Goal: Information Seeking & Learning: Learn about a topic

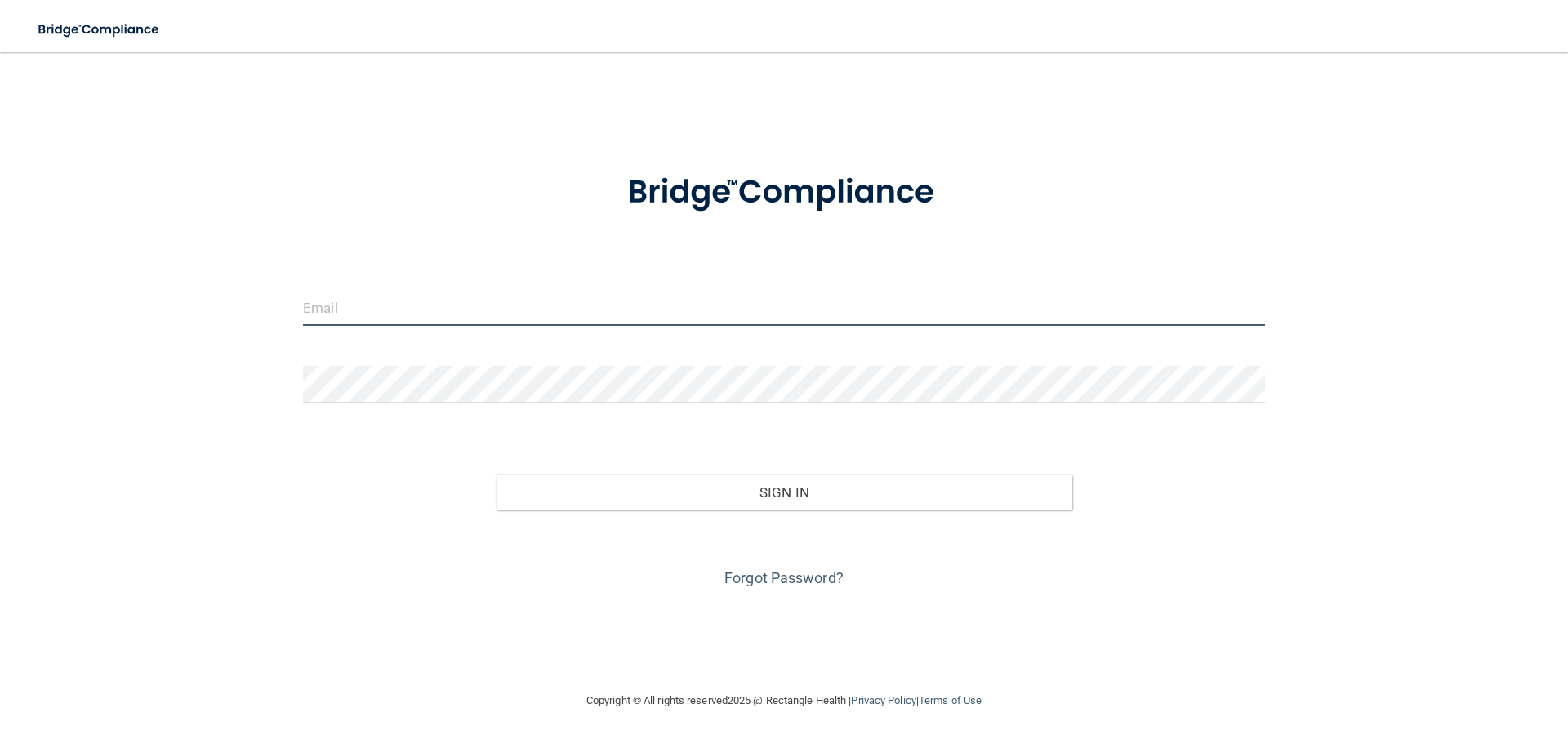
click at [633, 309] on input "email" at bounding box center [784, 308] width 962 height 37
type input "[EMAIL_ADDRESS][DOMAIN_NAME]"
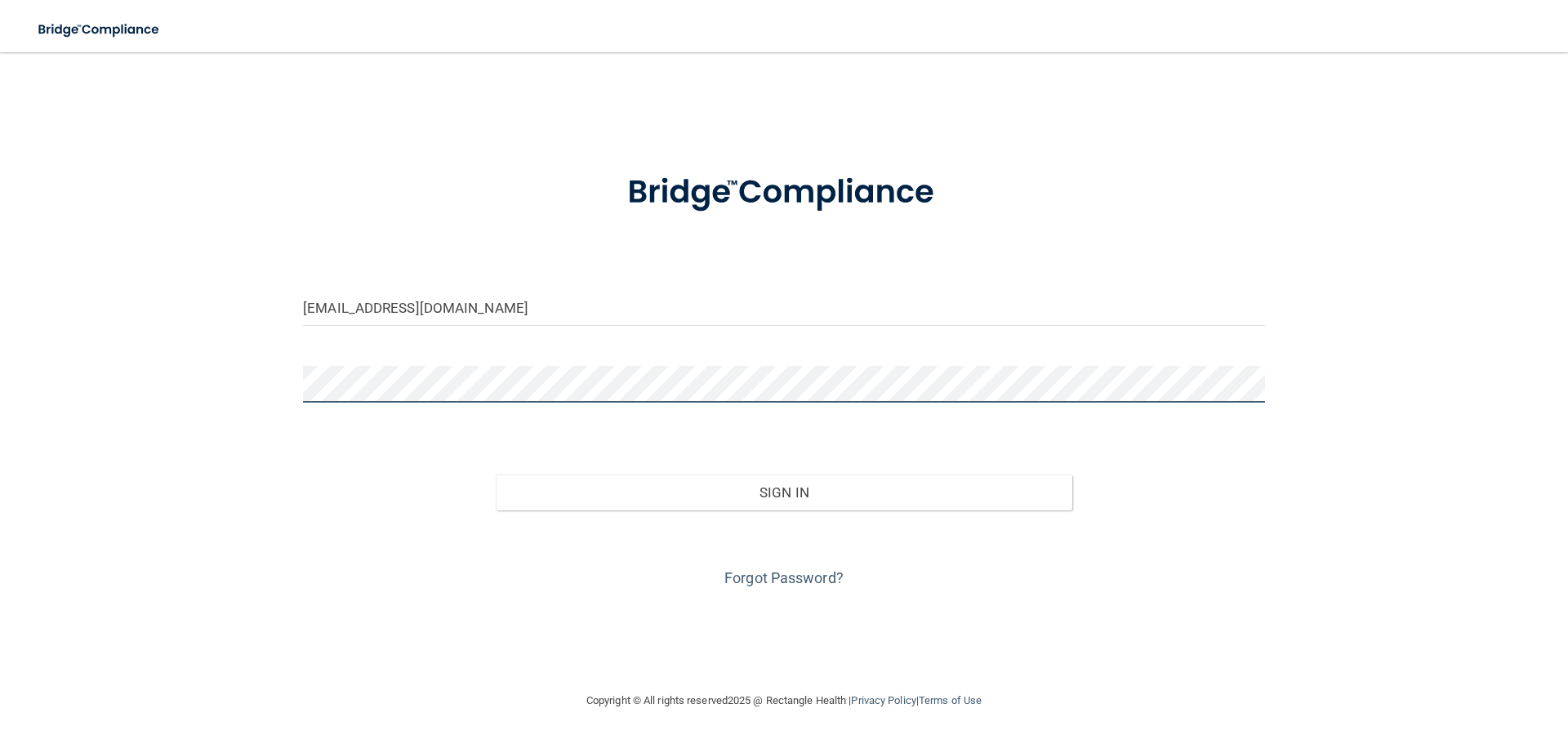
click at [495, 475] on button "Sign In" at bounding box center [784, 492] width 577 height 36
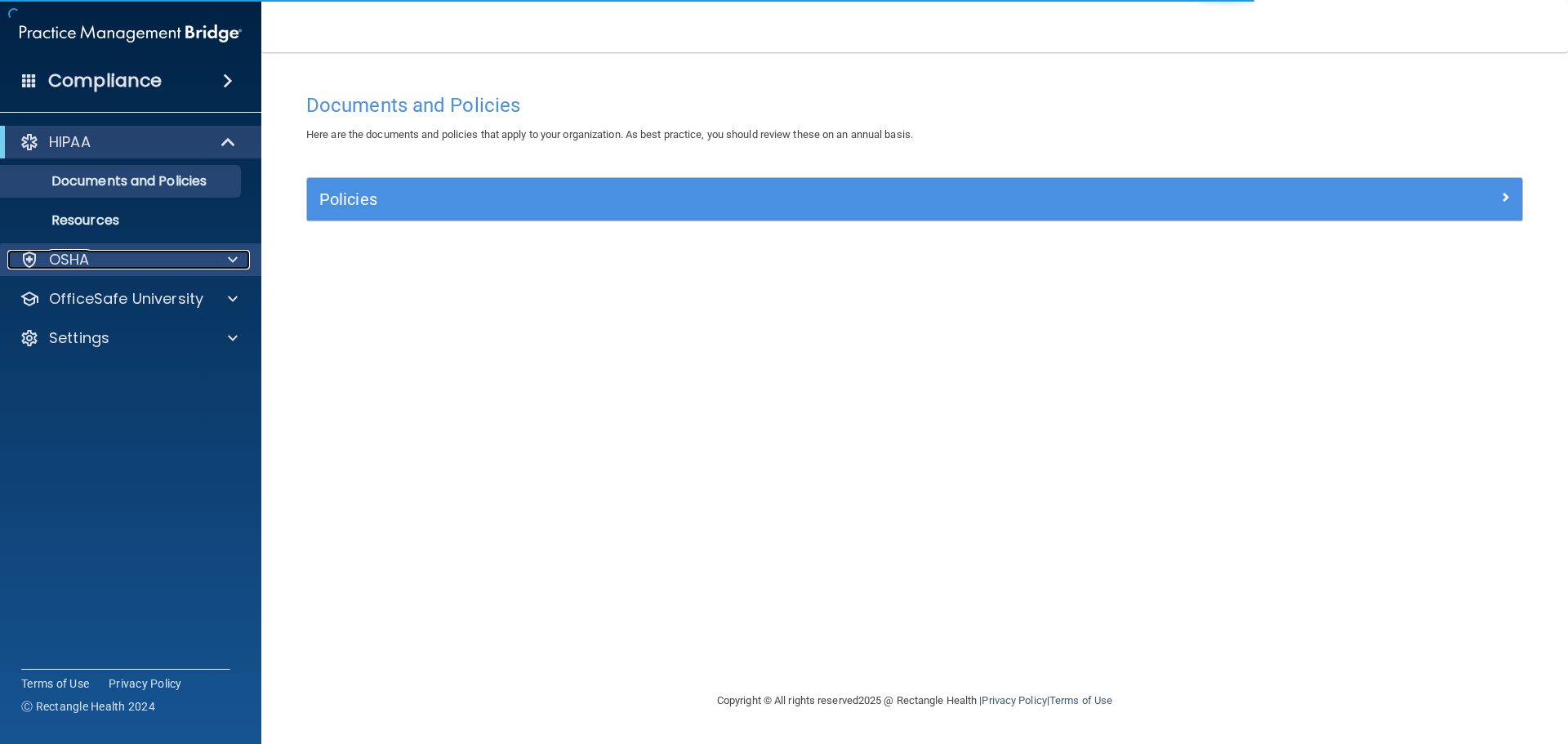
click at [129, 253] on div "OSHA" at bounding box center [109, 259] width 203 height 20
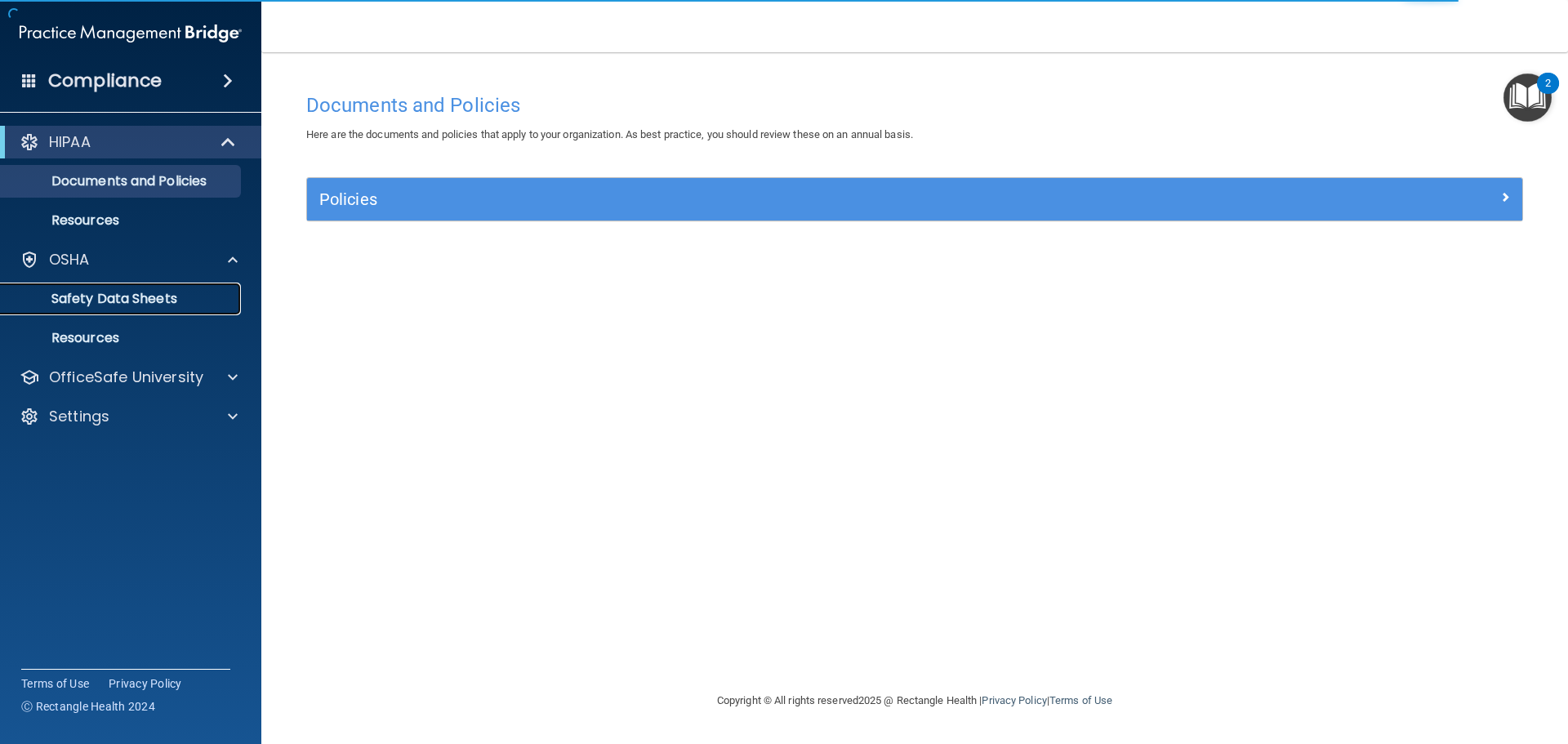
click at [109, 301] on p "Safety Data Sheets" at bounding box center [122, 298] width 223 height 17
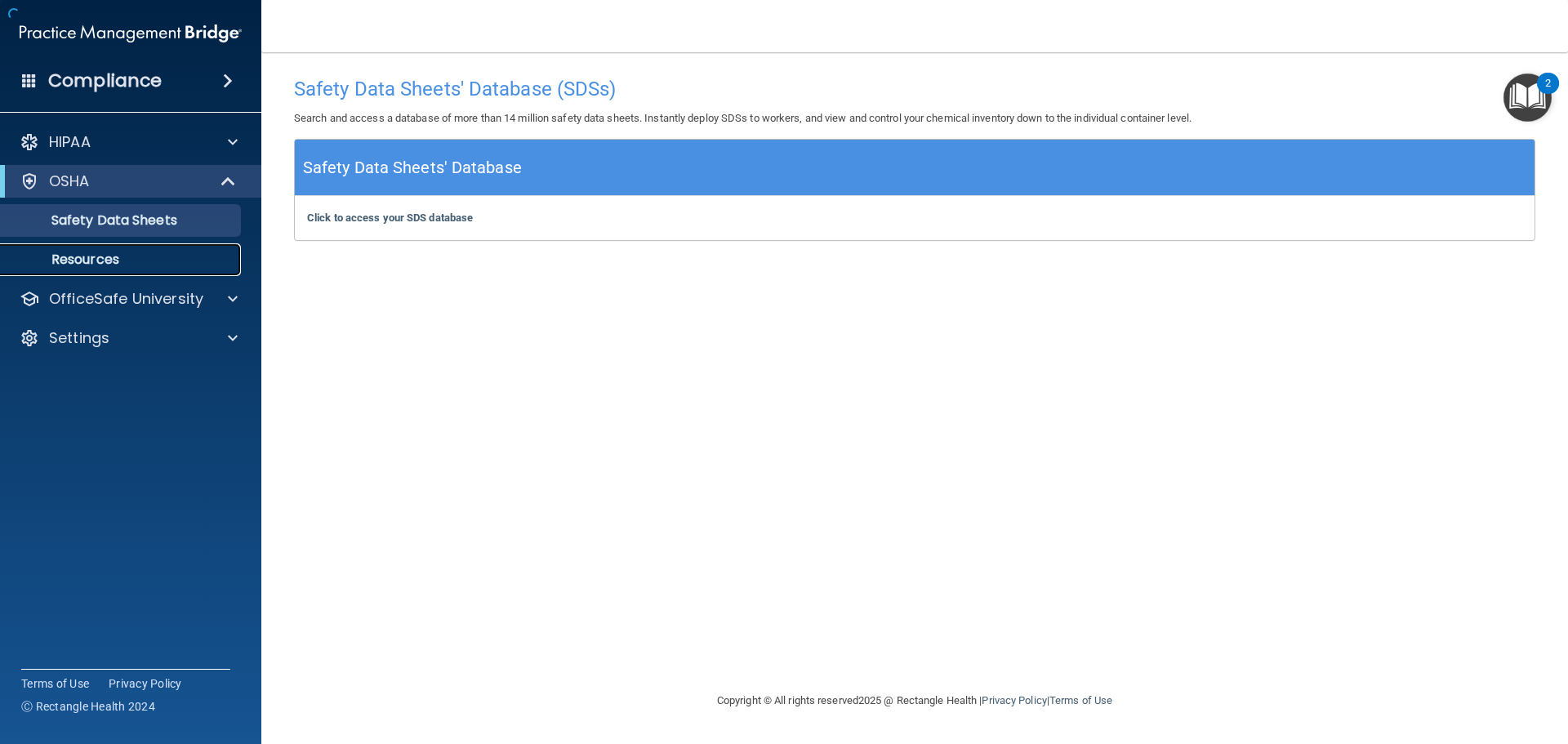
click at [113, 255] on p "Resources" at bounding box center [122, 259] width 223 height 17
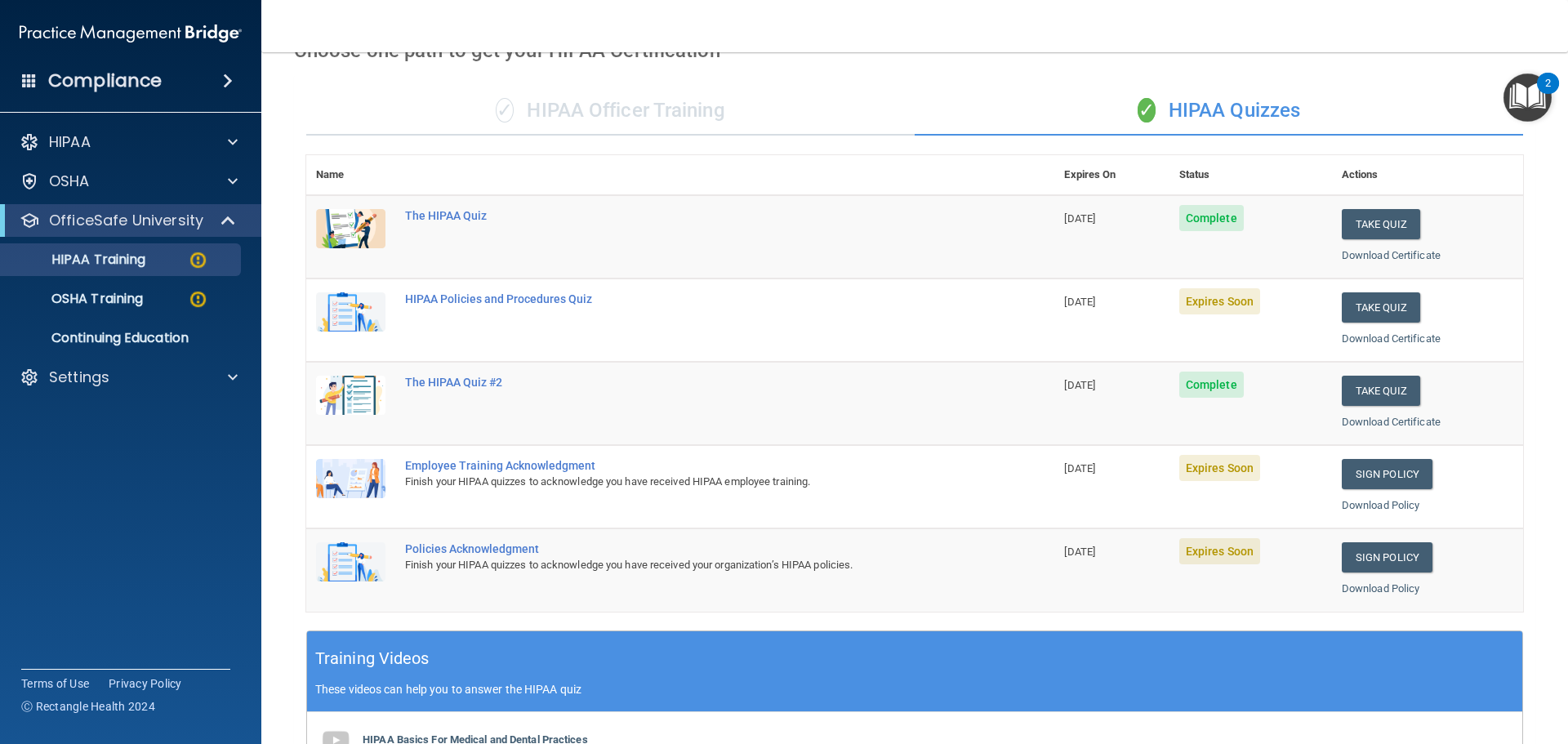
scroll to position [78, 0]
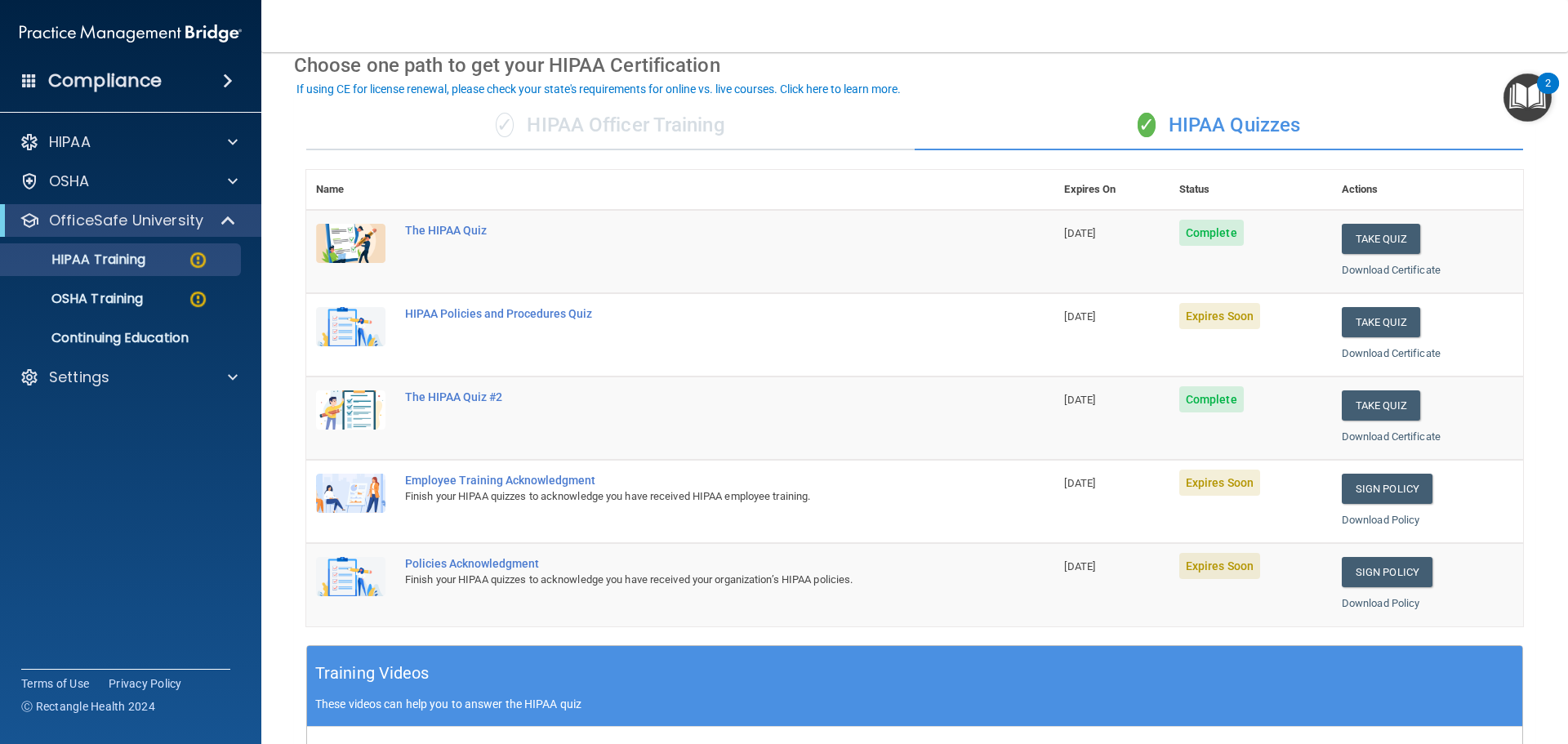
click at [476, 563] on div "Policies Acknowledgment" at bounding box center [688, 563] width 568 height 13
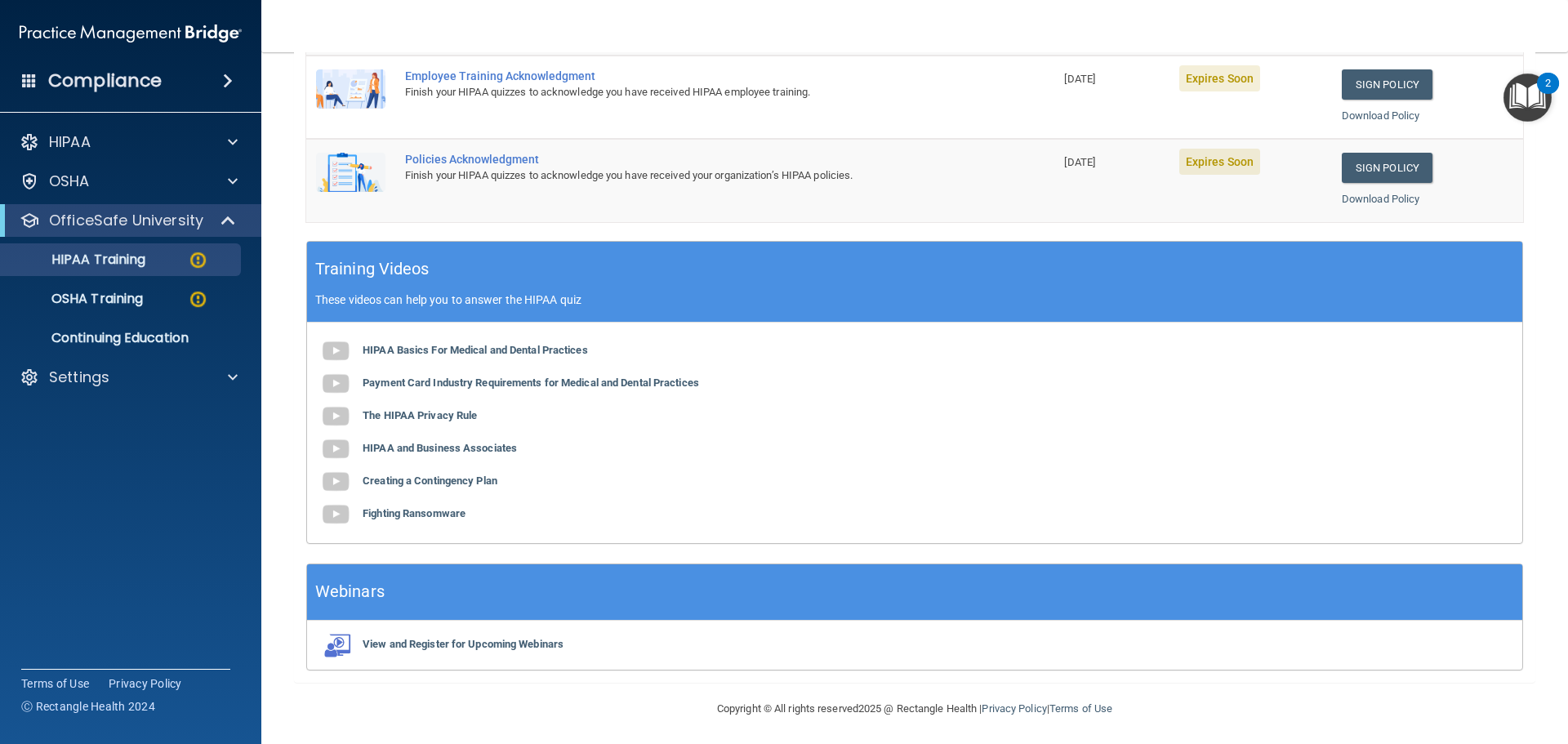
scroll to position [486, 0]
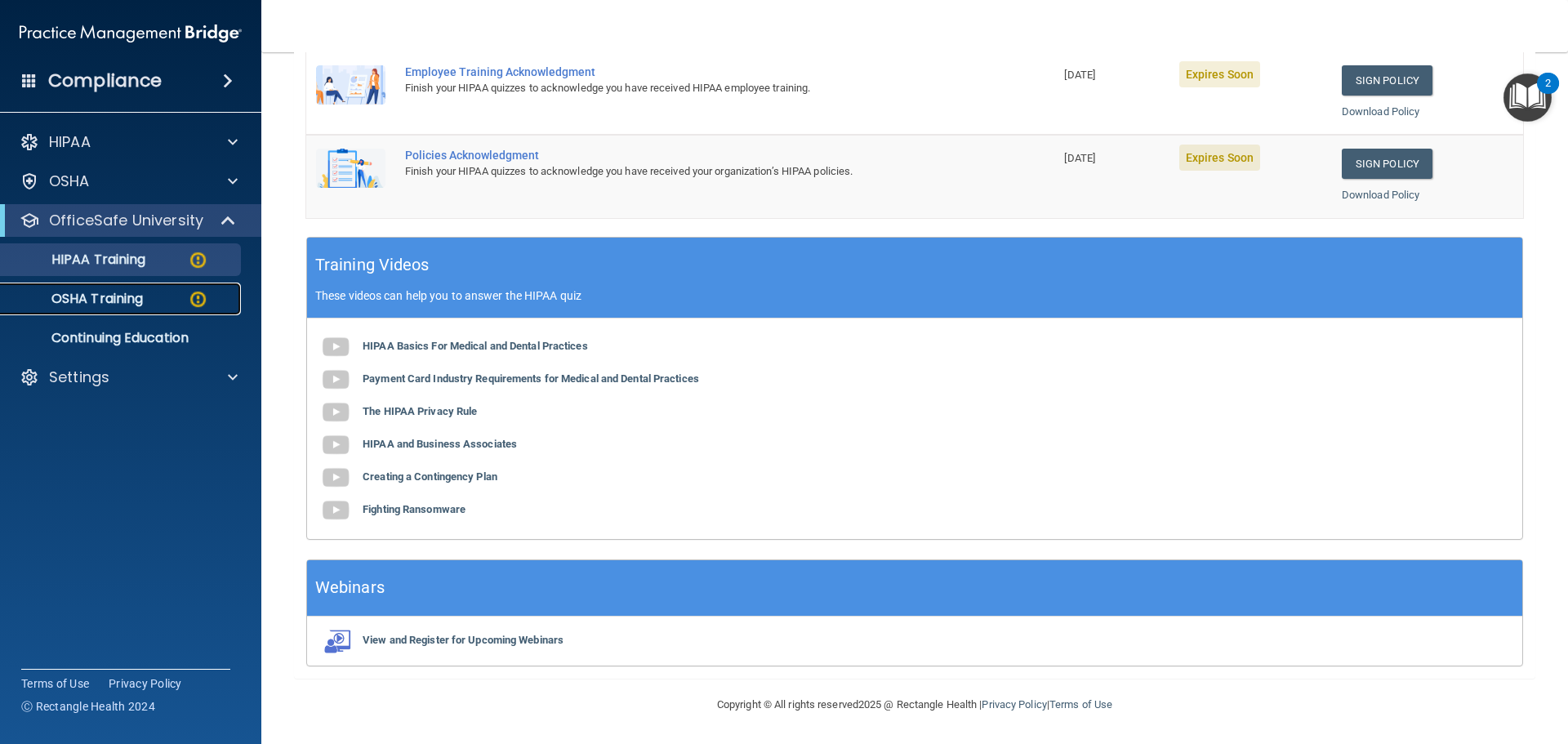
click at [138, 301] on p "OSHA Training" at bounding box center [77, 298] width 133 height 17
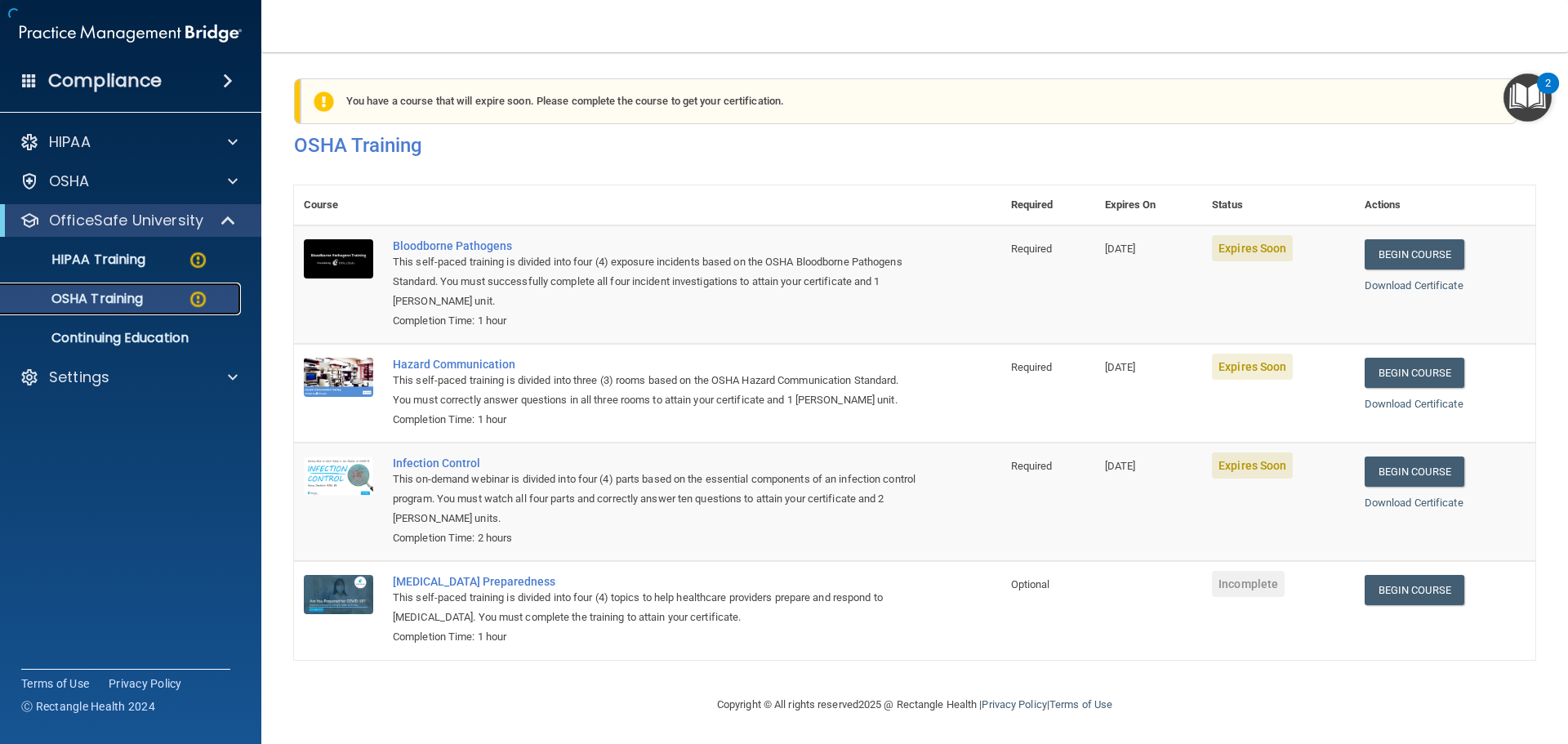
scroll to position [27, 0]
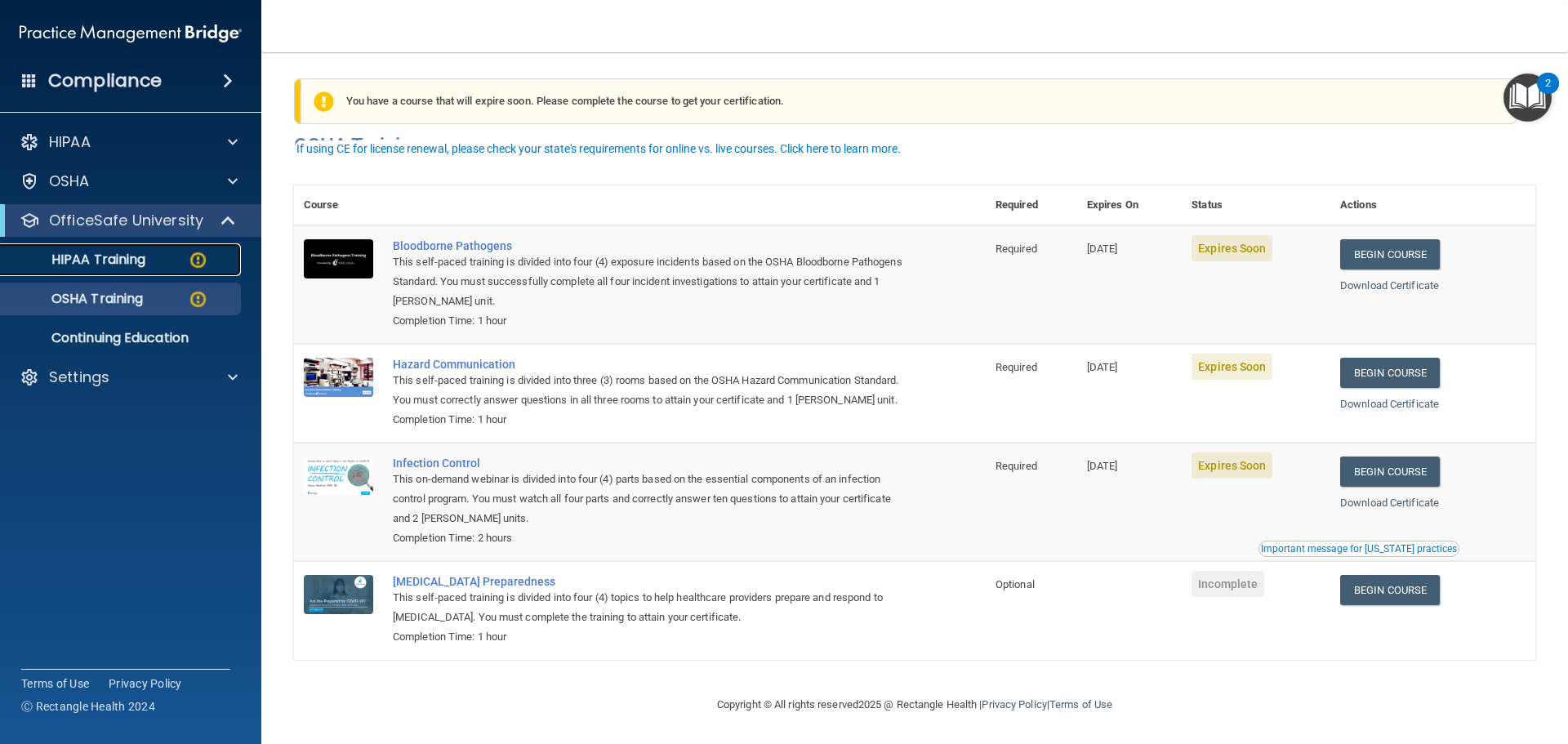
click at [126, 268] on p "HIPAA Training" at bounding box center [78, 259] width 135 height 17
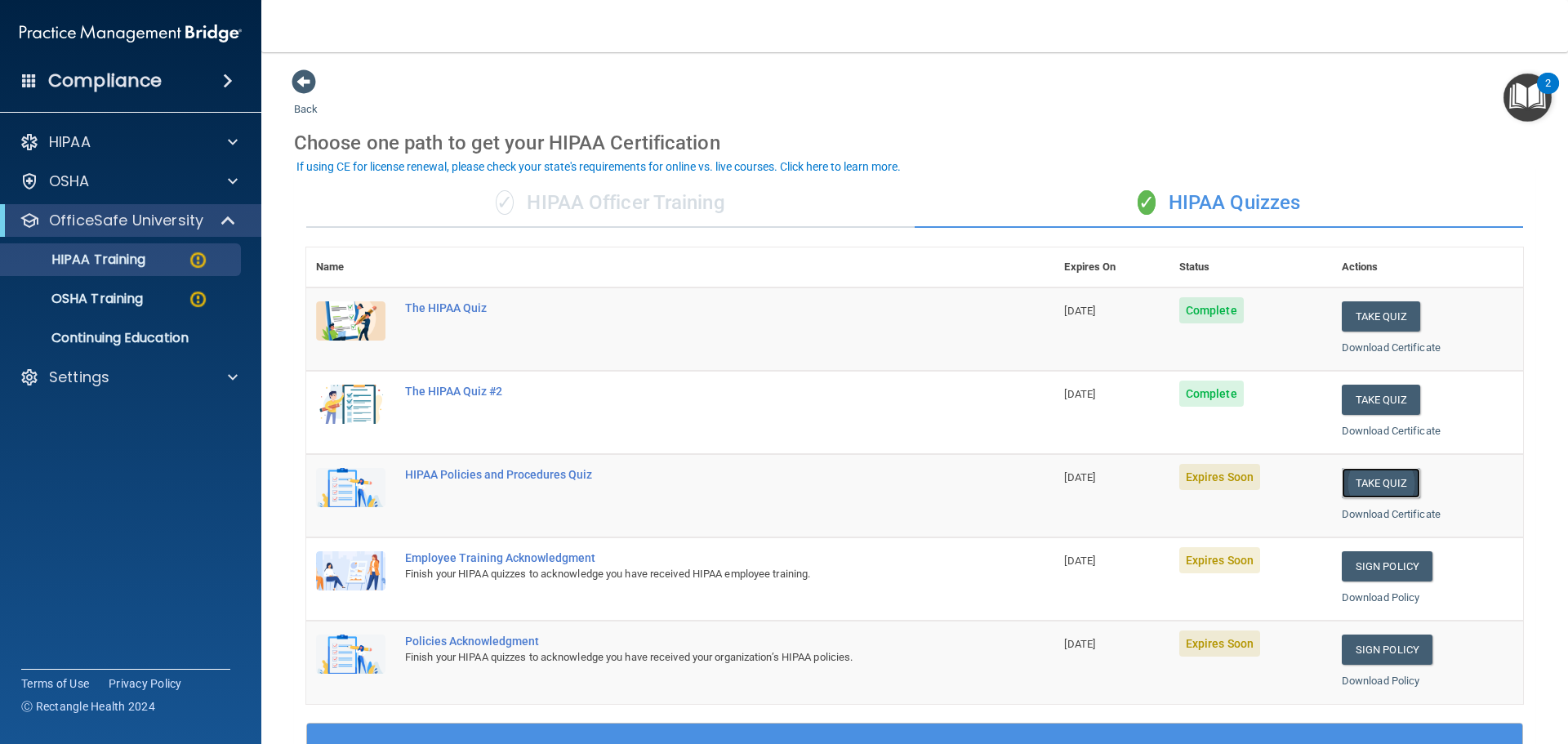
click at [1360, 479] on button "Take Quiz" at bounding box center [1381, 483] width 78 height 30
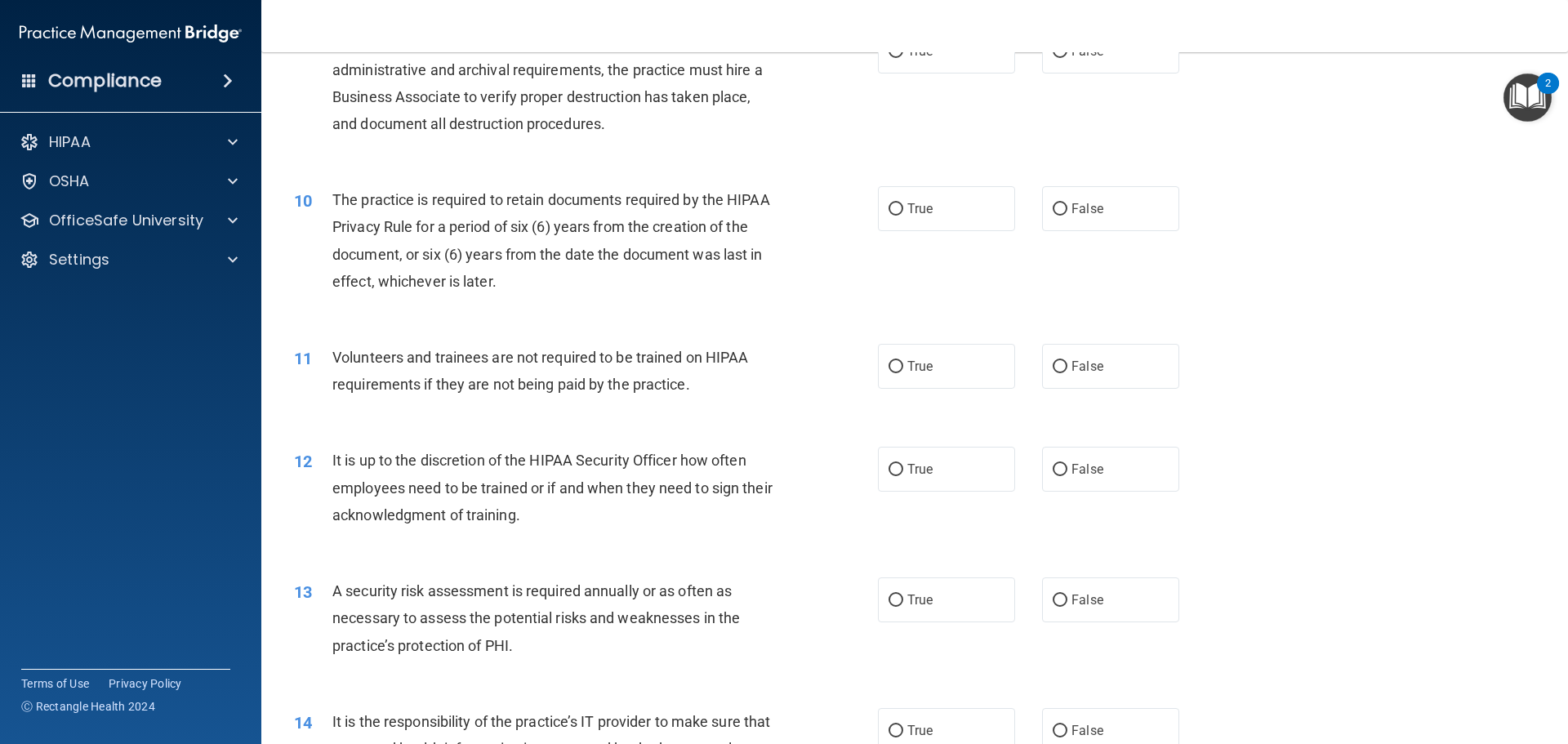
scroll to position [1797, 0]
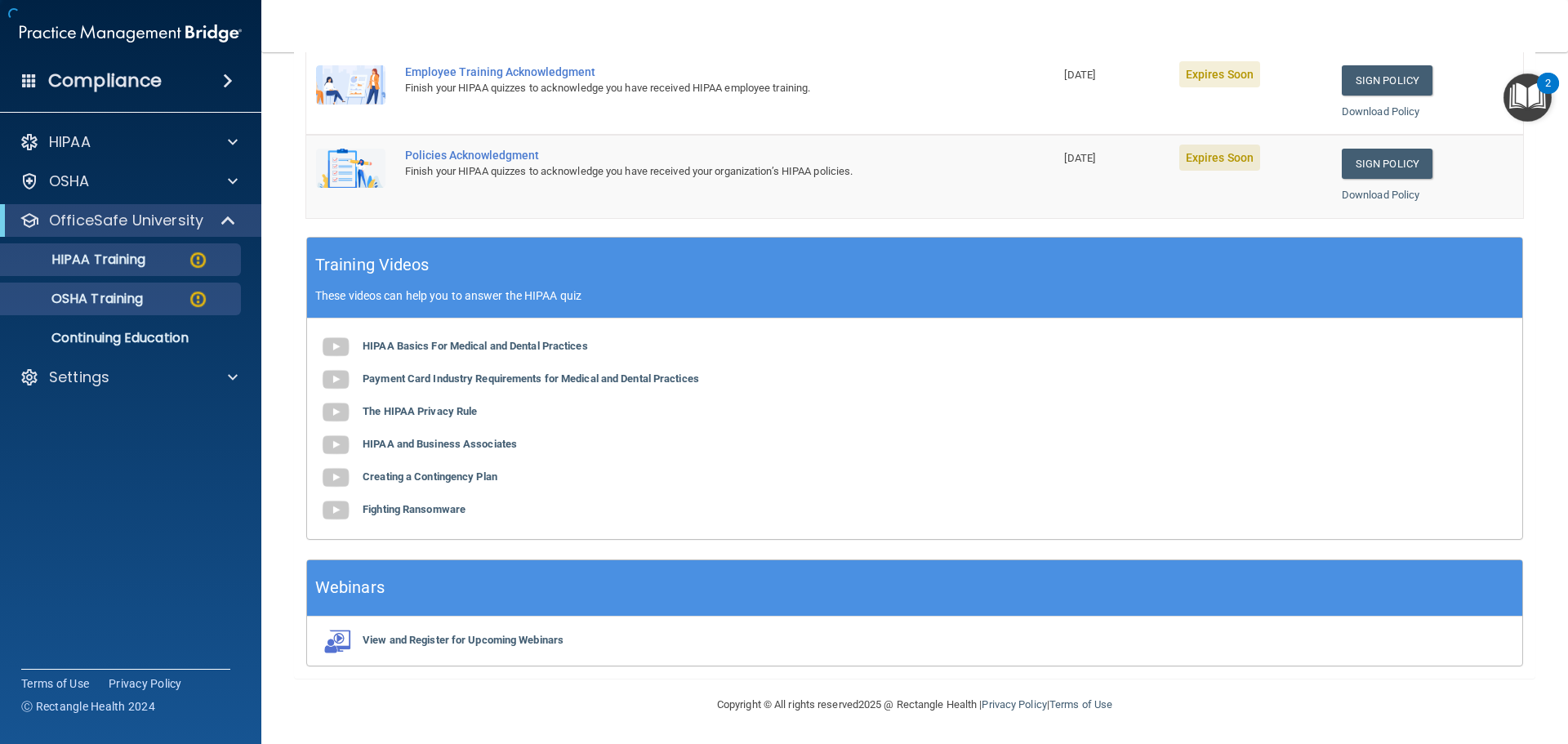
scroll to position [486, 0]
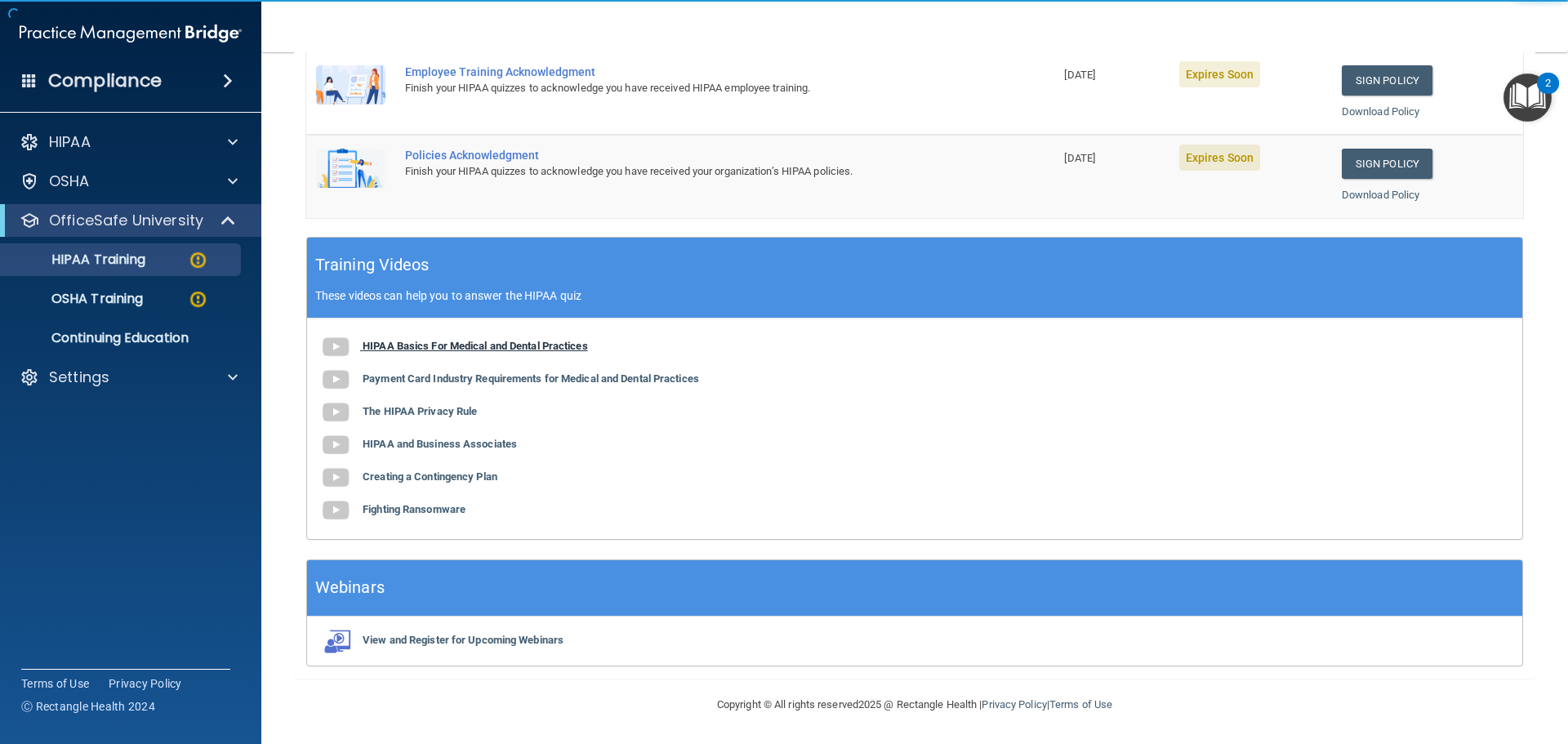
click at [430, 344] on b "HIPAA Basics For Medical and Dental Practices" at bounding box center [475, 345] width 225 height 13
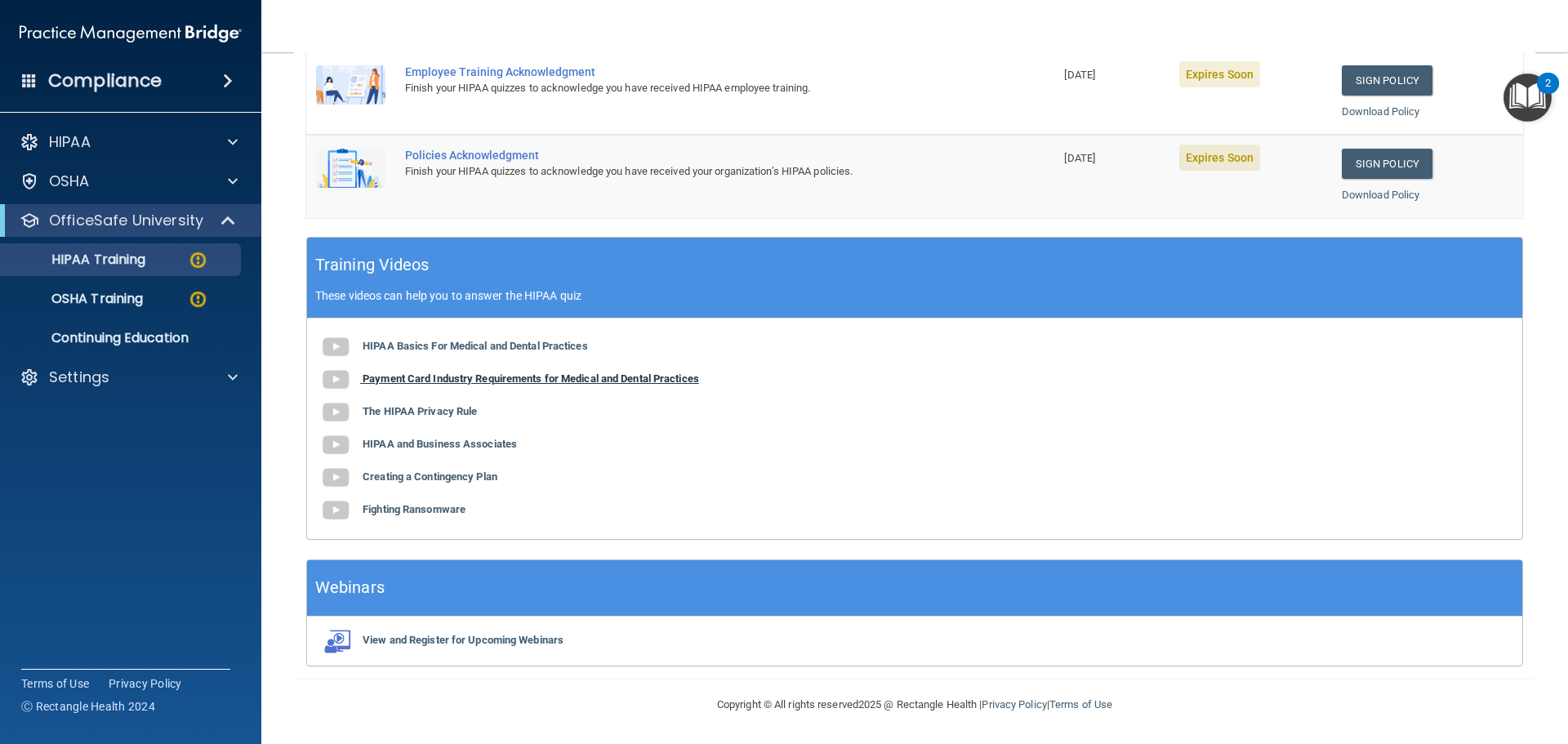
click at [466, 374] on b "Payment Card Industry Requirements for Medical and Dental Practices" at bounding box center [530, 378] width 336 height 13
click at [425, 415] on b "The HIPAA Privacy Rule" at bounding box center [419, 411] width 114 height 13
click at [439, 442] on b "HIPAA and Business Associates" at bounding box center [440, 444] width 154 height 13
click at [410, 470] on div "HIPAA Basics For Medical and Dental Practices Payment Card Industry Requirement…" at bounding box center [915, 429] width 1215 height 220
click at [441, 475] on b "Creating a Contingency Plan" at bounding box center [430, 476] width 135 height 13
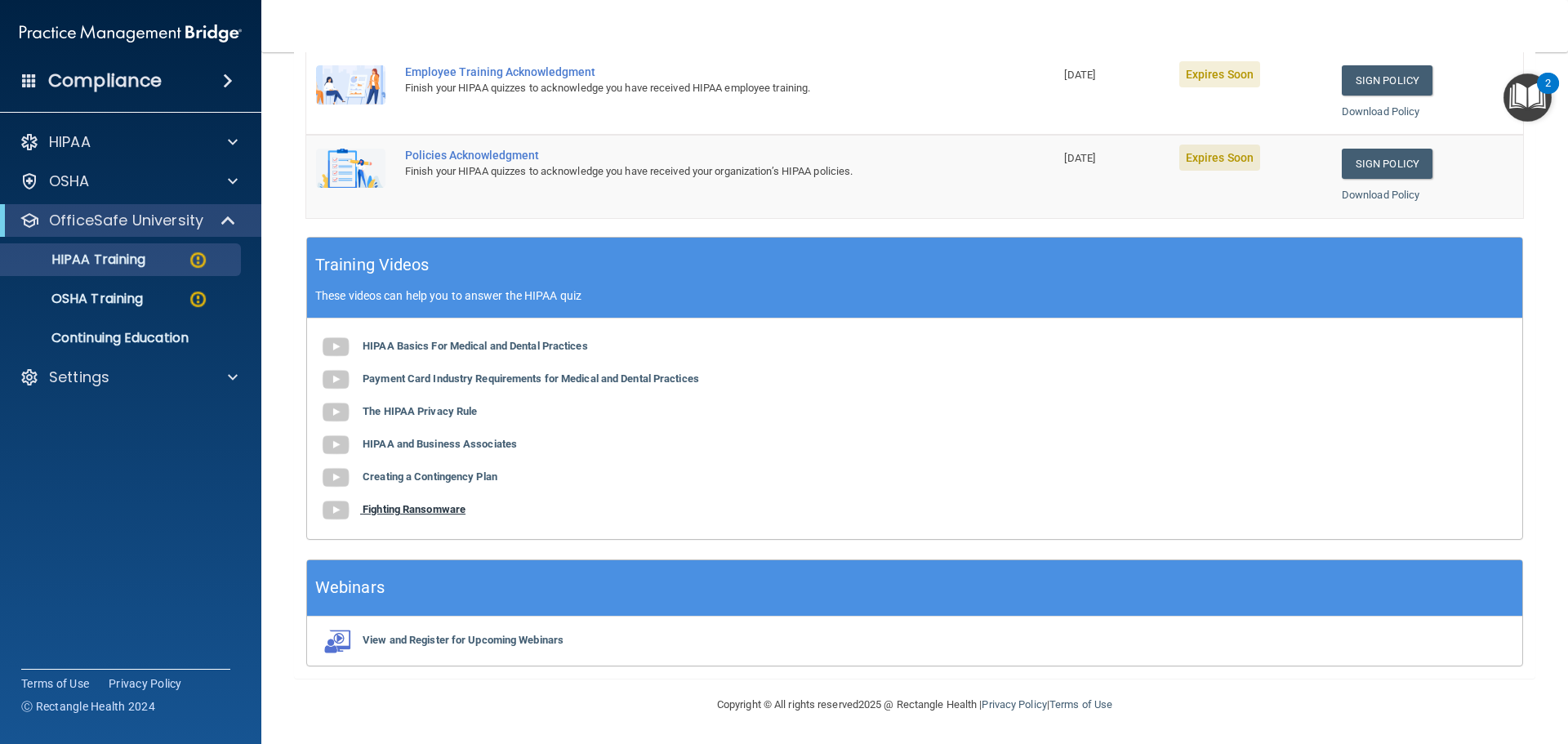
click at [426, 507] on b "Fighting Ransomware" at bounding box center [414, 509] width 103 height 13
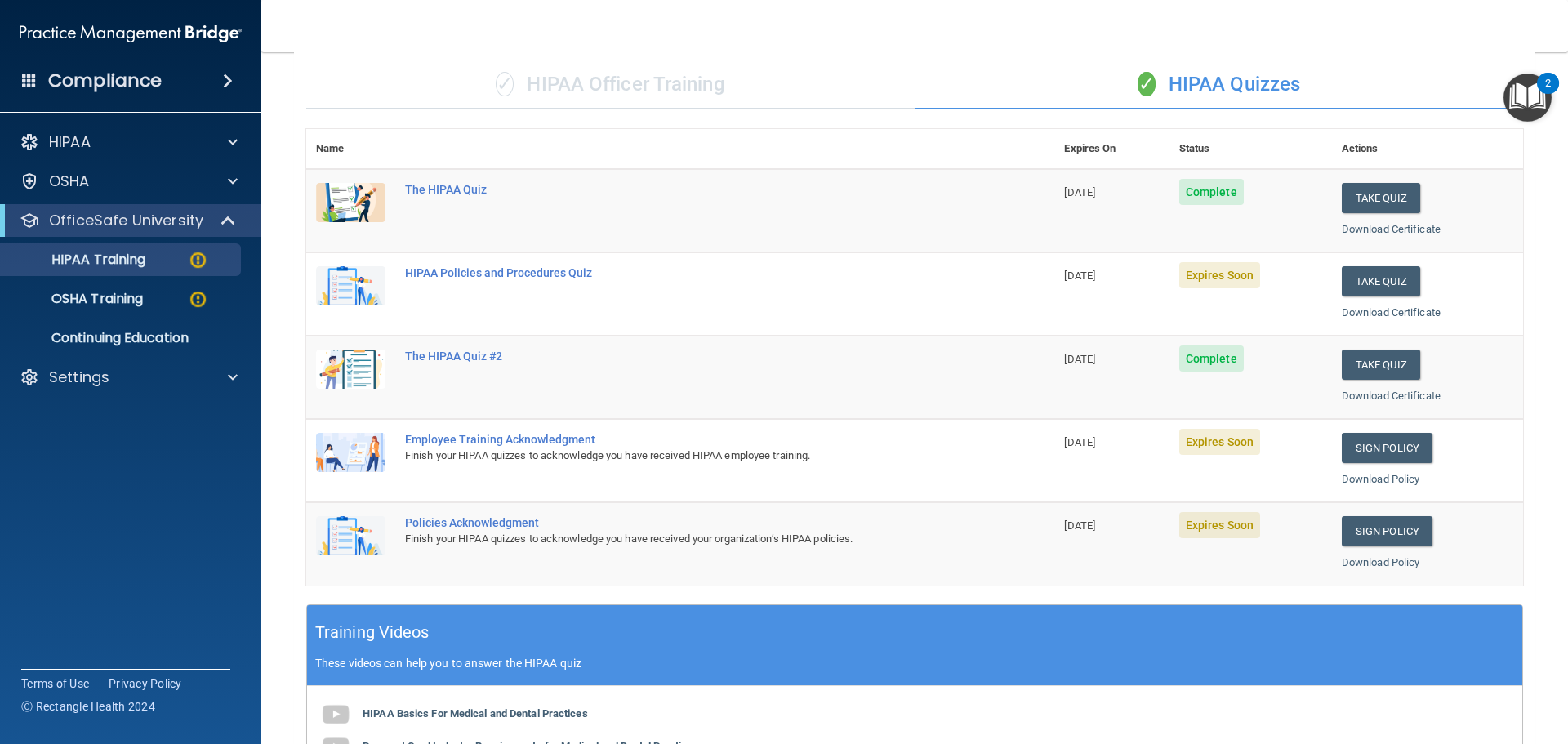
scroll to position [78, 0]
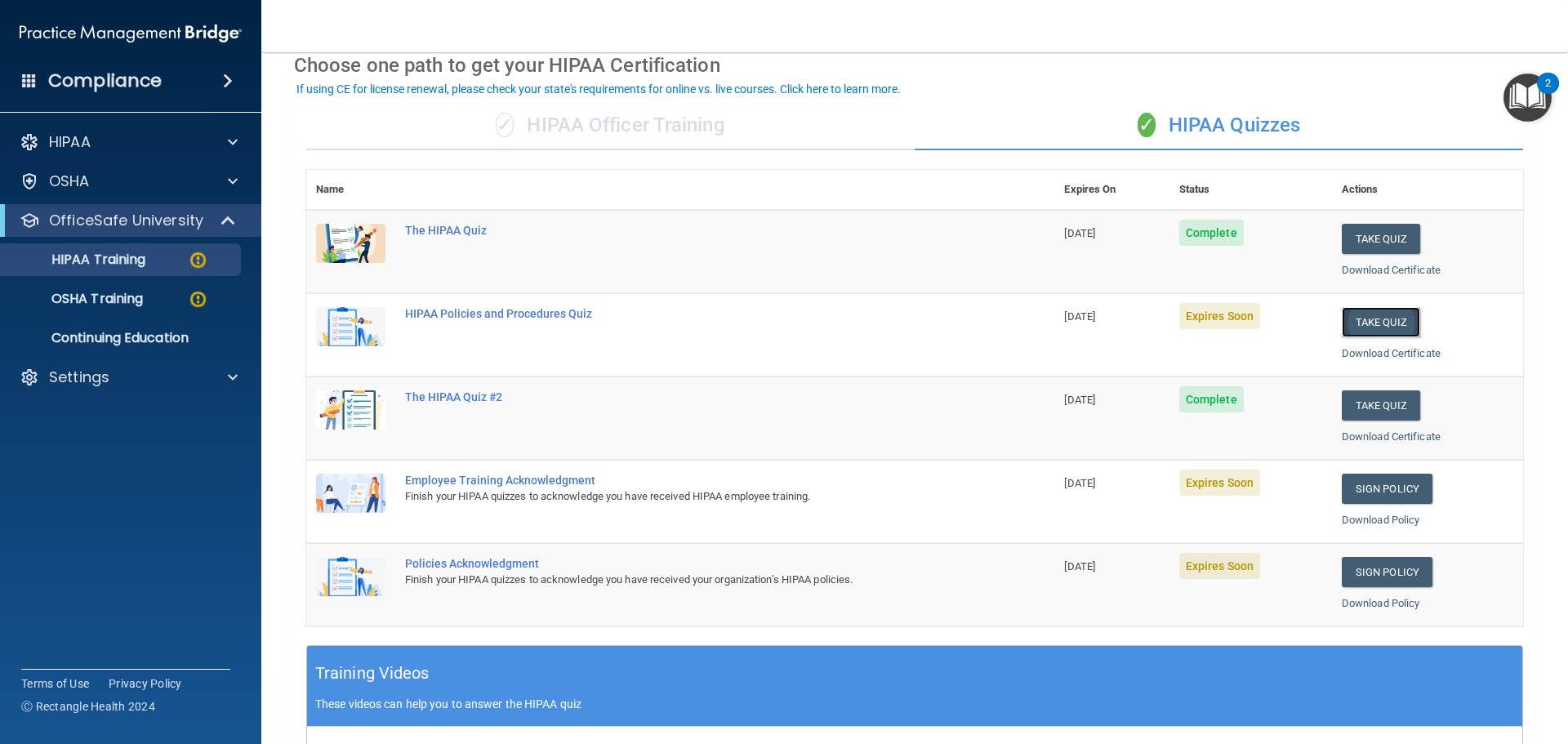
click at [1369, 316] on button "Take Quiz" at bounding box center [1381, 322] width 78 height 30
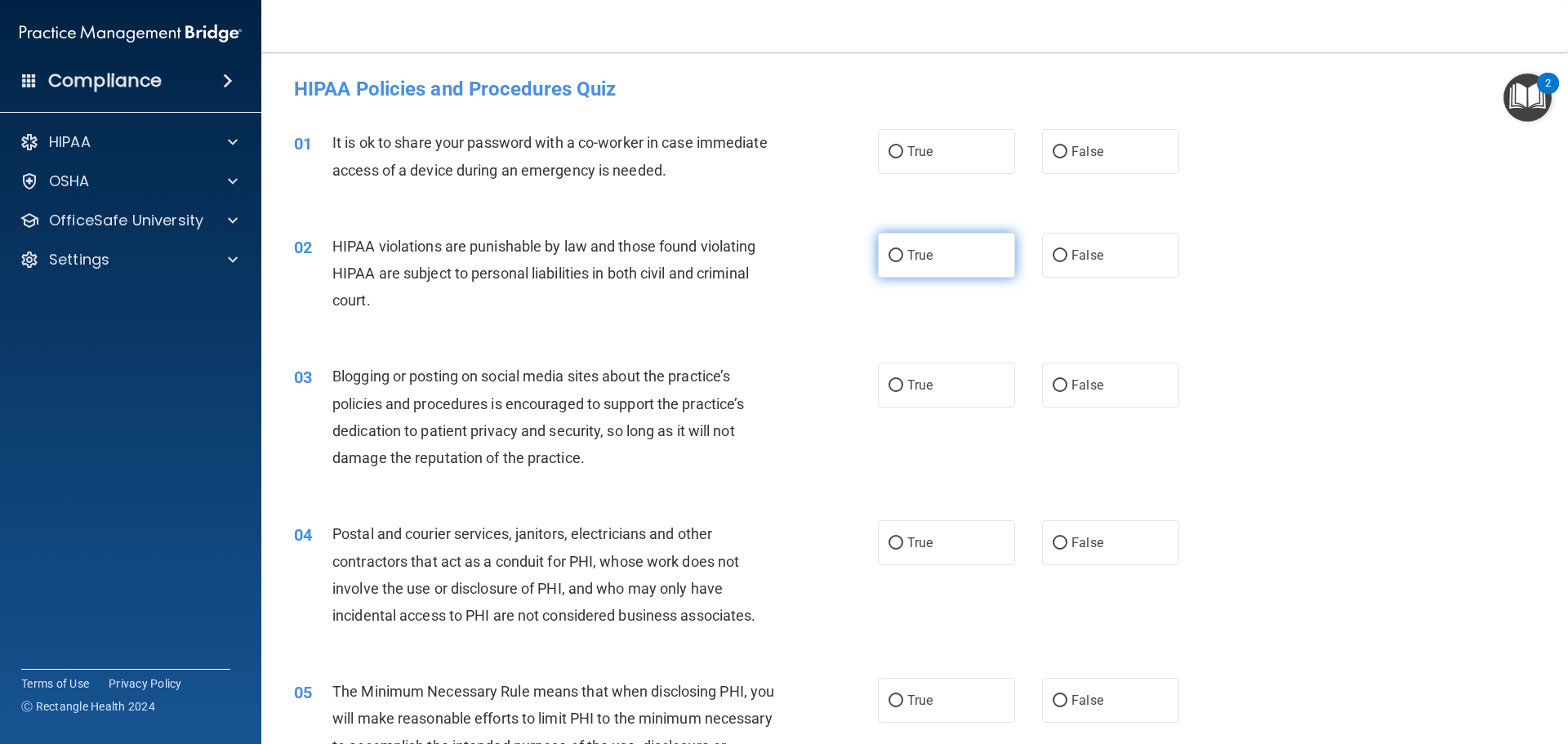
click at [894, 256] on input "True" at bounding box center [895, 255] width 15 height 13
radio input "true"
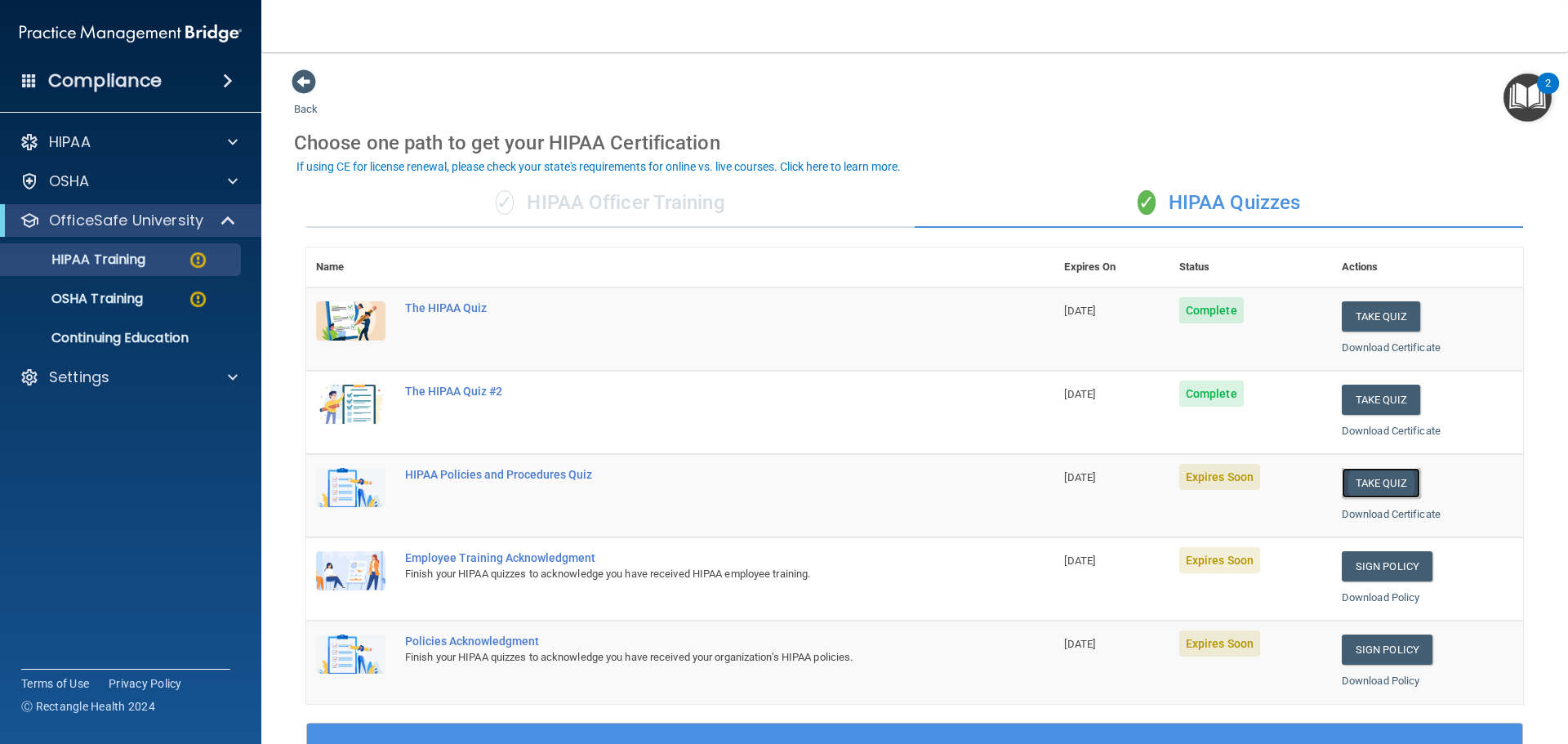
click at [1380, 486] on button "Take Quiz" at bounding box center [1381, 483] width 78 height 30
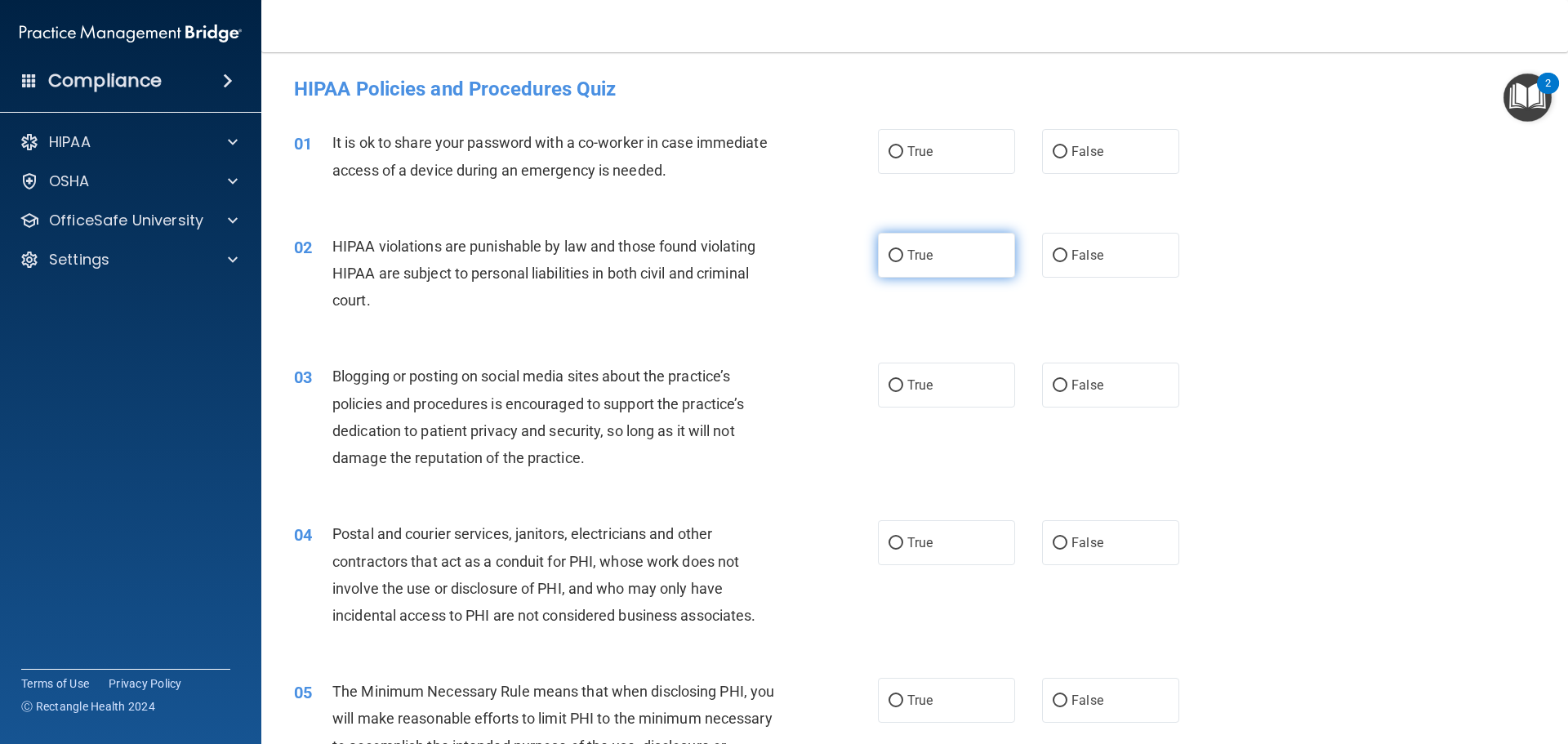
click at [888, 261] on input "True" at bounding box center [895, 255] width 15 height 13
radio input "true"
click at [1054, 383] on input "False" at bounding box center [1060, 385] width 15 height 13
radio input "true"
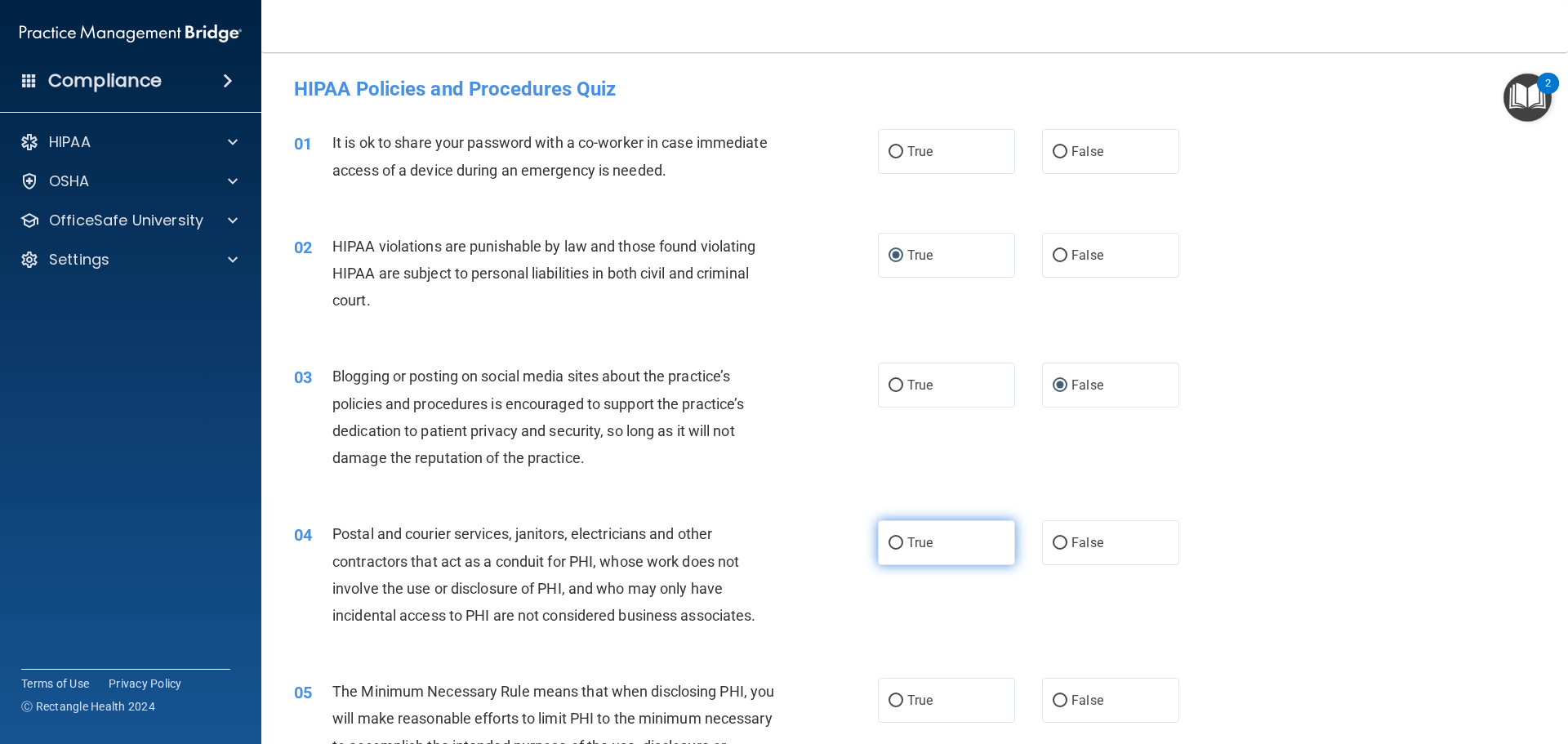
click at [915, 541] on span "True" at bounding box center [921, 543] width 25 height 16
click at [903, 541] on input "True" at bounding box center [895, 543] width 15 height 13
radio input "true"
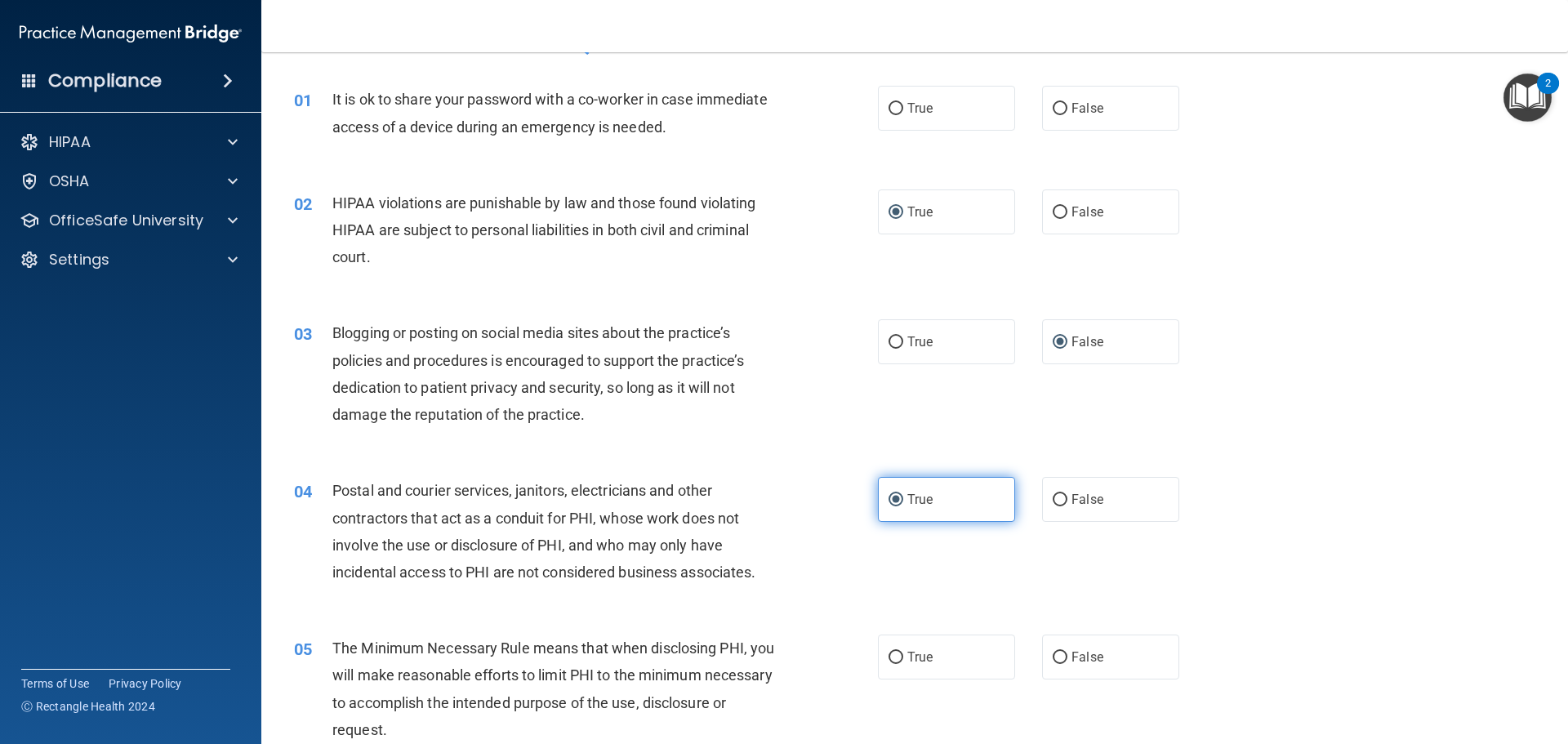
scroll to position [82, 0]
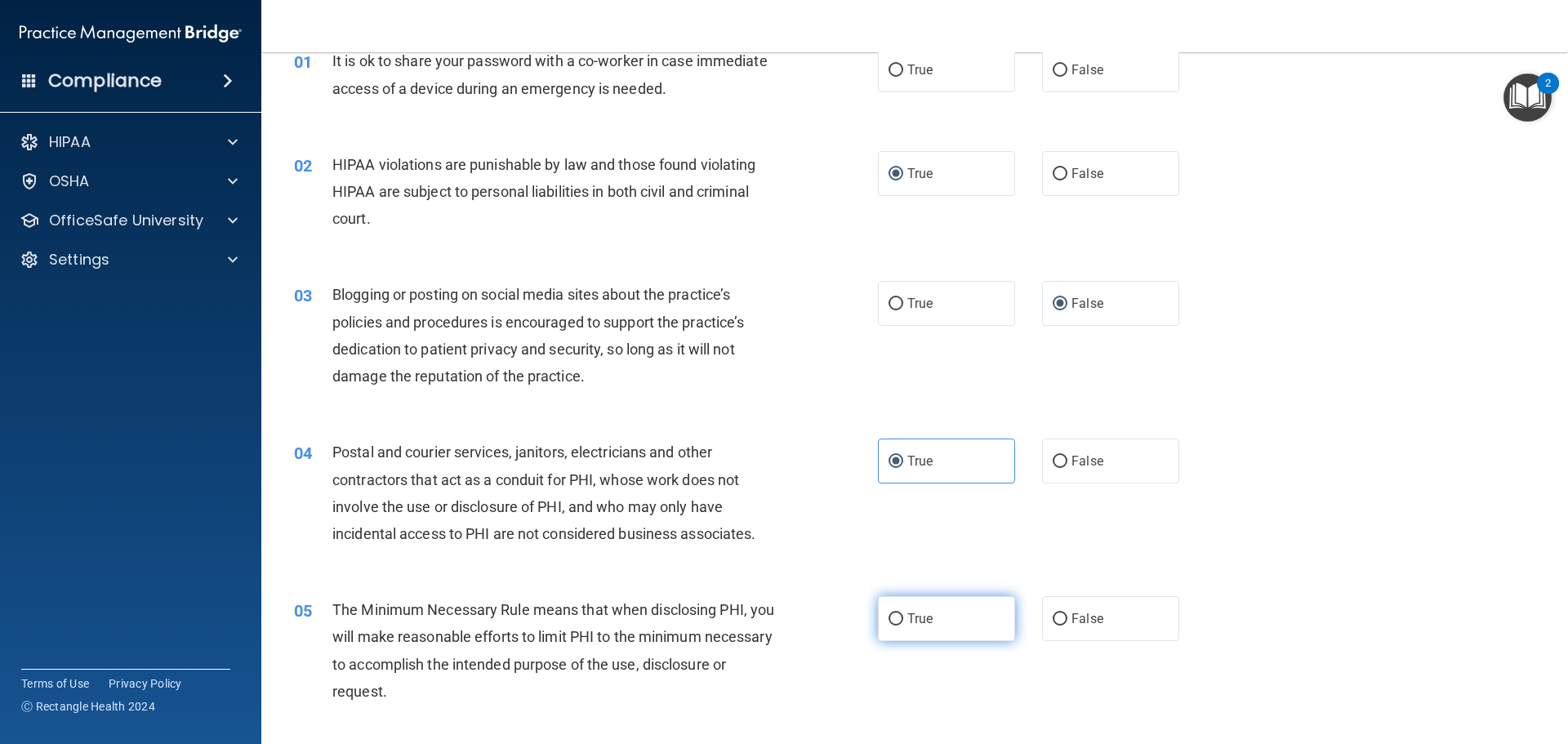
click at [892, 622] on input "True" at bounding box center [895, 619] width 15 height 13
radio input "true"
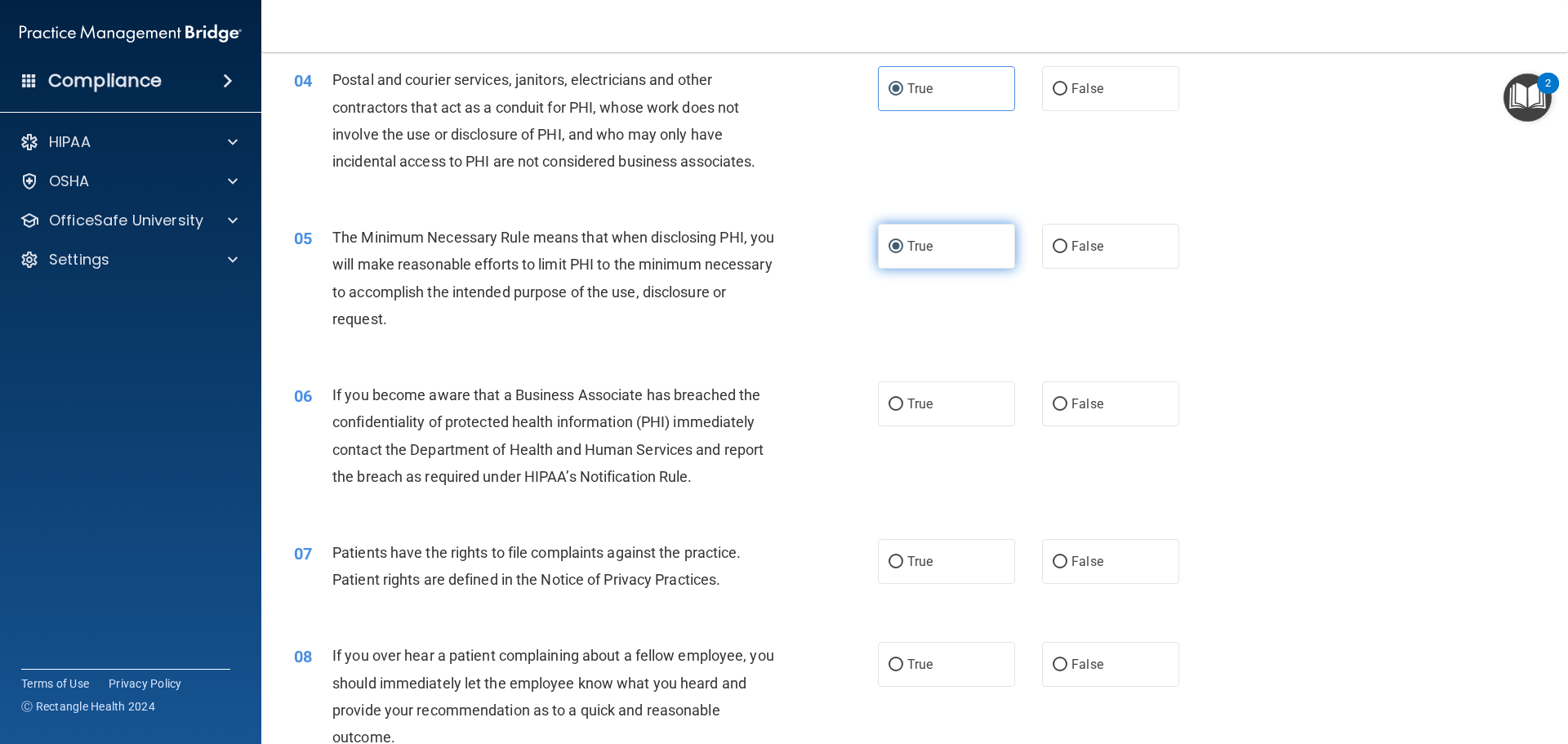
scroll to position [490, 0]
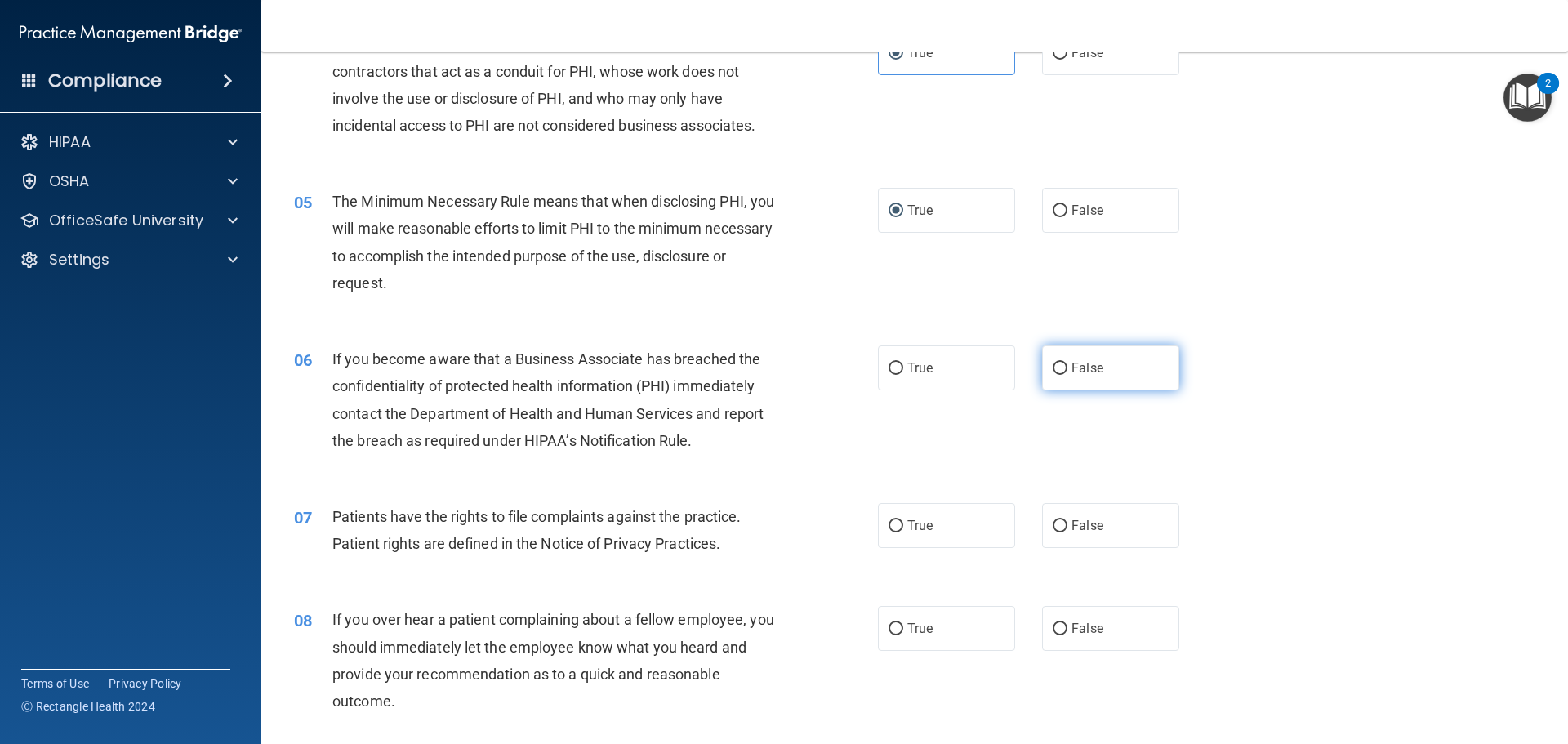
click at [1054, 379] on label "False" at bounding box center [1111, 368] width 137 height 45
click at [1054, 374] on input "False" at bounding box center [1060, 369] width 15 height 13
radio input "true"
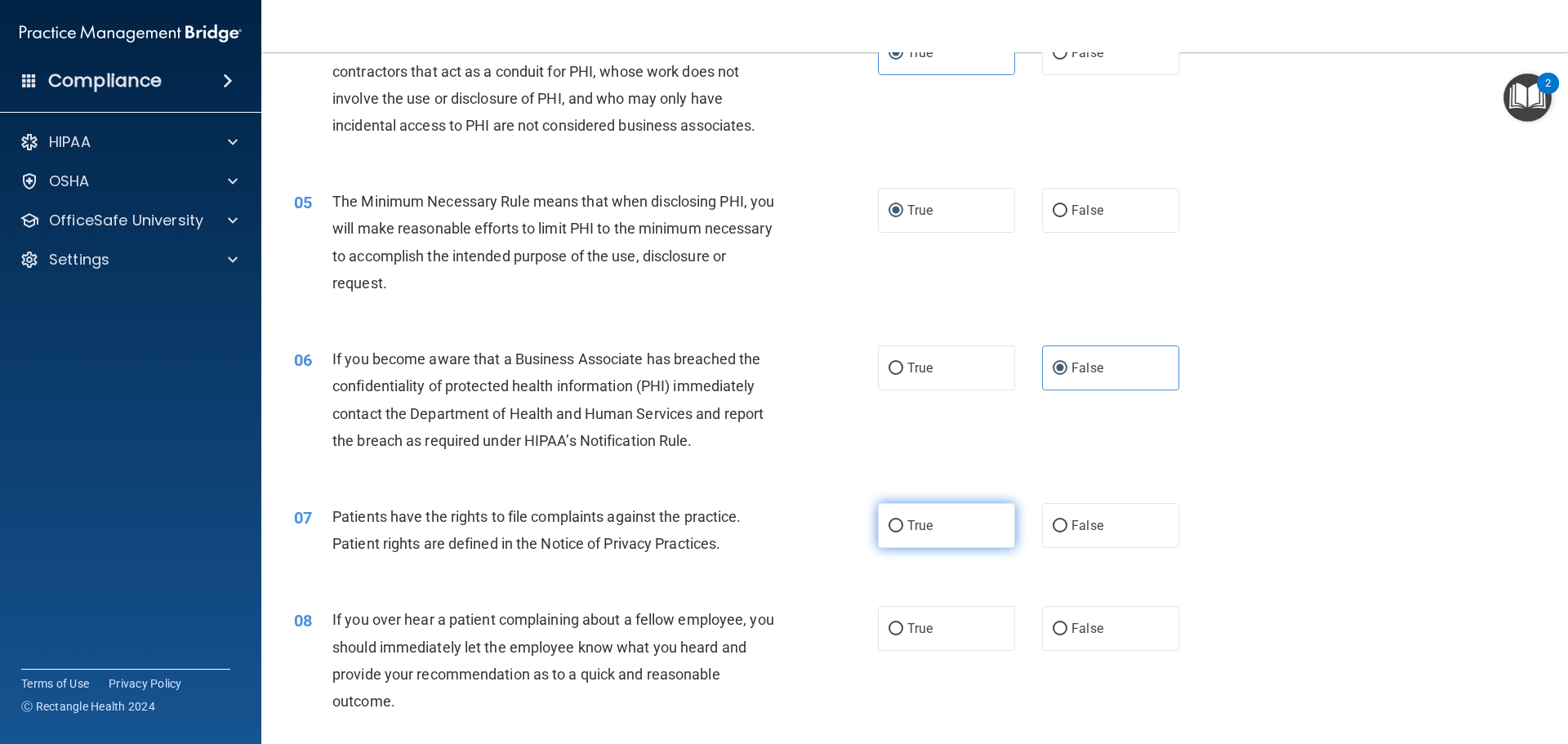
click at [892, 527] on input "True" at bounding box center [895, 527] width 15 height 13
radio input "true"
click at [1062, 631] on label "False" at bounding box center [1111, 628] width 137 height 45
click at [1062, 631] on input "False" at bounding box center [1060, 629] width 15 height 13
radio input "true"
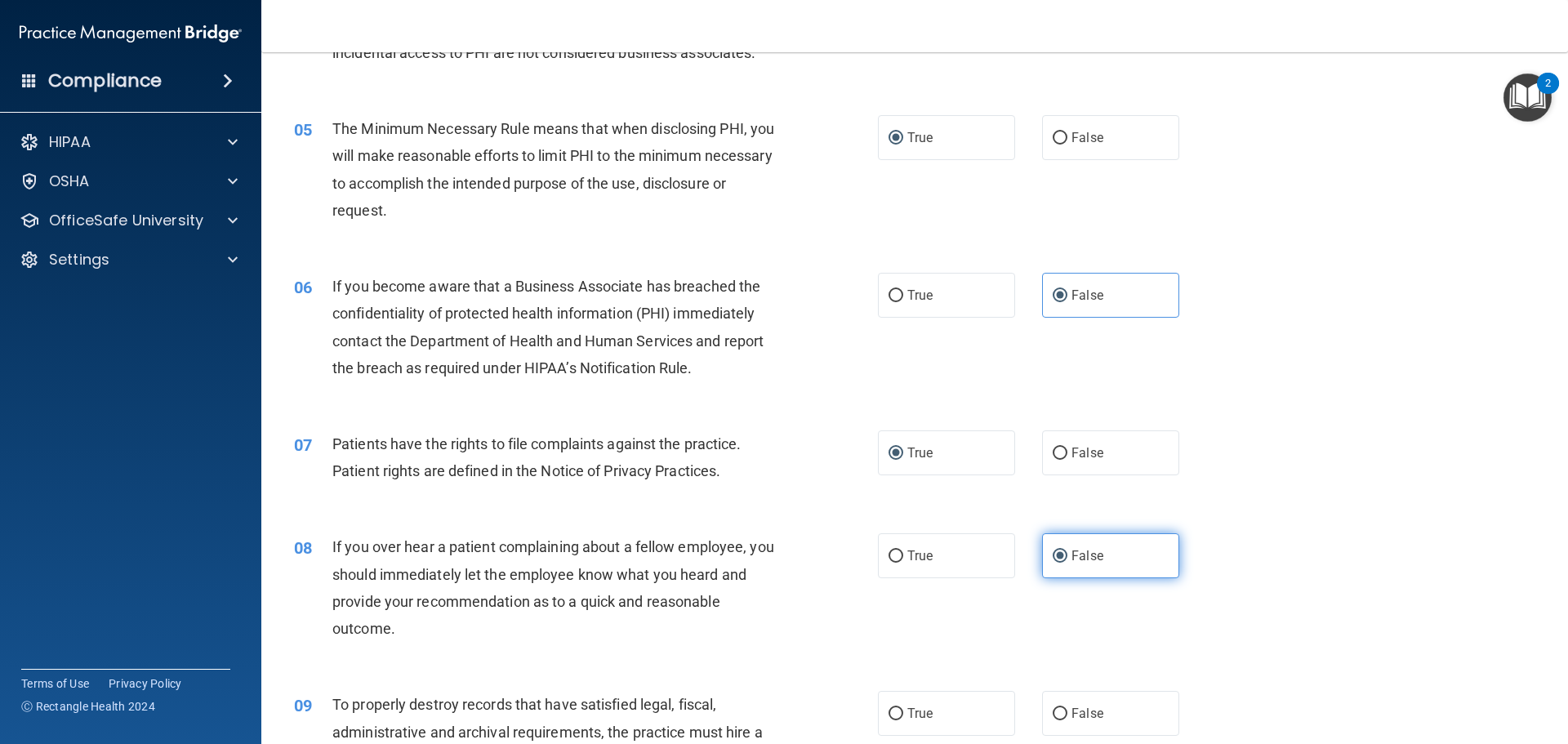
scroll to position [653, 0]
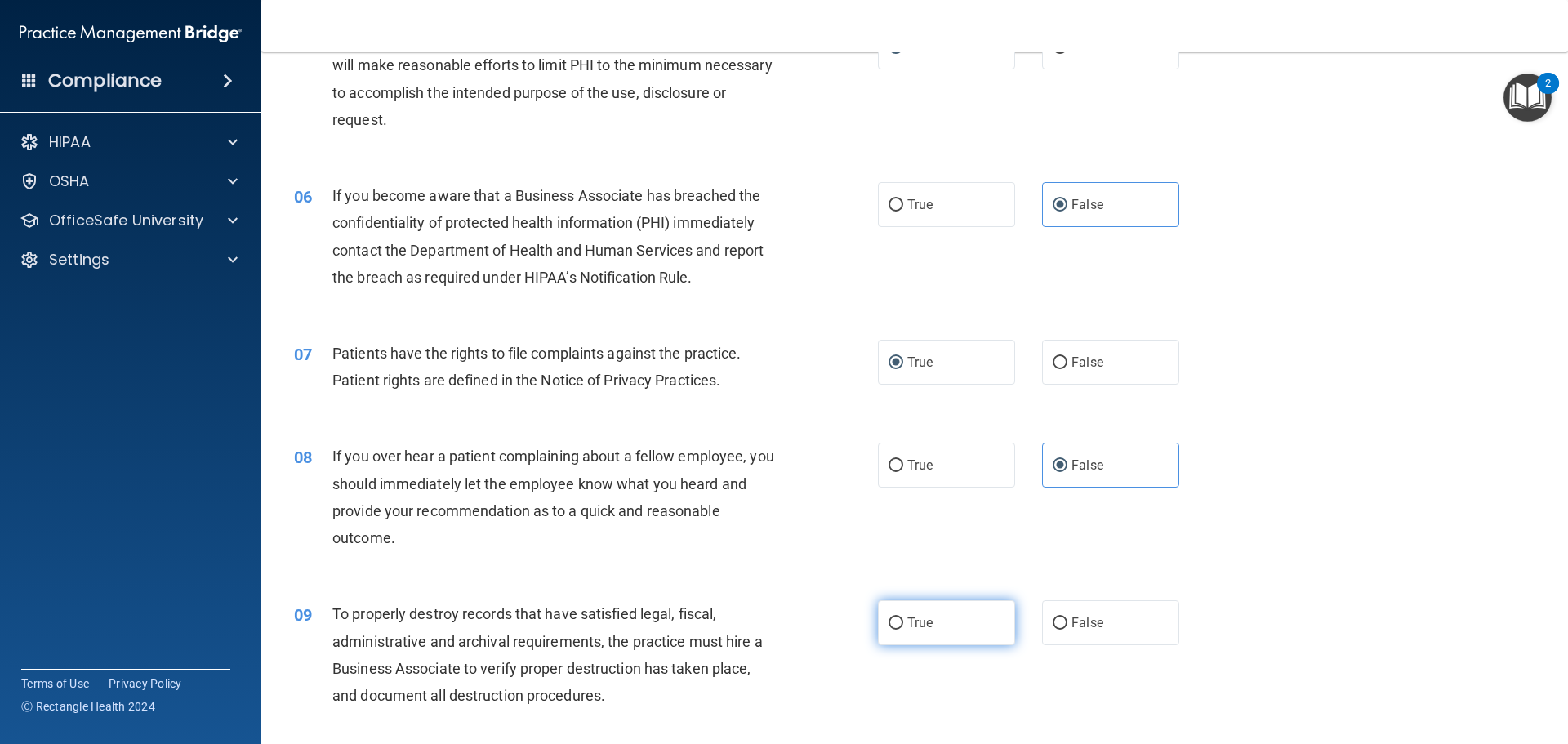
click at [918, 621] on span "True" at bounding box center [921, 623] width 25 height 16
click at [903, 621] on input "True" at bounding box center [895, 623] width 15 height 13
radio input "true"
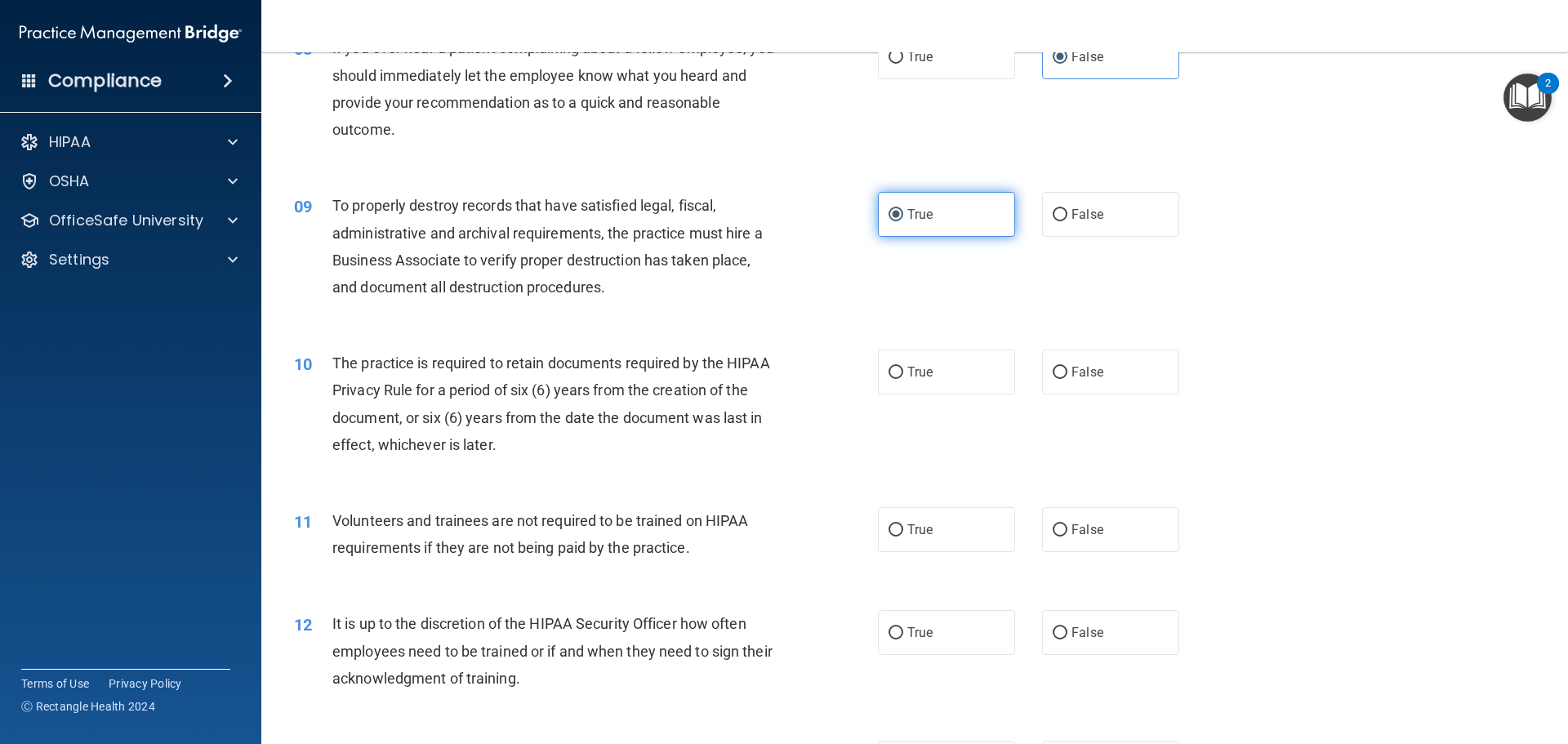
scroll to position [1144, 0]
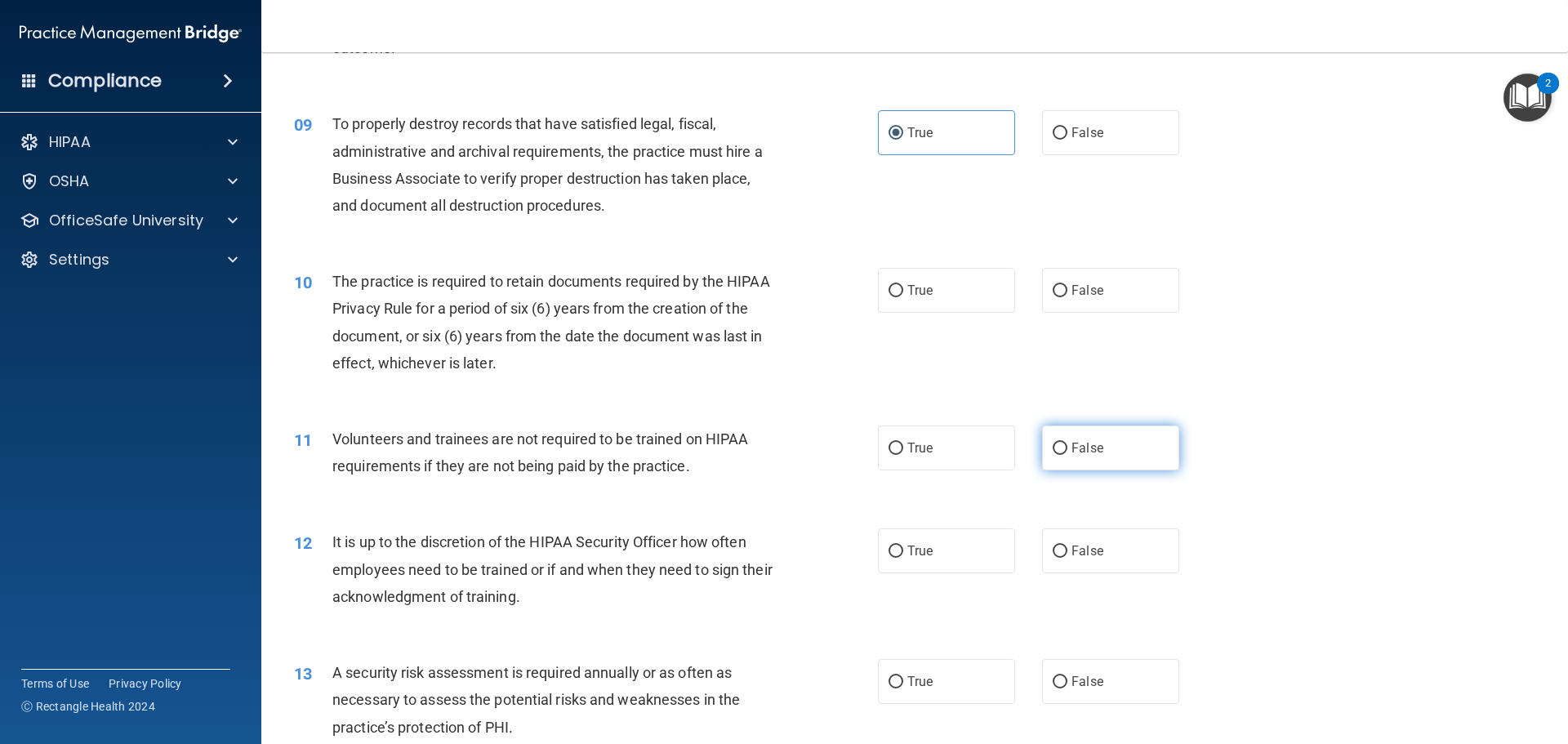
click at [1053, 450] on input "False" at bounding box center [1060, 449] width 15 height 13
radio input "true"
click at [1053, 294] on input "False" at bounding box center [1060, 291] width 15 height 13
radio input "true"
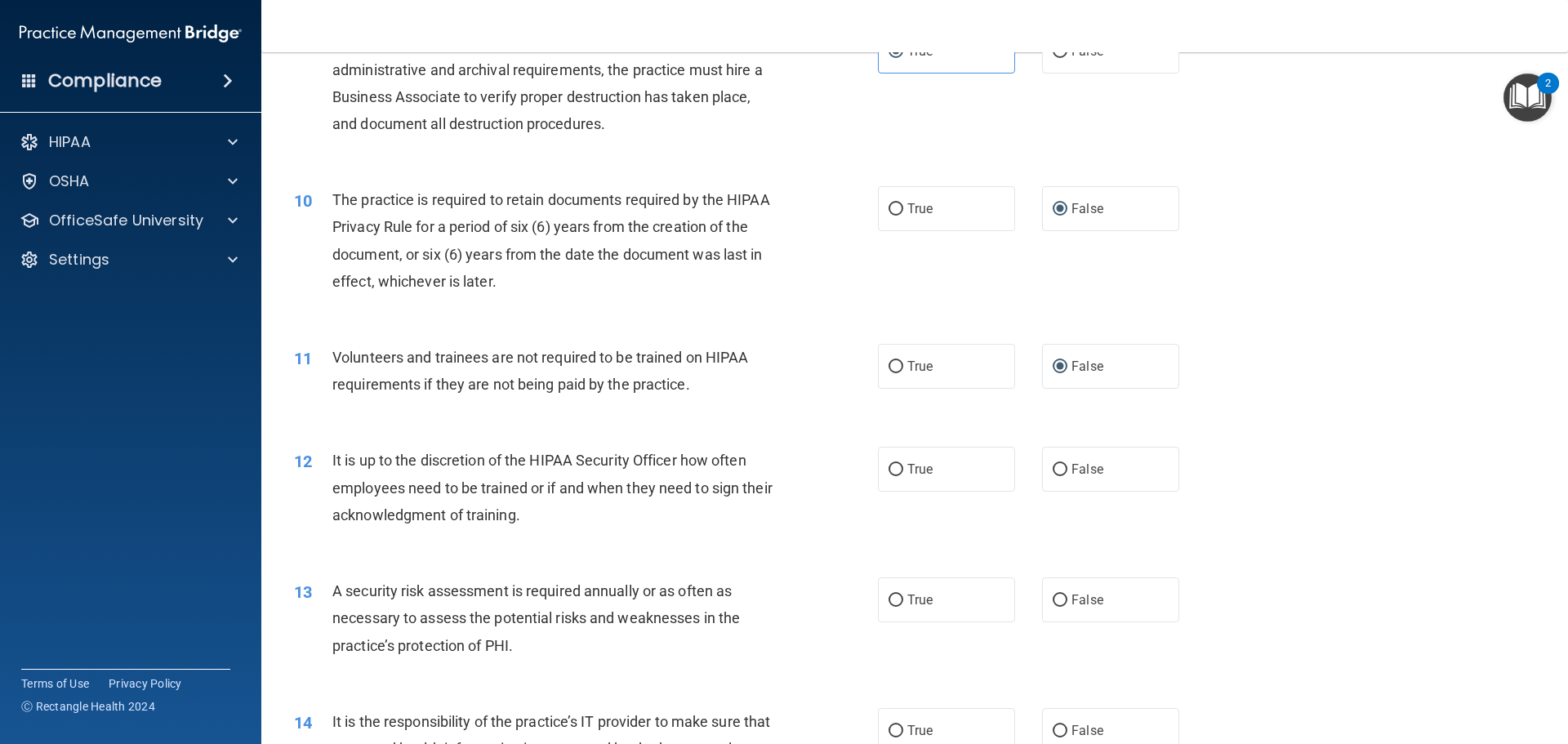
scroll to position [1307, 0]
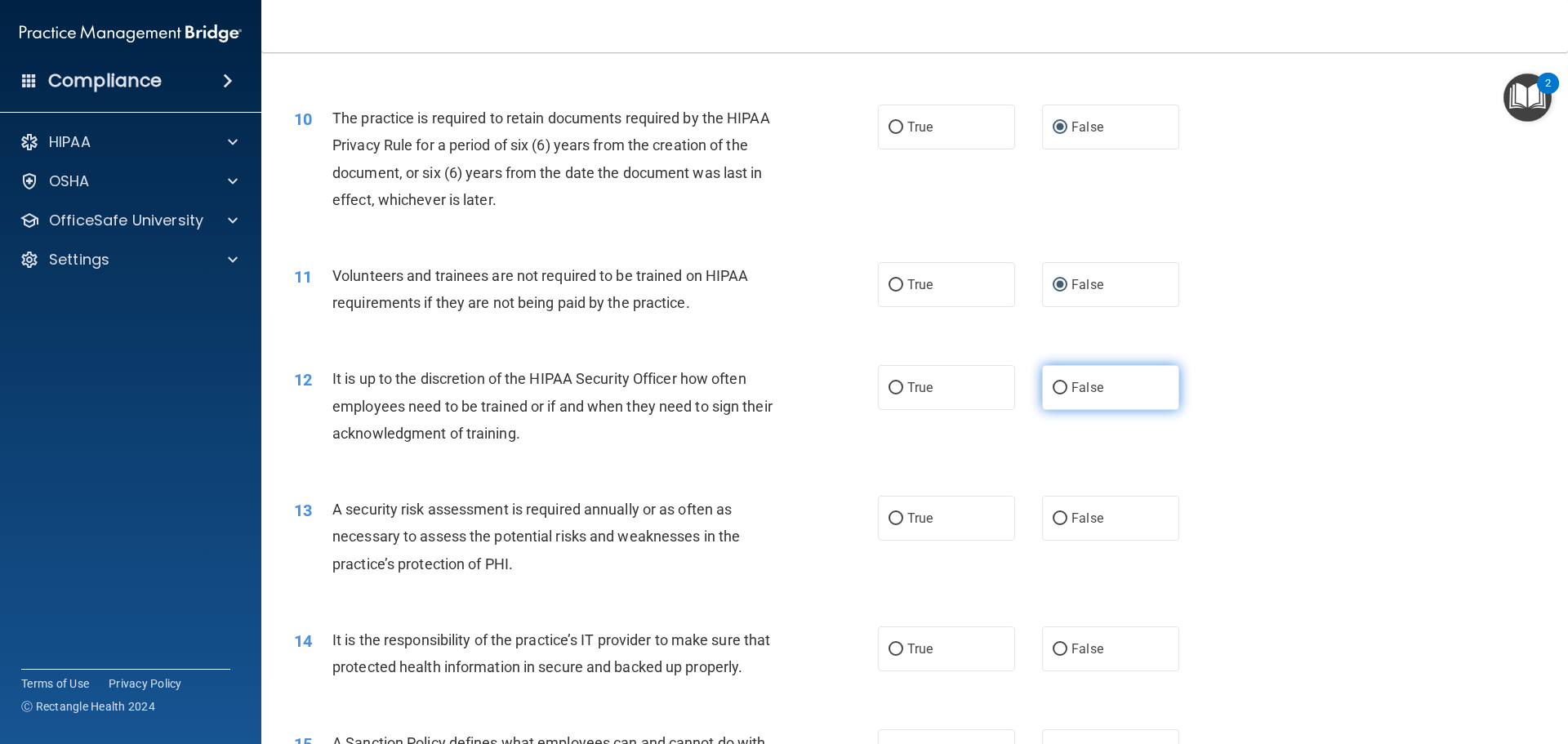
click at [1053, 384] on input "False" at bounding box center [1060, 388] width 15 height 13
radio input "true"
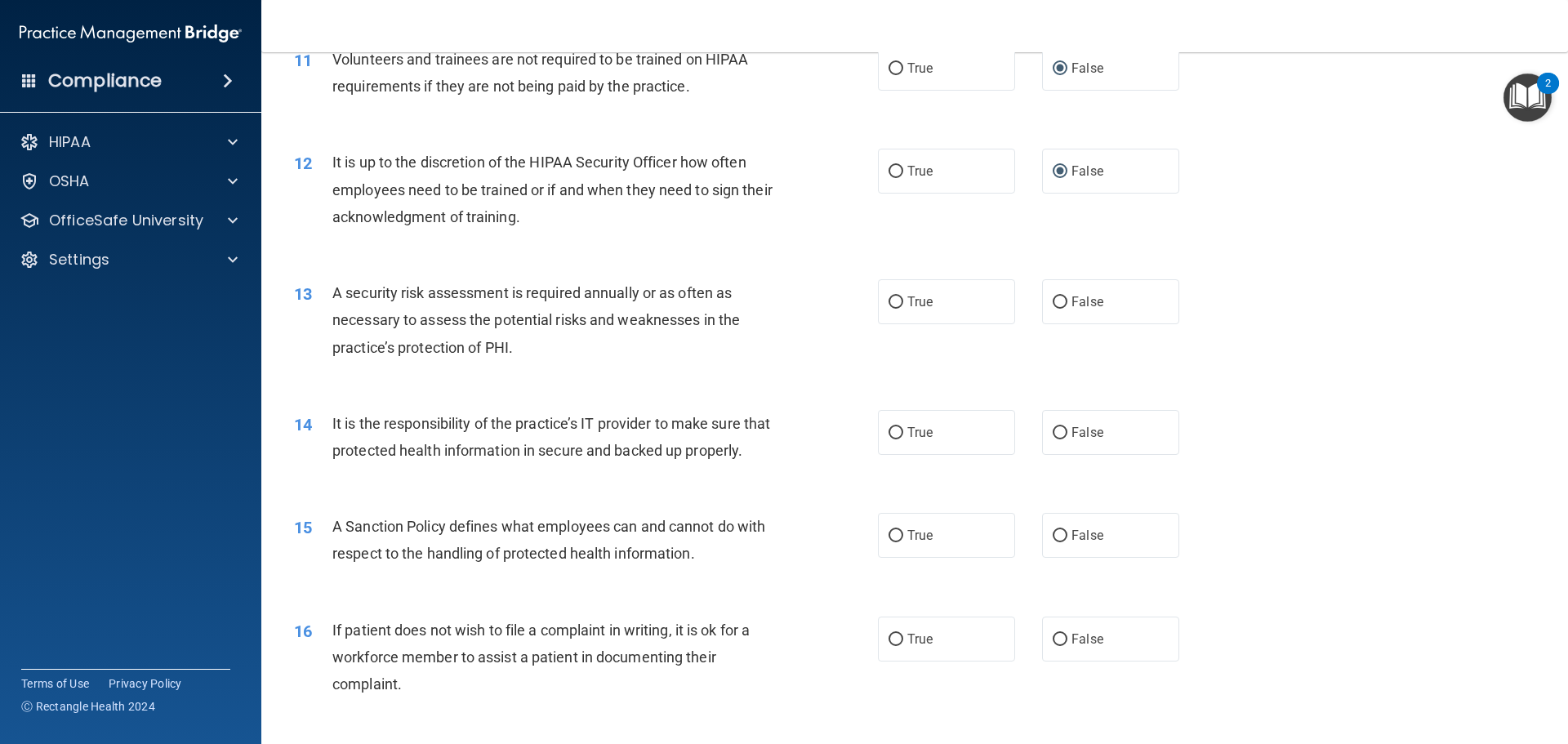
scroll to position [1551, 0]
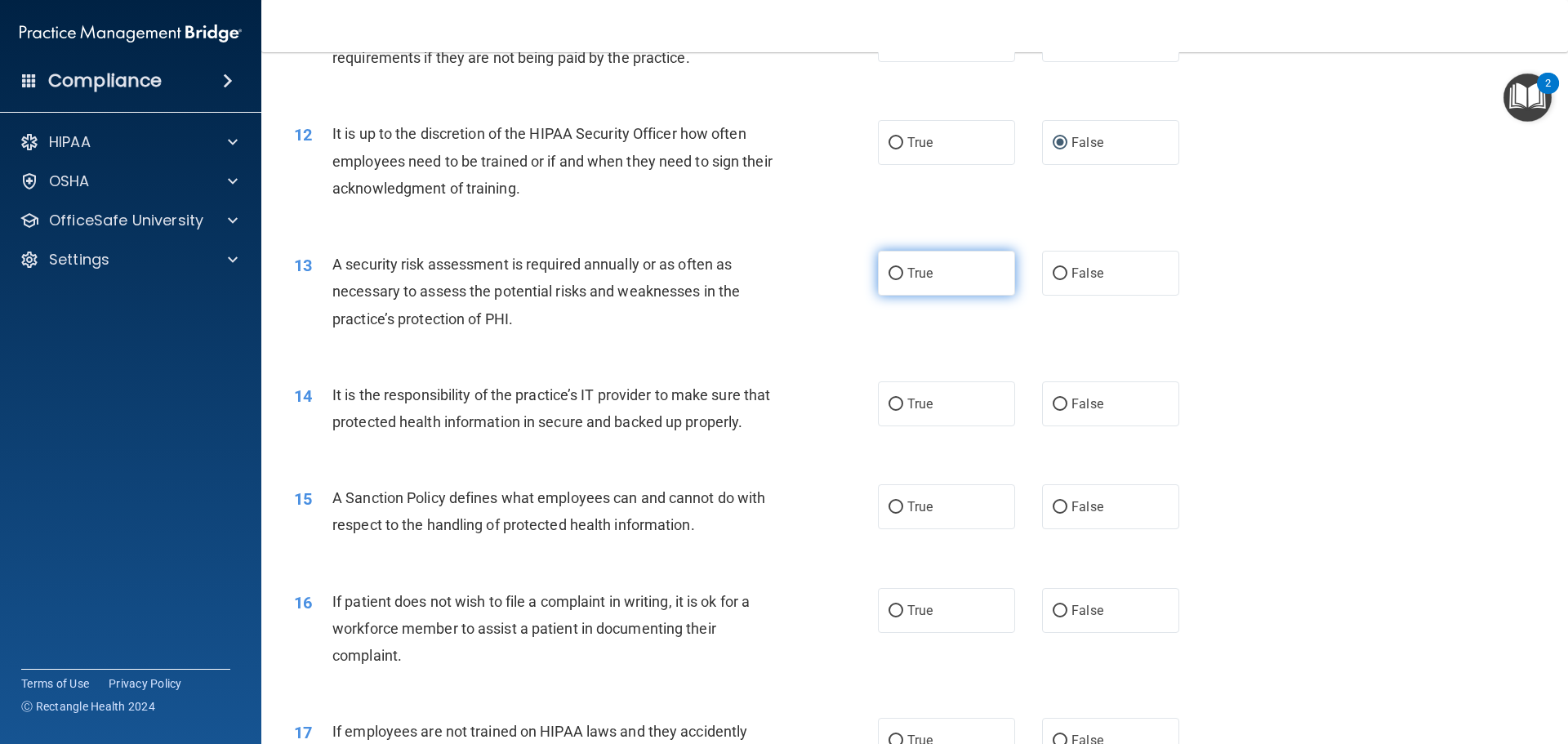
click at [889, 278] on input "True" at bounding box center [895, 274] width 15 height 13
radio input "true"
click at [898, 402] on label "True" at bounding box center [946, 404] width 137 height 45
click at [898, 402] on input "True" at bounding box center [895, 405] width 15 height 13
radio input "true"
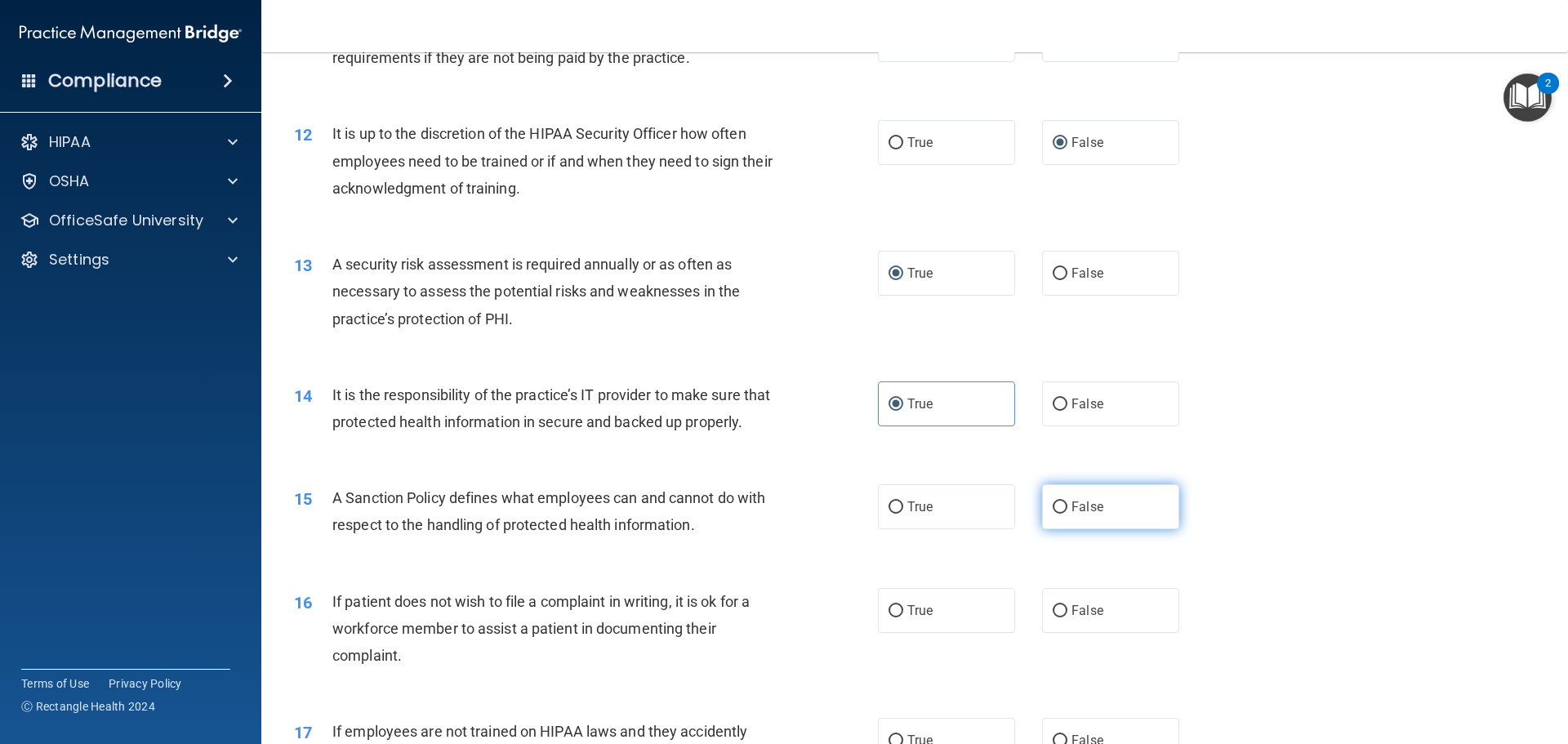
click at [1059, 514] on input "False" at bounding box center [1060, 507] width 15 height 13
radio input "true"
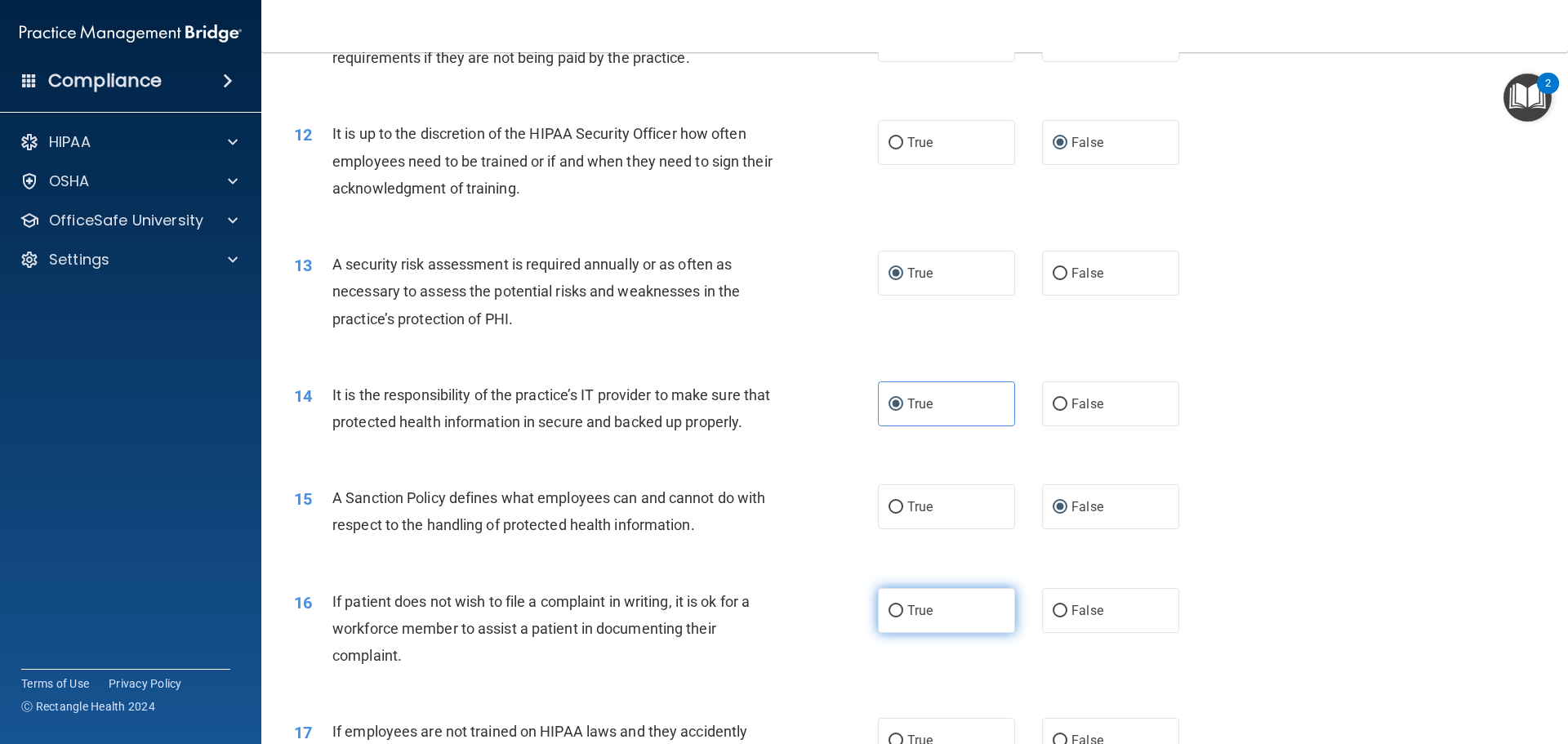
click at [883, 633] on label "True" at bounding box center [946, 610] width 137 height 45
click at [888, 617] on input "True" at bounding box center [895, 611] width 15 height 13
radio input "true"
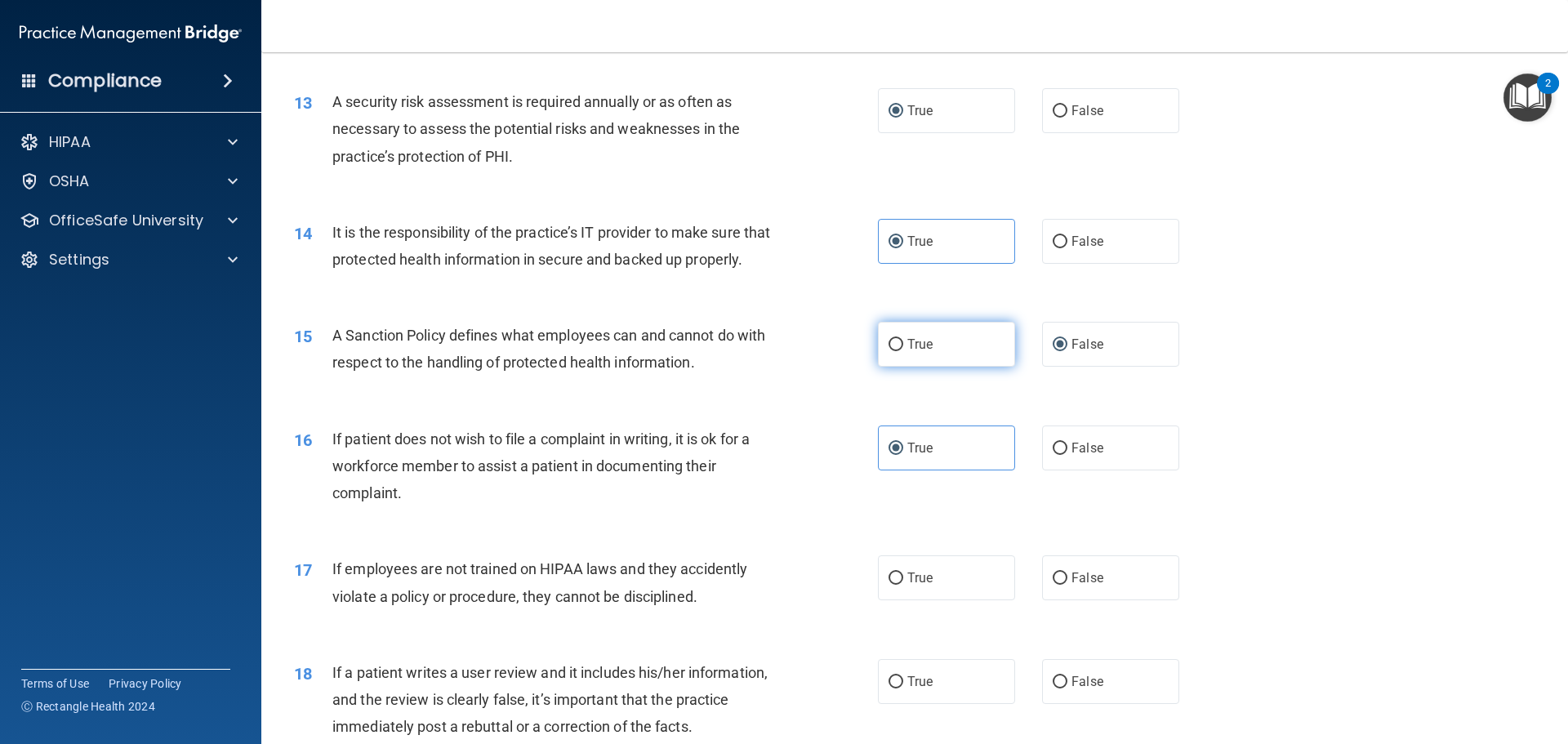
scroll to position [1715, 0]
click at [1072, 585] on span "False" at bounding box center [1087, 577] width 32 height 16
click at [1068, 584] on input "False" at bounding box center [1060, 577] width 15 height 13
radio input "true"
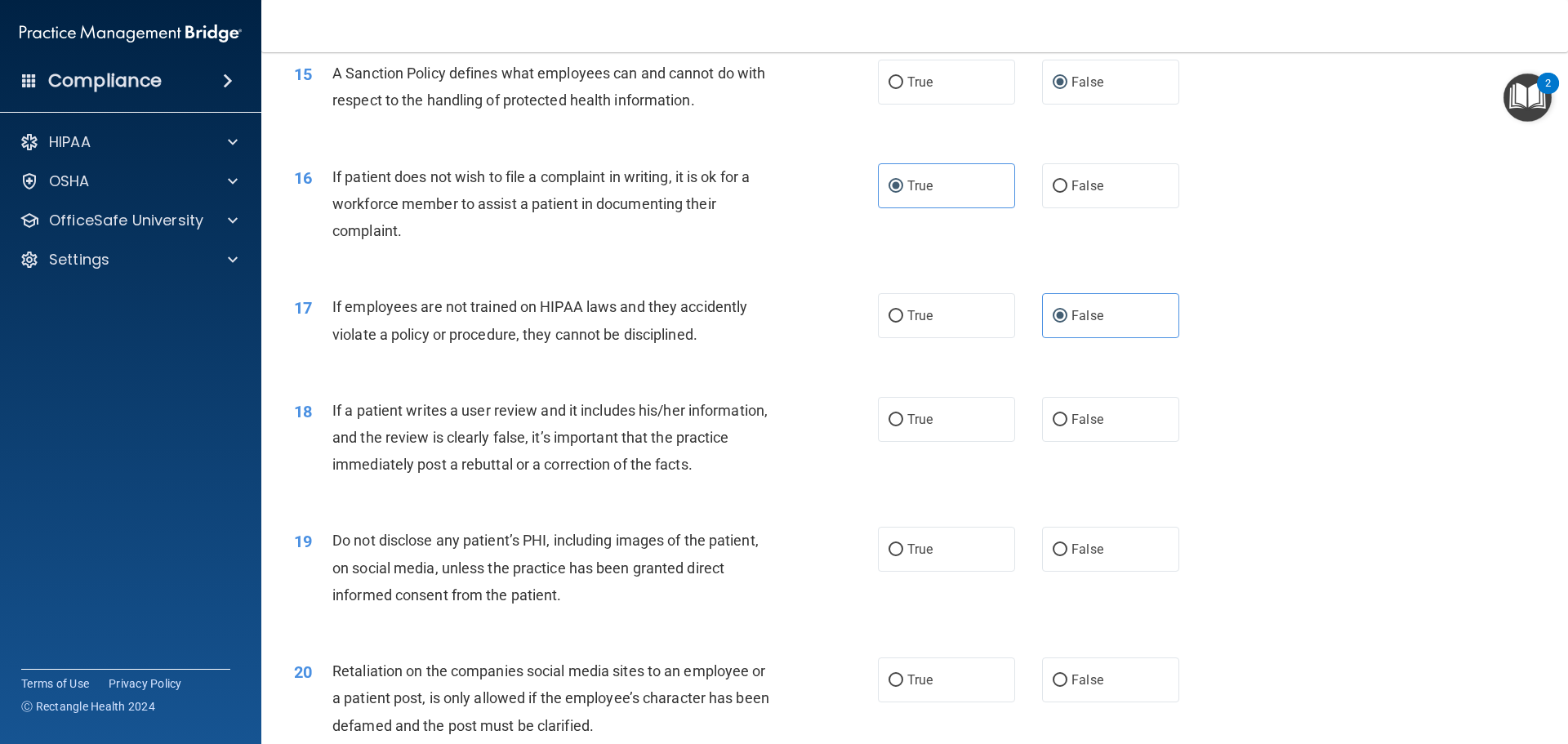
scroll to position [2042, 0]
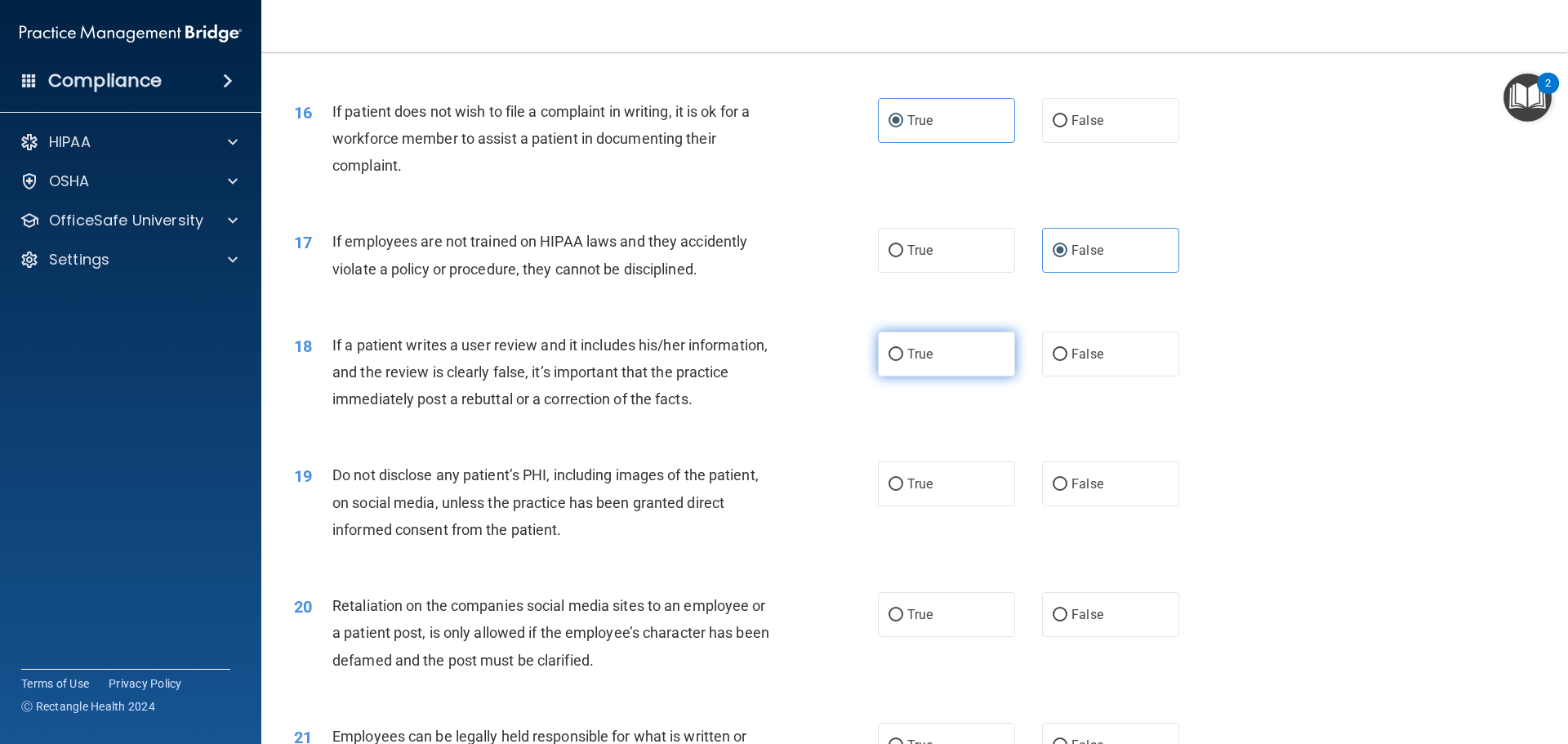
click at [892, 361] on input "True" at bounding box center [895, 355] width 15 height 13
radio input "true"
click at [888, 490] on input "True" at bounding box center [895, 485] width 15 height 13
radio input "true"
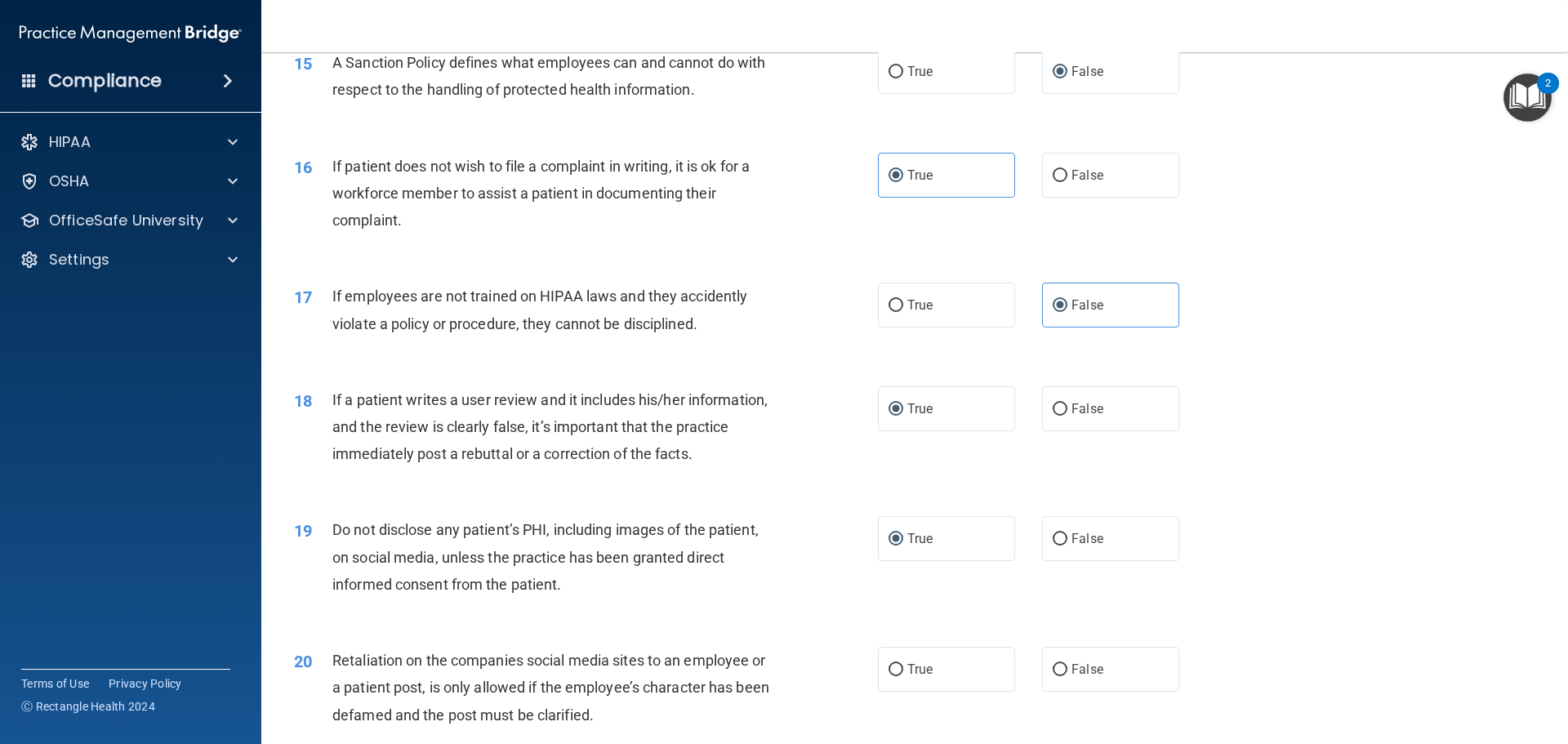
scroll to position [1960, 0]
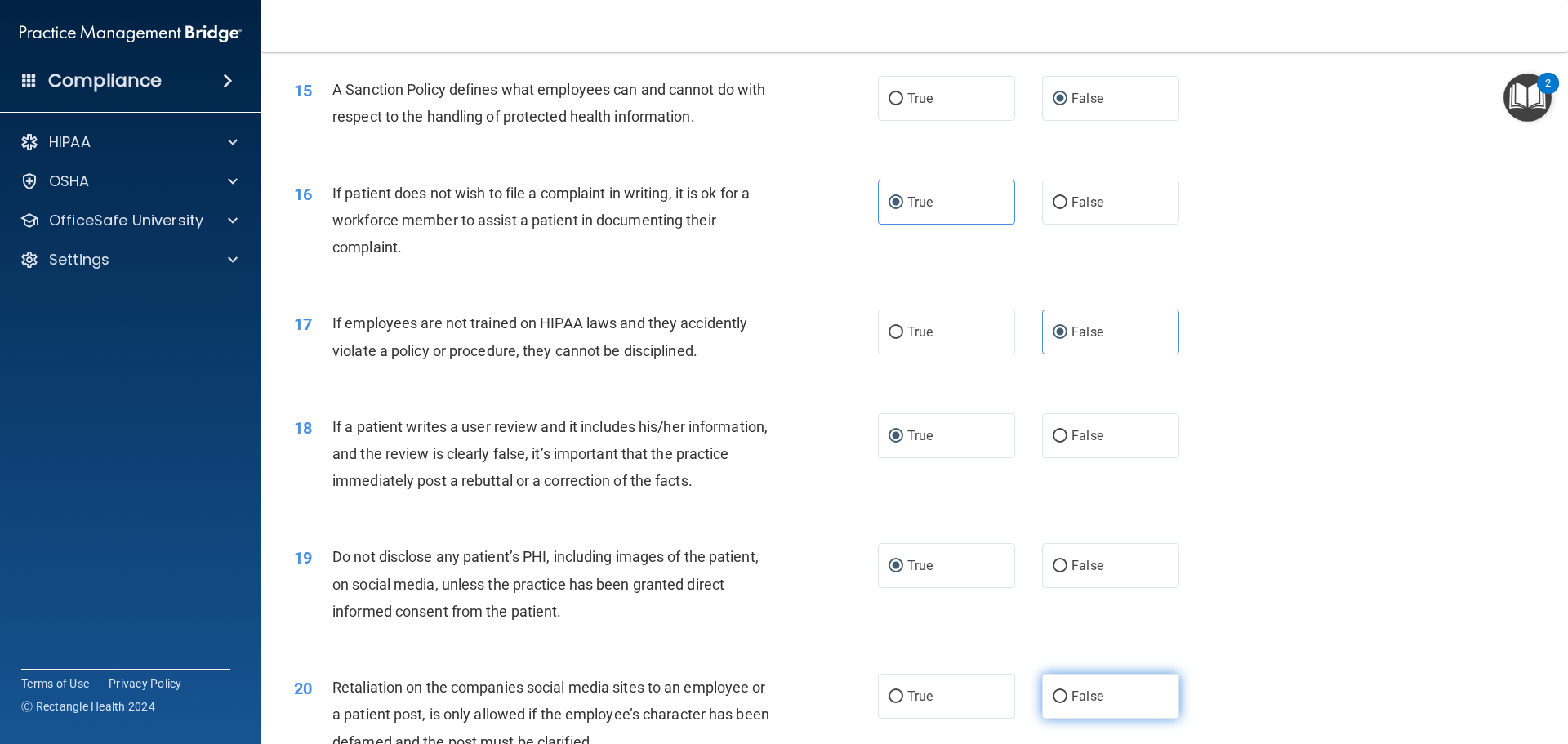
click at [1058, 703] on input "False" at bounding box center [1060, 697] width 15 height 13
radio input "true"
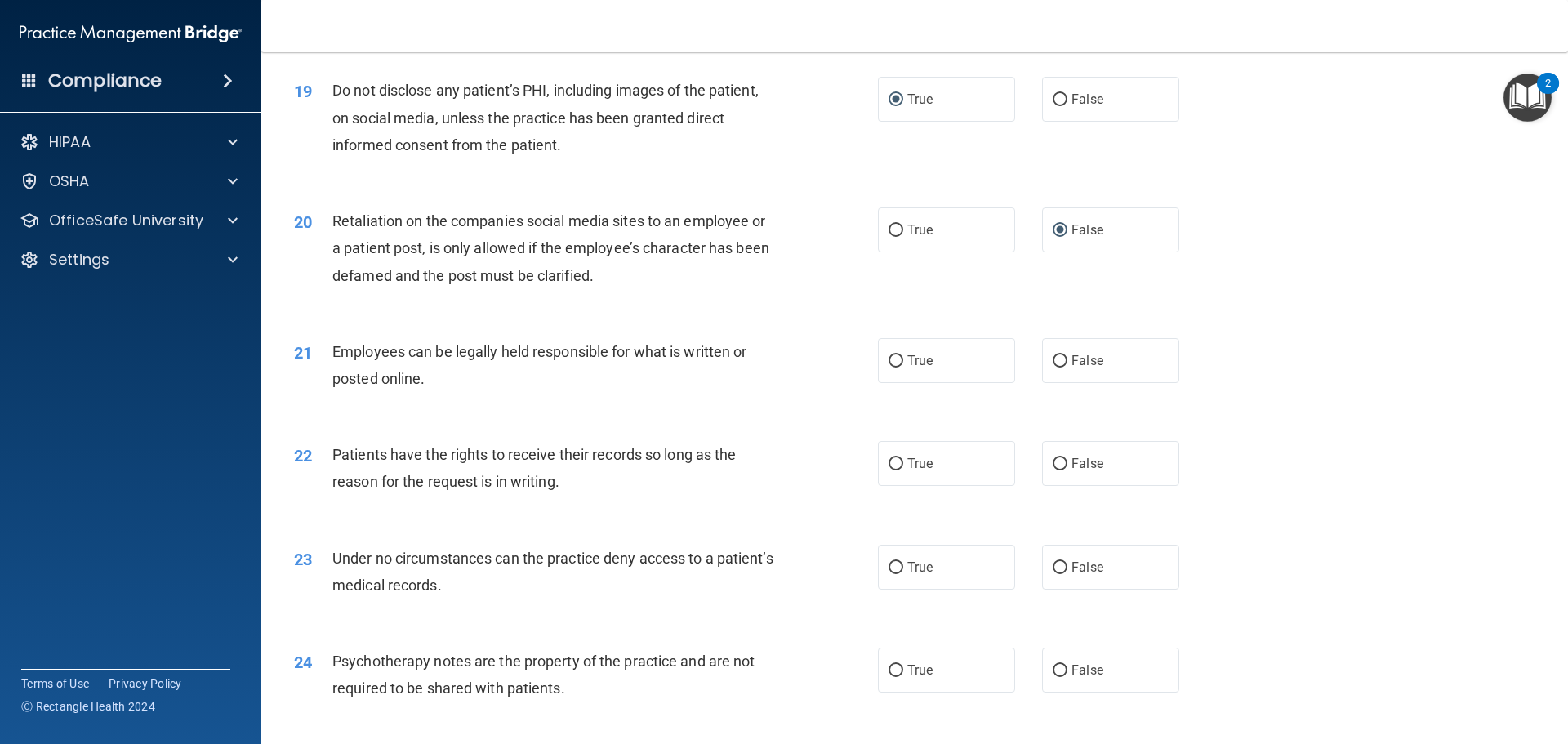
scroll to position [2450, 0]
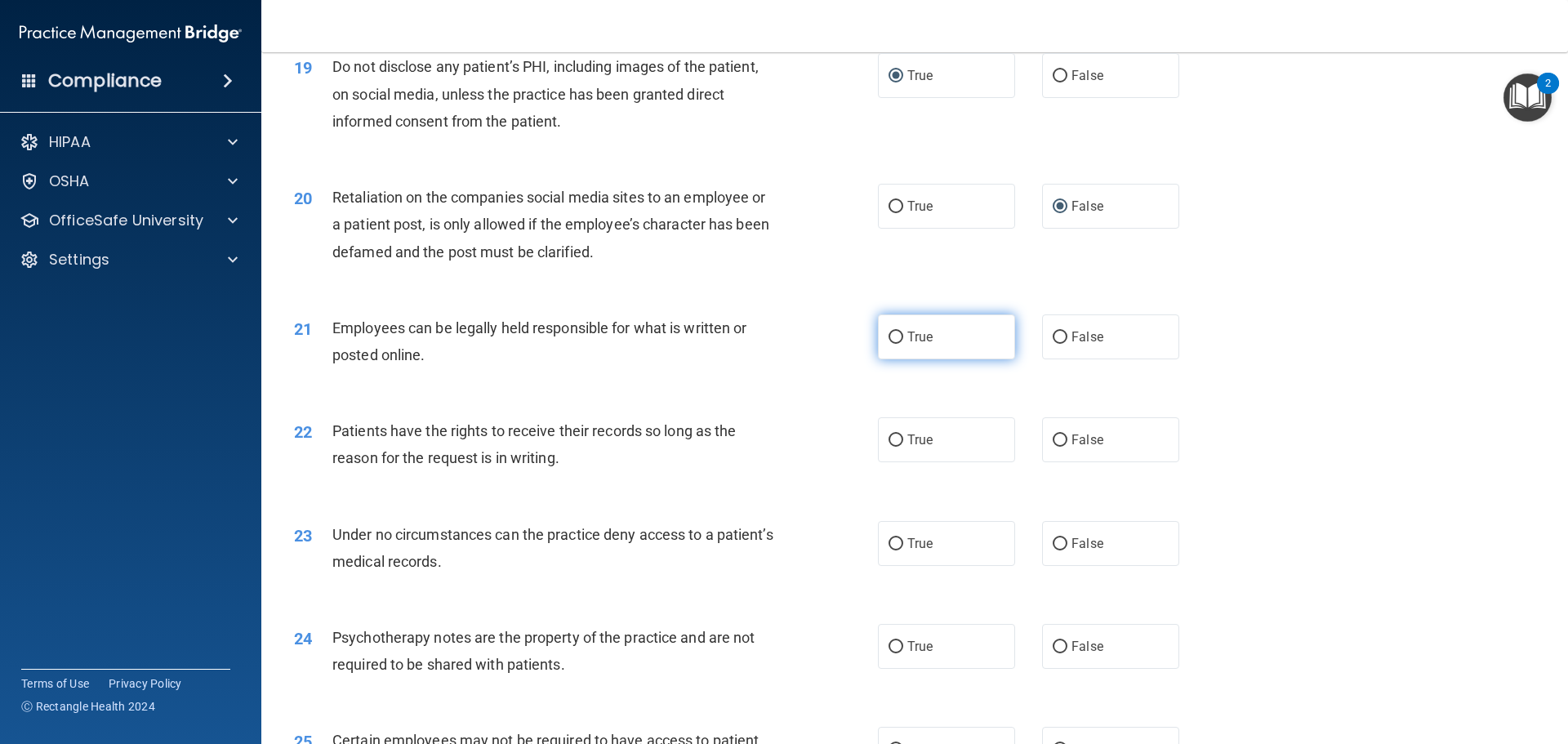
click at [892, 344] on input "True" at bounding box center [895, 337] width 15 height 13
radio input "true"
click at [1058, 447] on input "False" at bounding box center [1060, 441] width 15 height 13
radio input "true"
click at [1059, 551] on input "False" at bounding box center [1060, 544] width 15 height 13
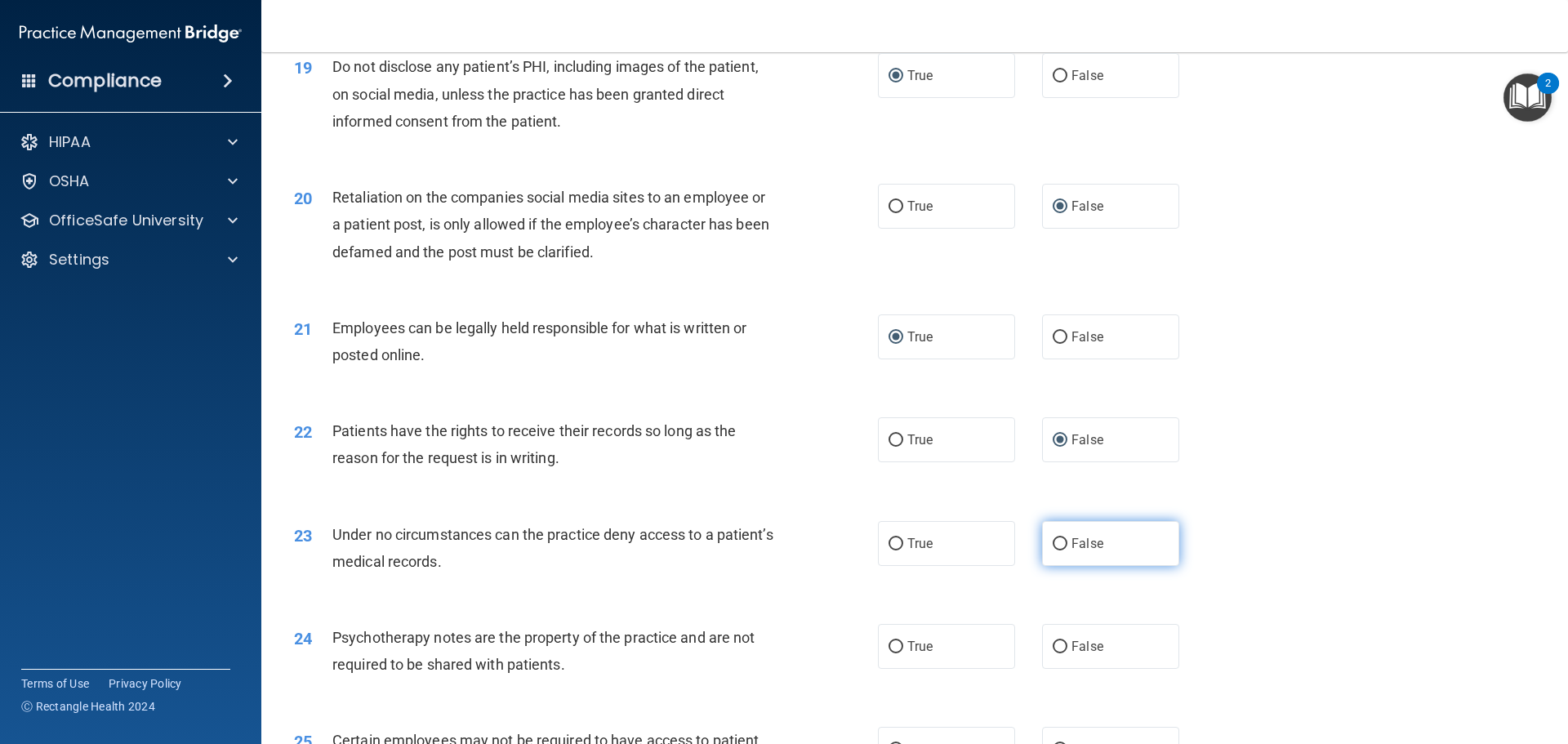
radio input "true"
click at [1055, 653] on input "False" at bounding box center [1060, 647] width 15 height 13
radio input "true"
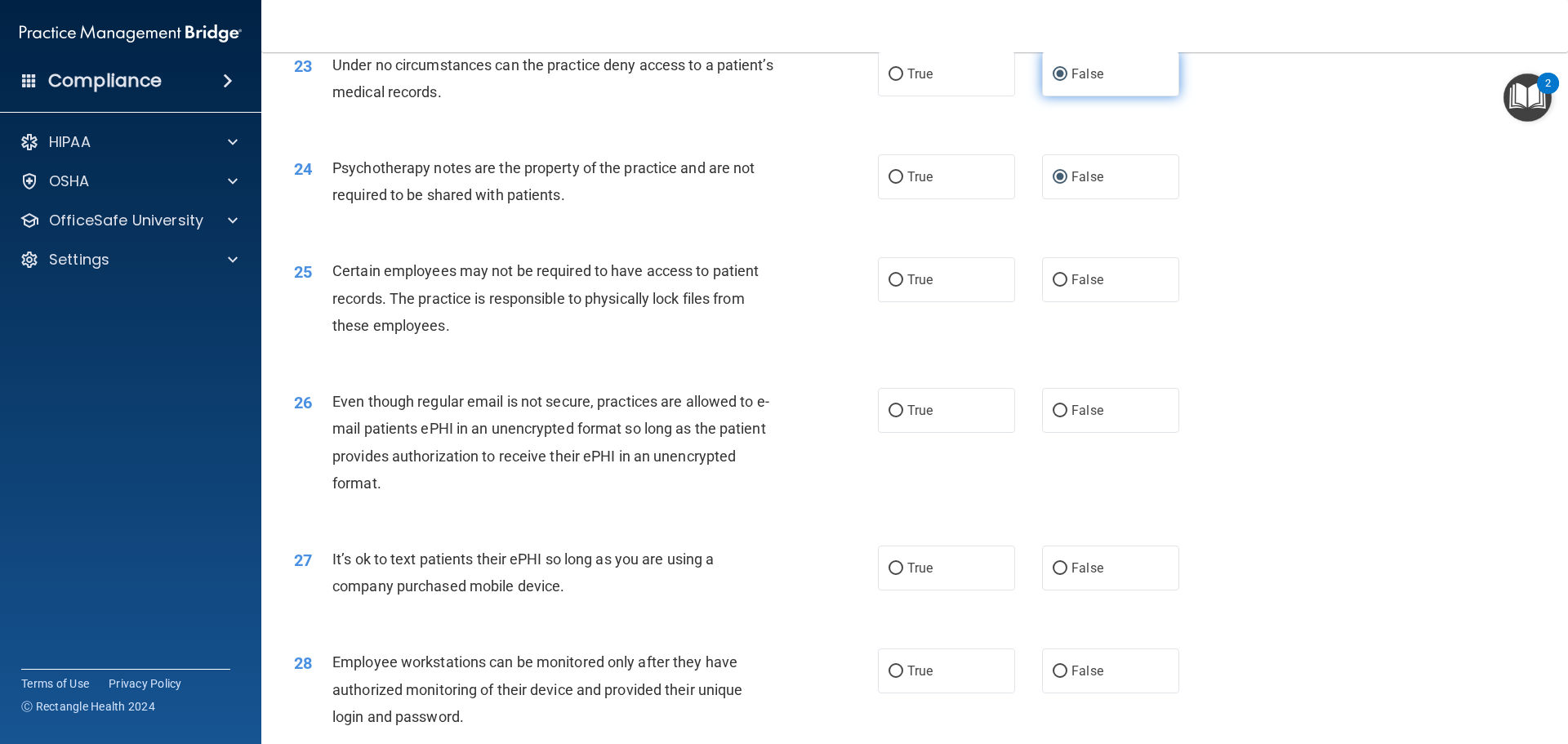
scroll to position [2940, 0]
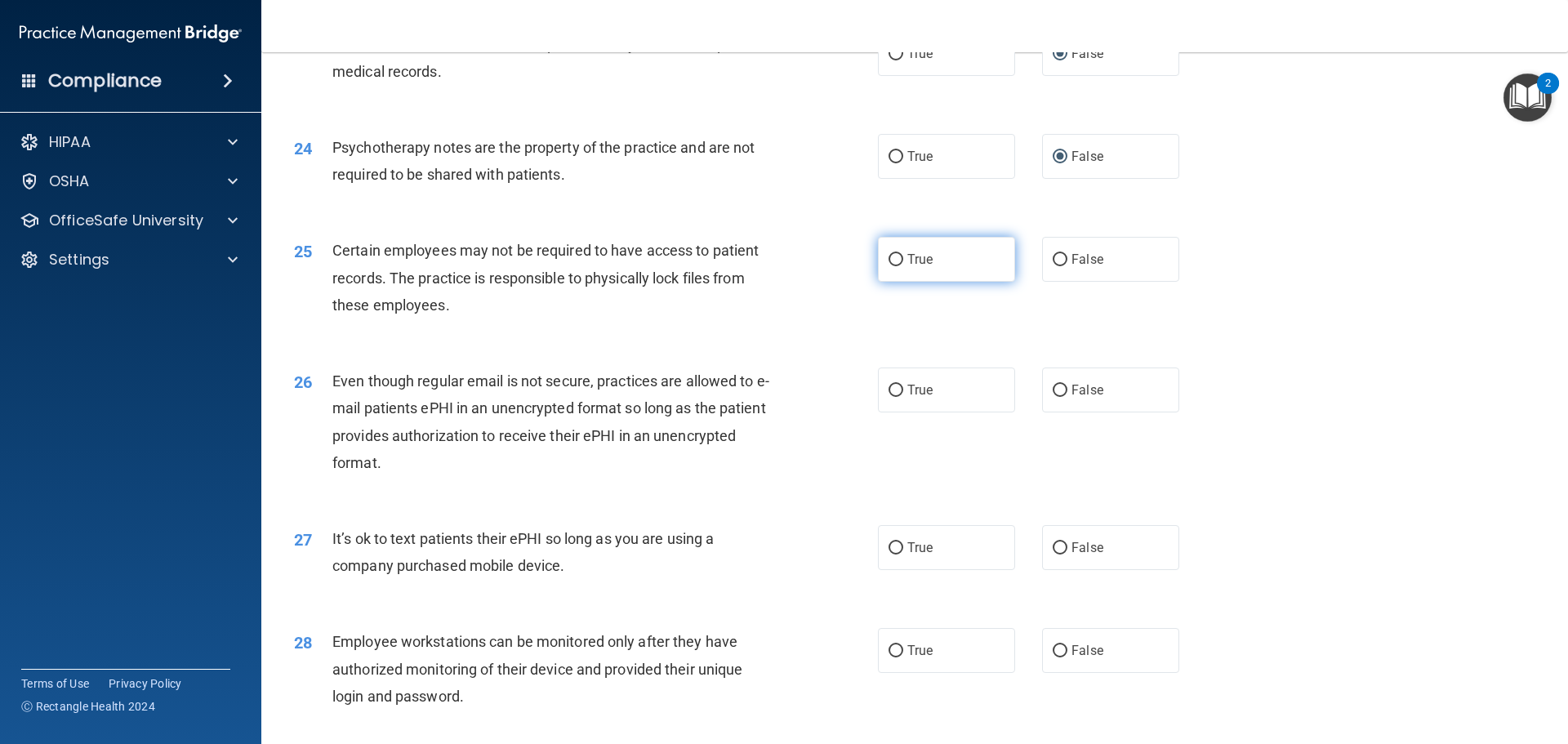
click at [895, 266] on input "True" at bounding box center [895, 259] width 15 height 13
radio input "true"
click at [1057, 397] on input "False" at bounding box center [1060, 391] width 15 height 13
radio input "true"
click at [1053, 555] on input "False" at bounding box center [1060, 548] width 15 height 13
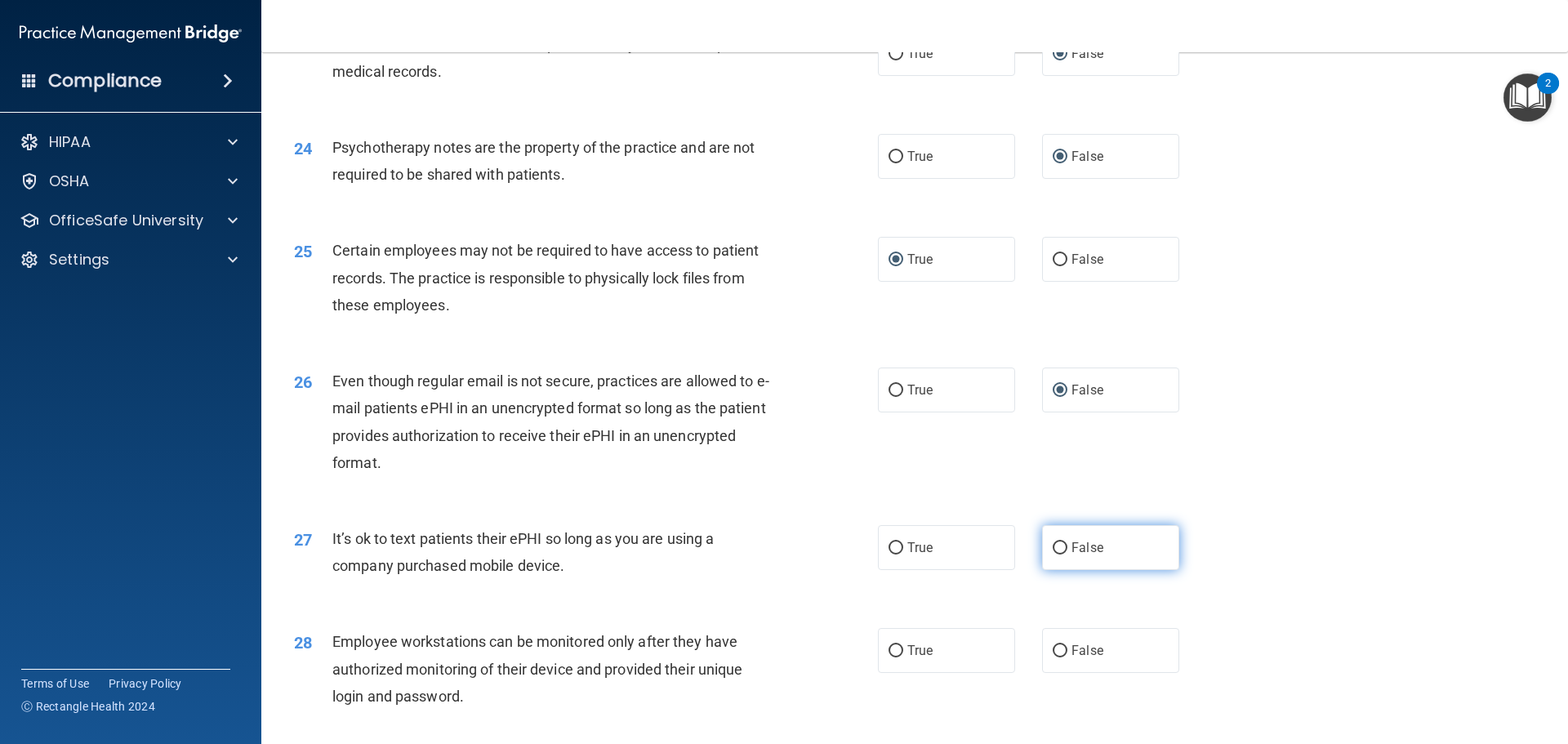
radio input "true"
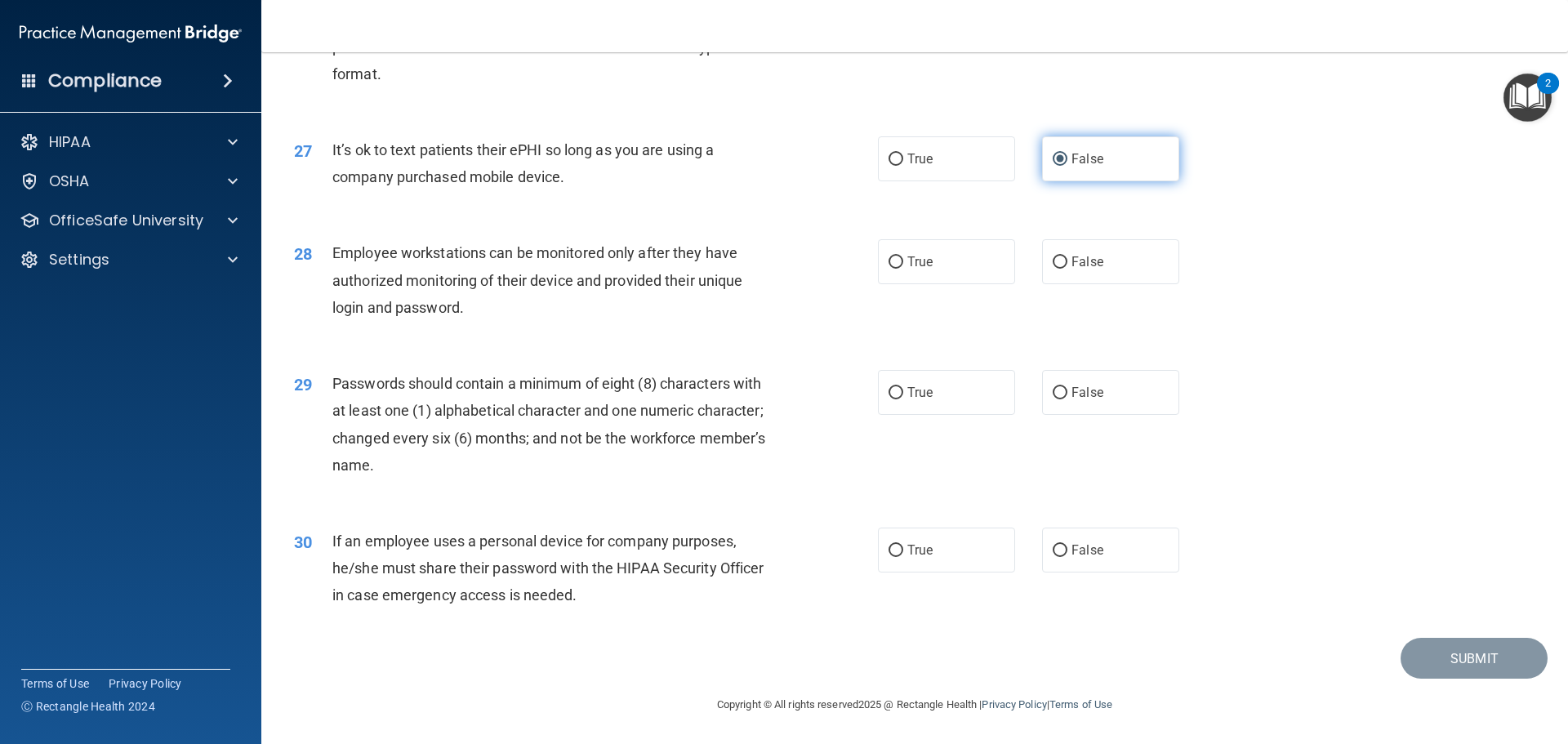
scroll to position [3348, 0]
click at [1062, 274] on label "False" at bounding box center [1111, 261] width 137 height 45
click at [1062, 269] on input "False" at bounding box center [1060, 262] width 15 height 13
radio input "true"
click at [890, 400] on input "True" at bounding box center [895, 393] width 15 height 13
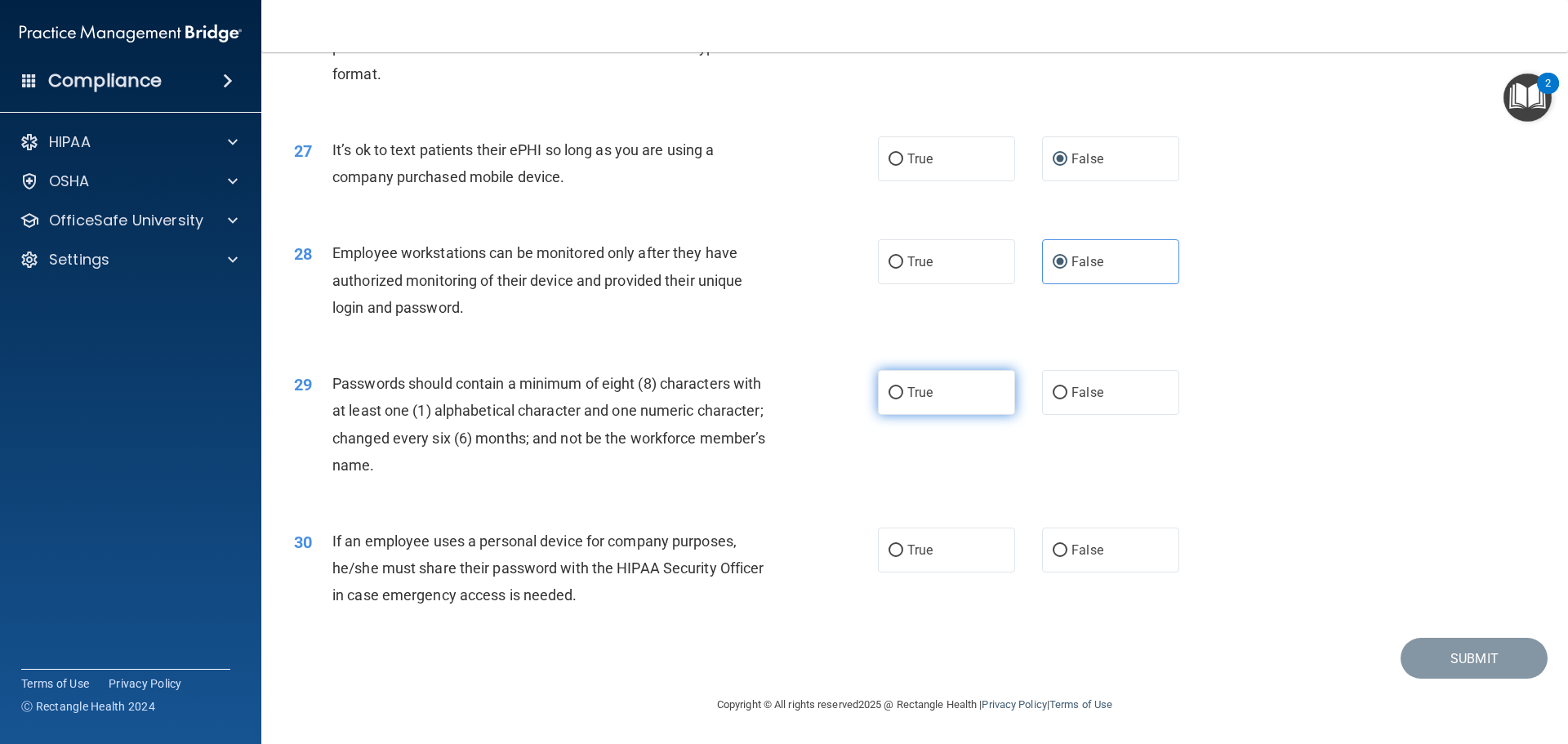
radio input "true"
click at [921, 551] on span "True" at bounding box center [921, 550] width 25 height 16
click at [903, 551] on input "True" at bounding box center [895, 551] width 15 height 13
radio input "true"
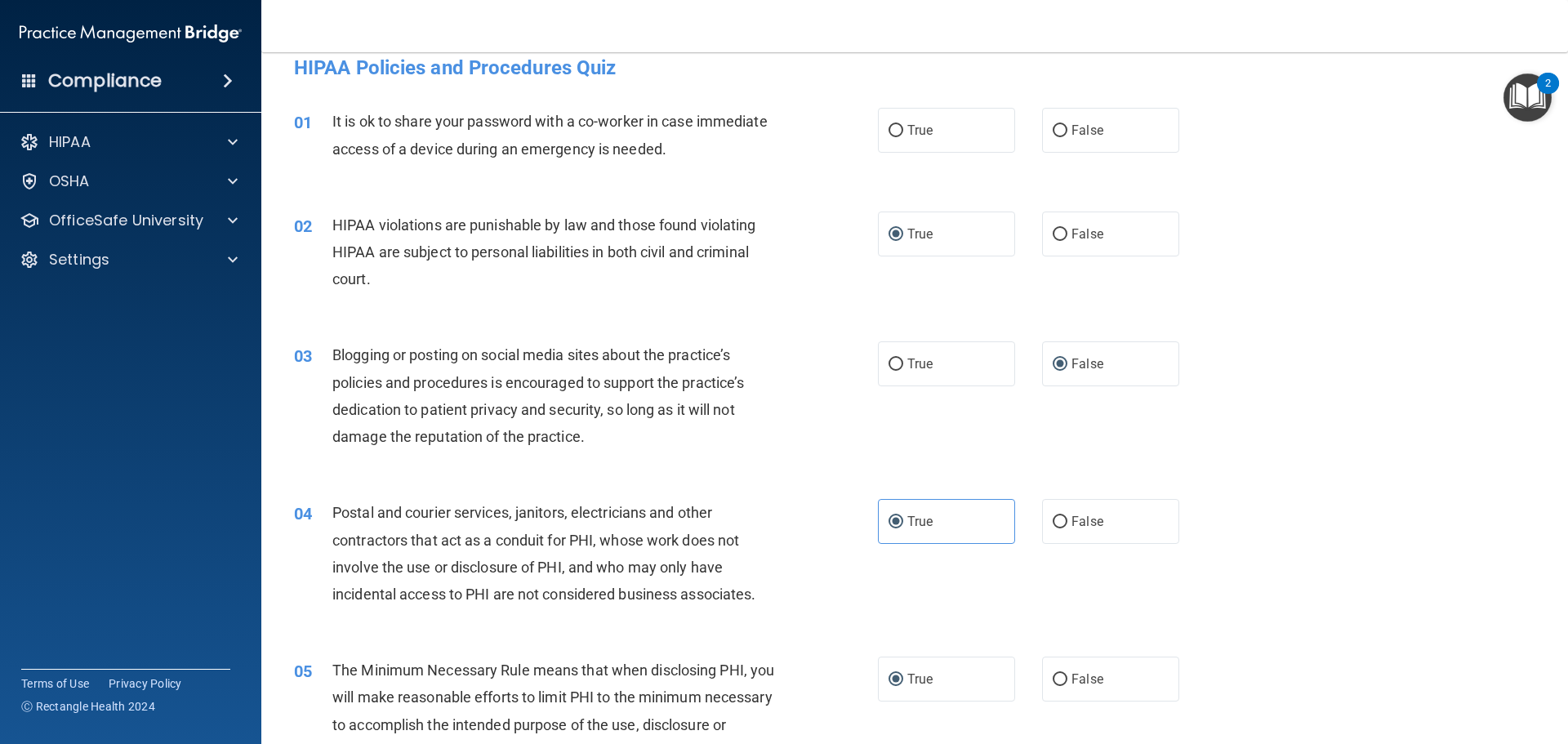
scroll to position [0, 0]
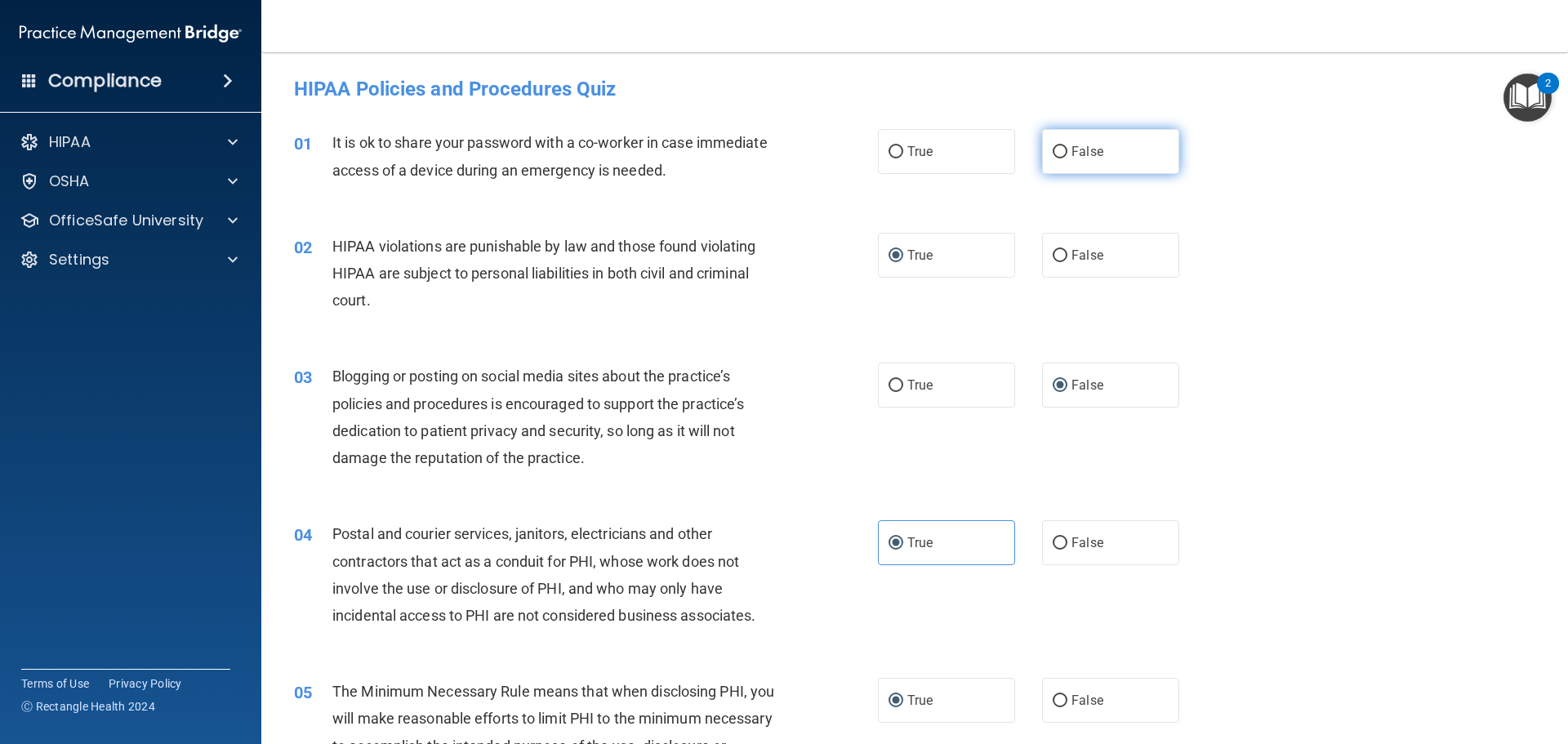
click at [1053, 148] on input "False" at bounding box center [1060, 152] width 15 height 13
radio input "true"
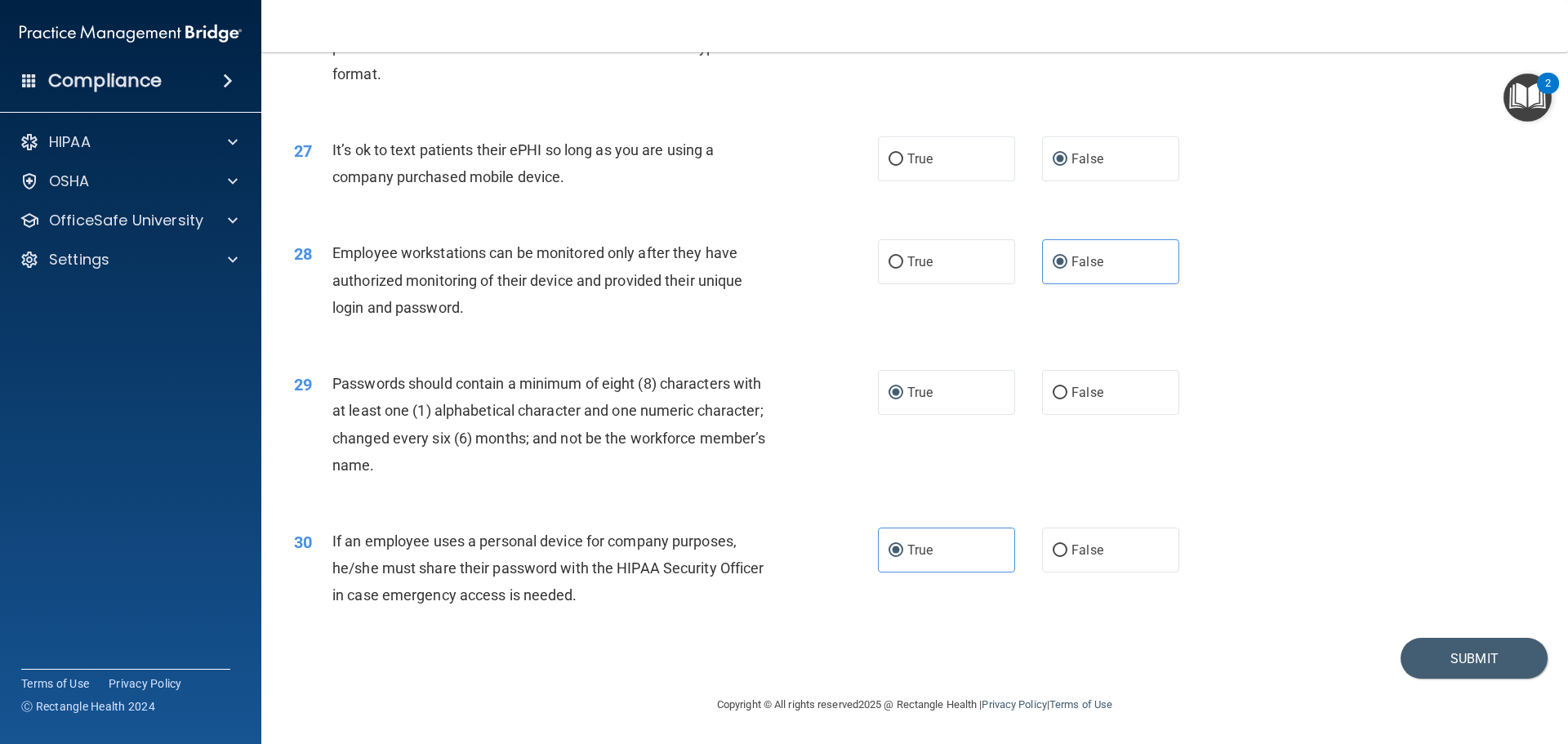
scroll to position [3356, 0]
click at [1462, 649] on button "Submit" at bounding box center [1473, 658] width 147 height 42
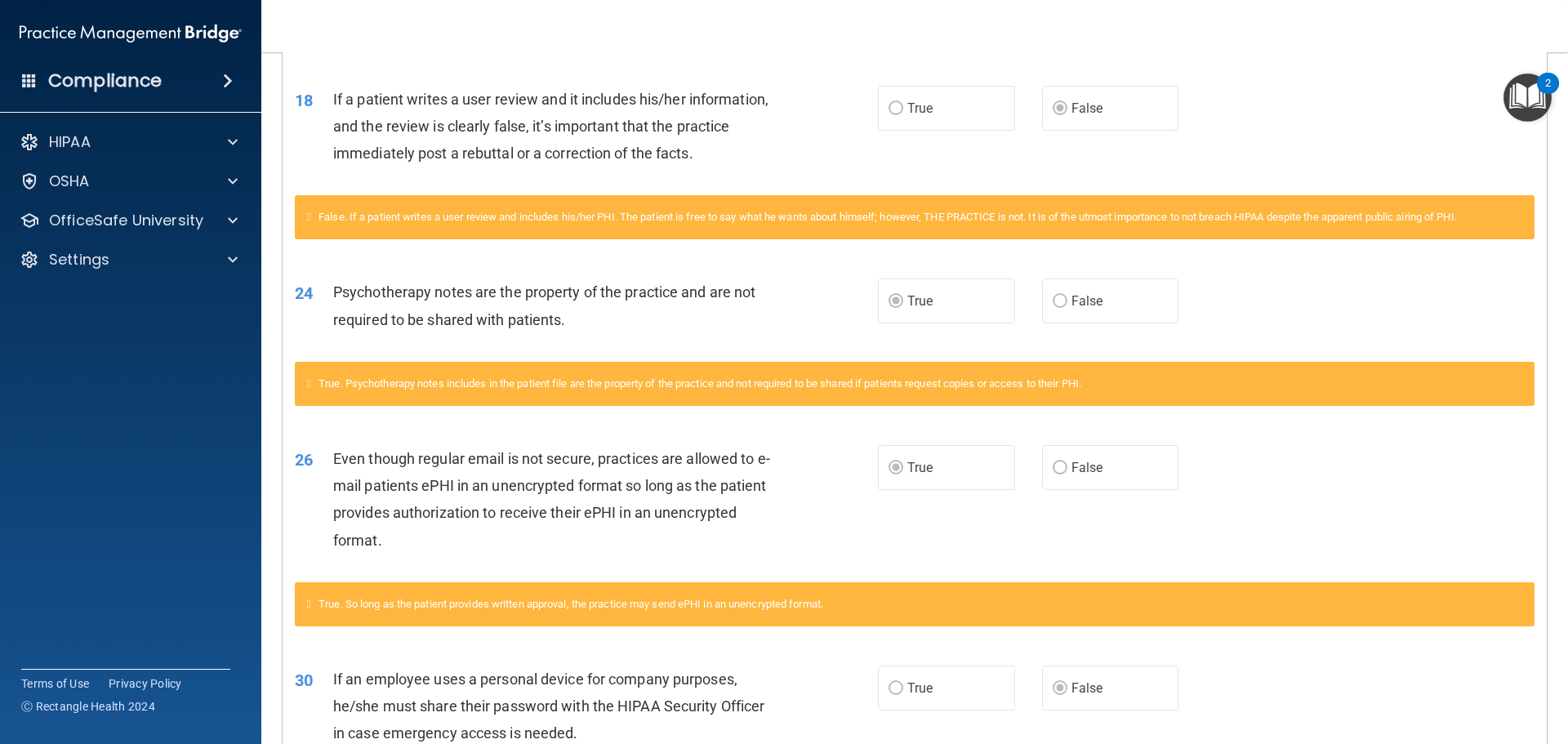
scroll to position [1180, 0]
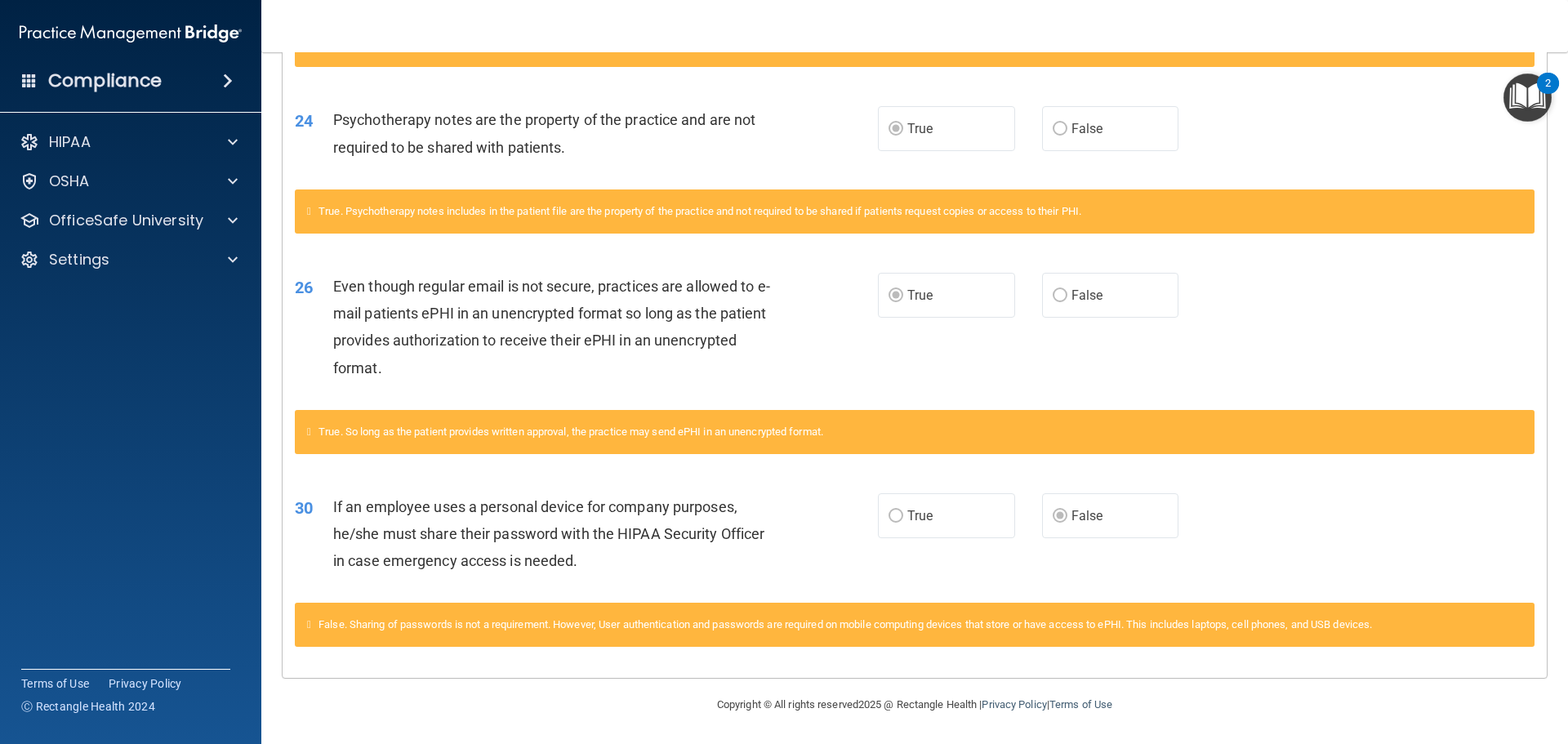
drag, startPoint x: 888, startPoint y: 538, endPoint x: 844, endPoint y: 540, distance: 44.0
click at [844, 540] on div "30 If an employee uses a personal device for company purposes, he/she must shar…" at bounding box center [586, 538] width 632 height 90
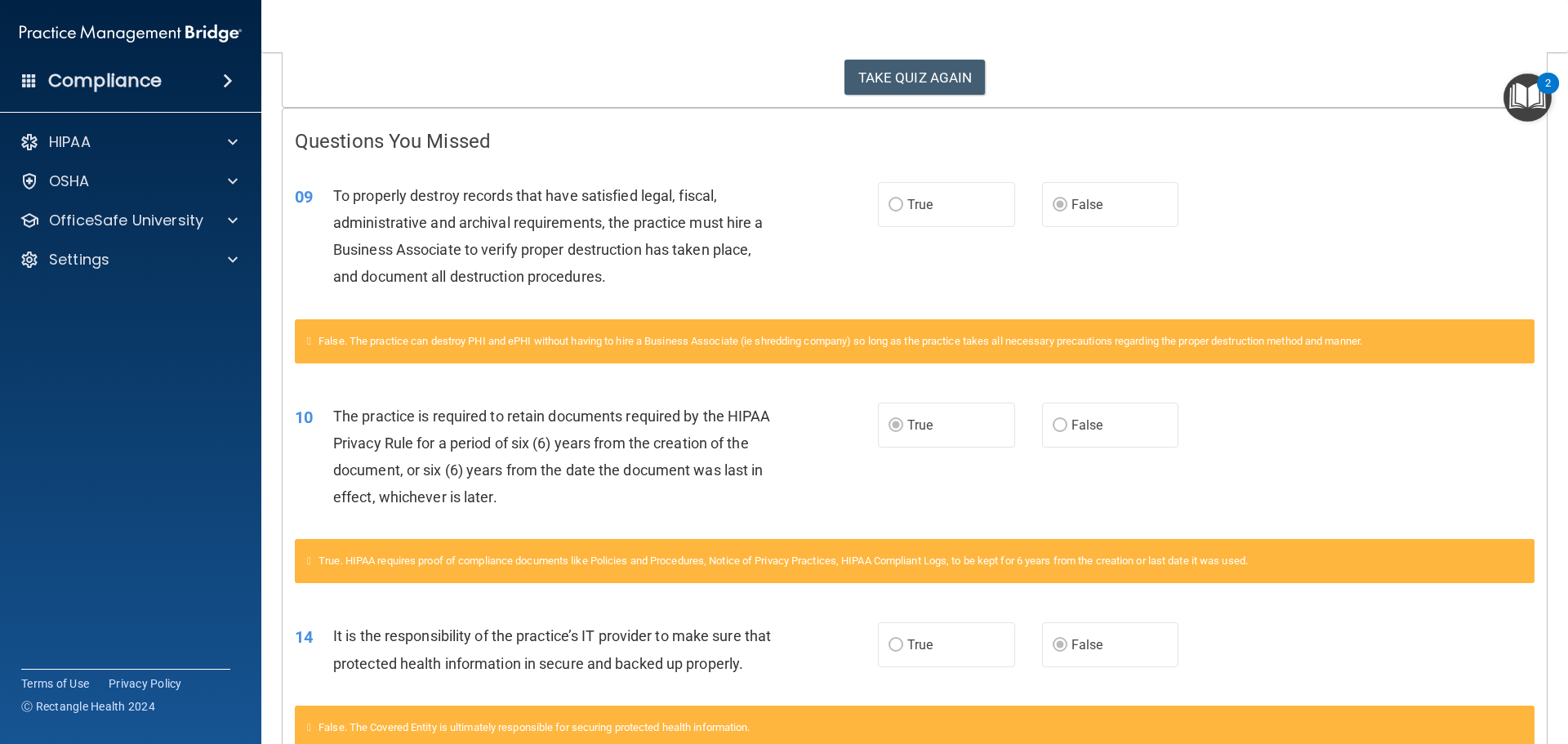
scroll to position [0, 0]
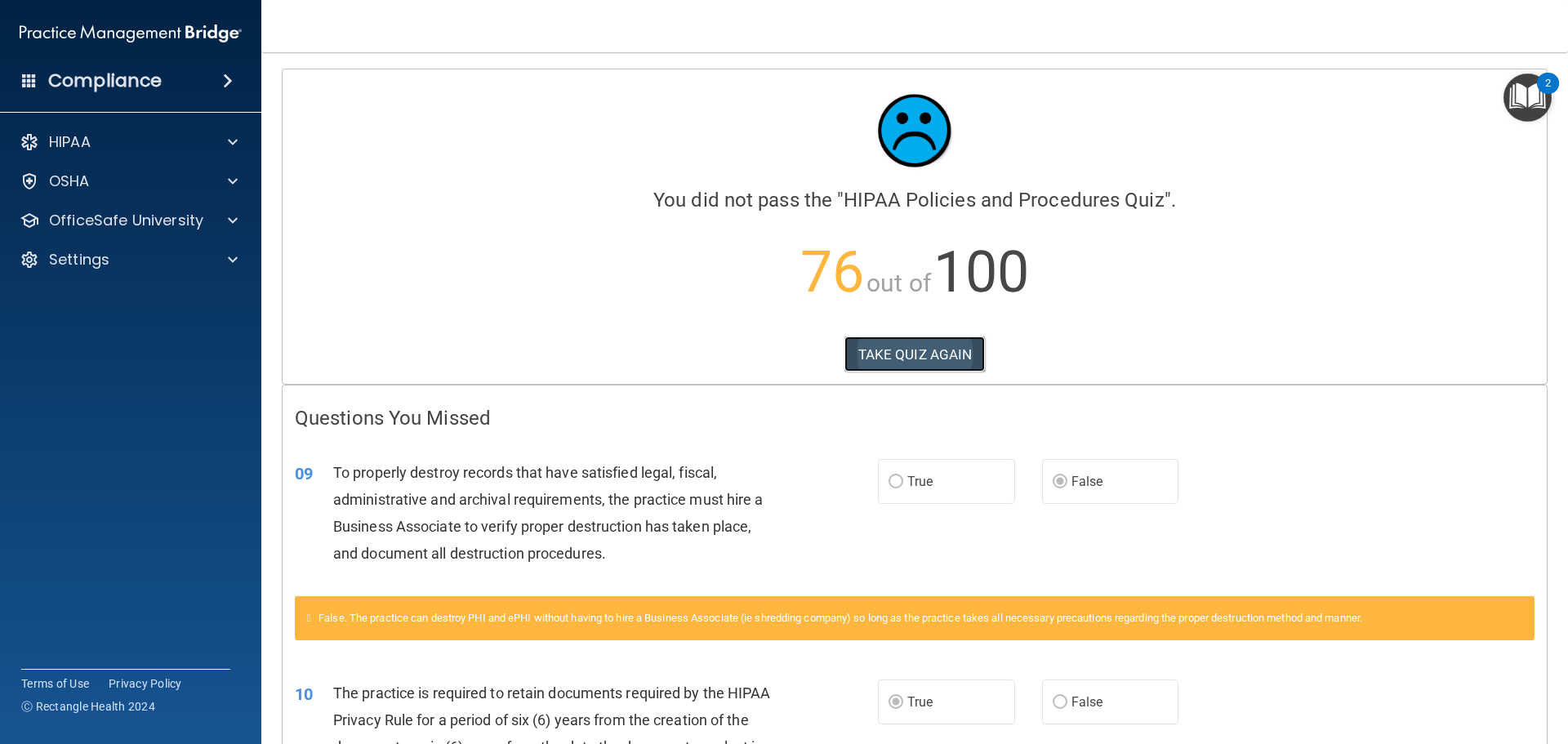
click at [922, 347] on button "TAKE QUIZ AGAIN" at bounding box center [915, 354] width 141 height 36
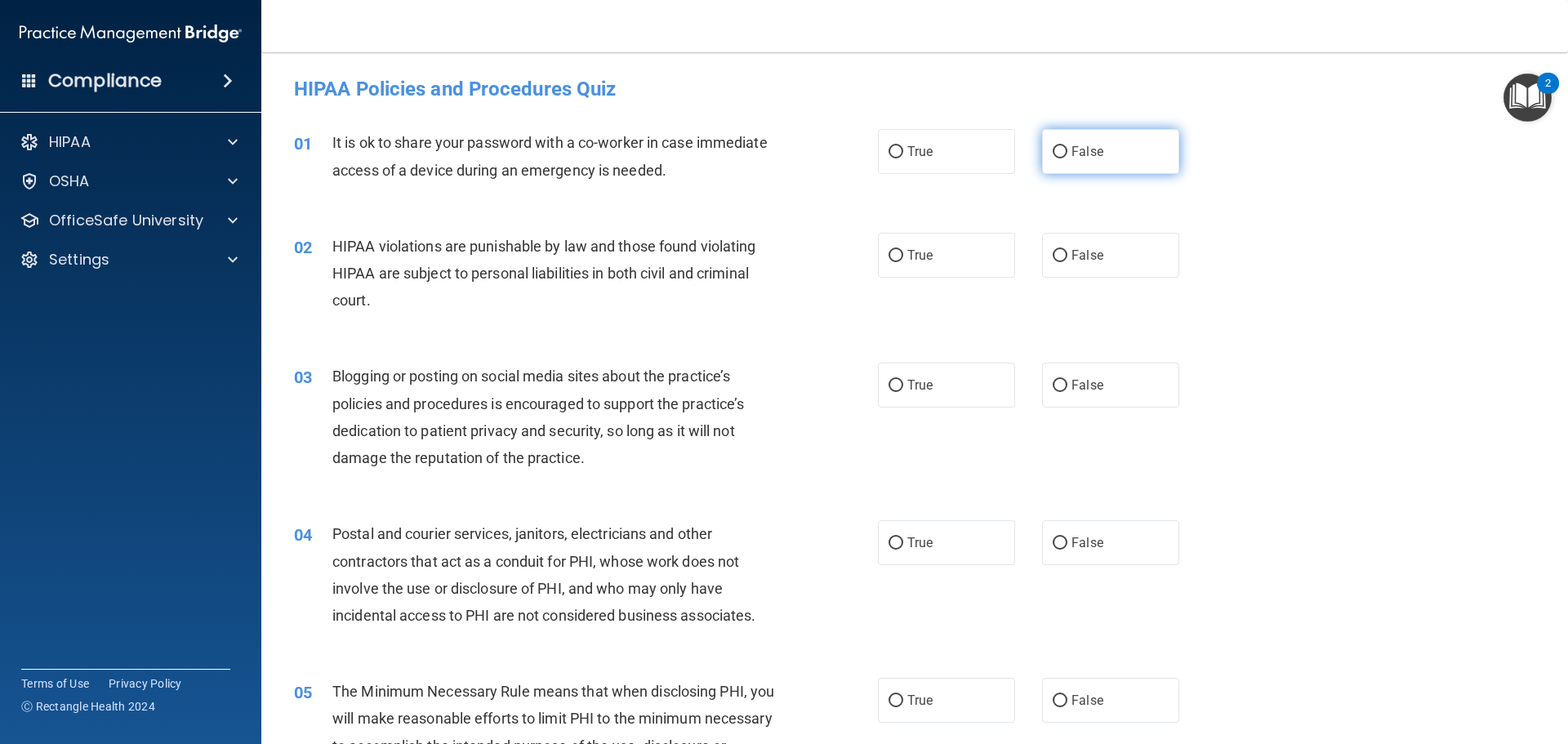
click at [1053, 149] on input "False" at bounding box center [1060, 152] width 15 height 13
radio input "true"
click at [893, 251] on input "True" at bounding box center [895, 255] width 15 height 13
radio input "true"
click at [1053, 385] on input "False" at bounding box center [1060, 385] width 15 height 13
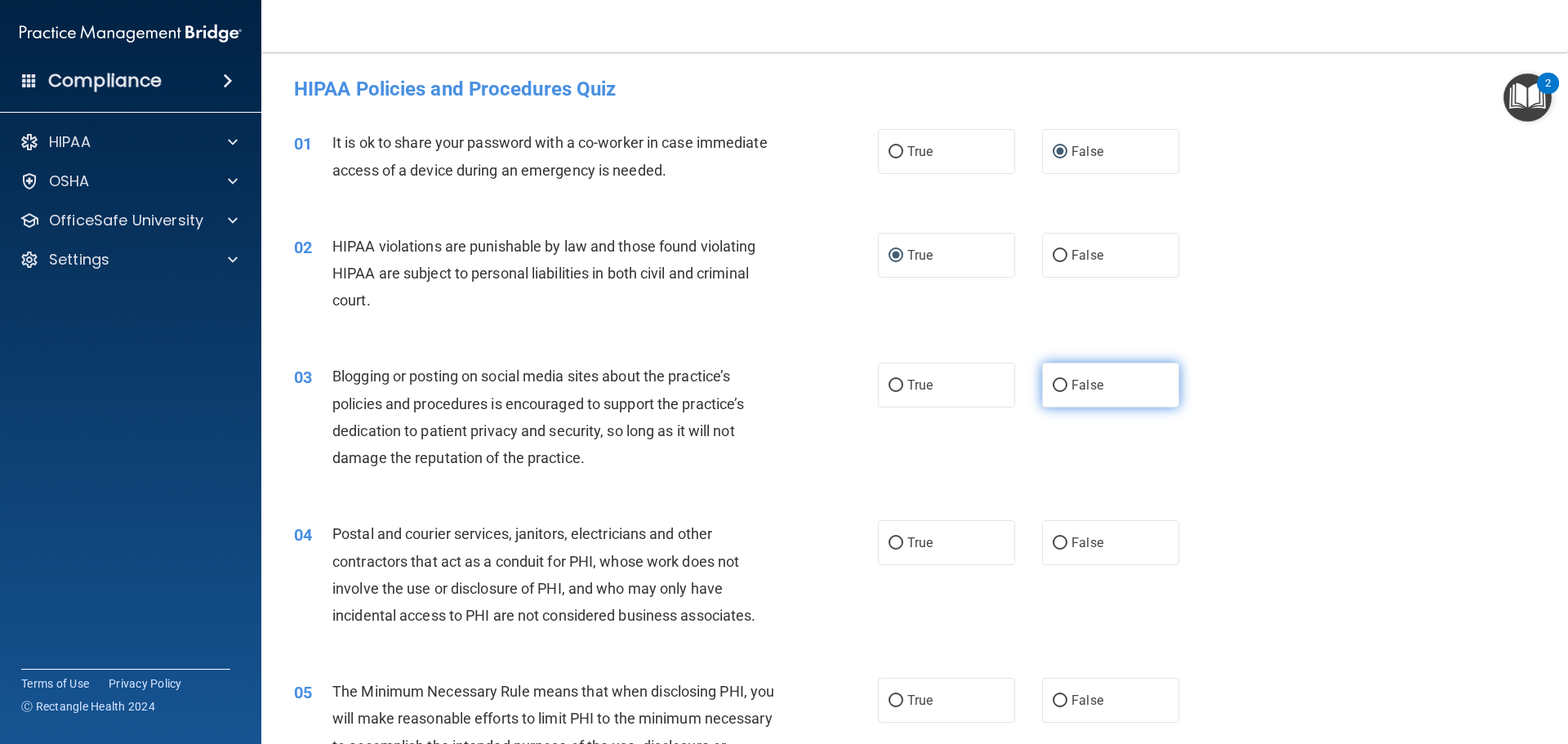
radio input "true"
click at [898, 545] on label "True" at bounding box center [946, 543] width 137 height 45
click at [898, 545] on input "True" at bounding box center [895, 543] width 15 height 13
radio input "true"
click at [888, 696] on input "True" at bounding box center [895, 701] width 15 height 13
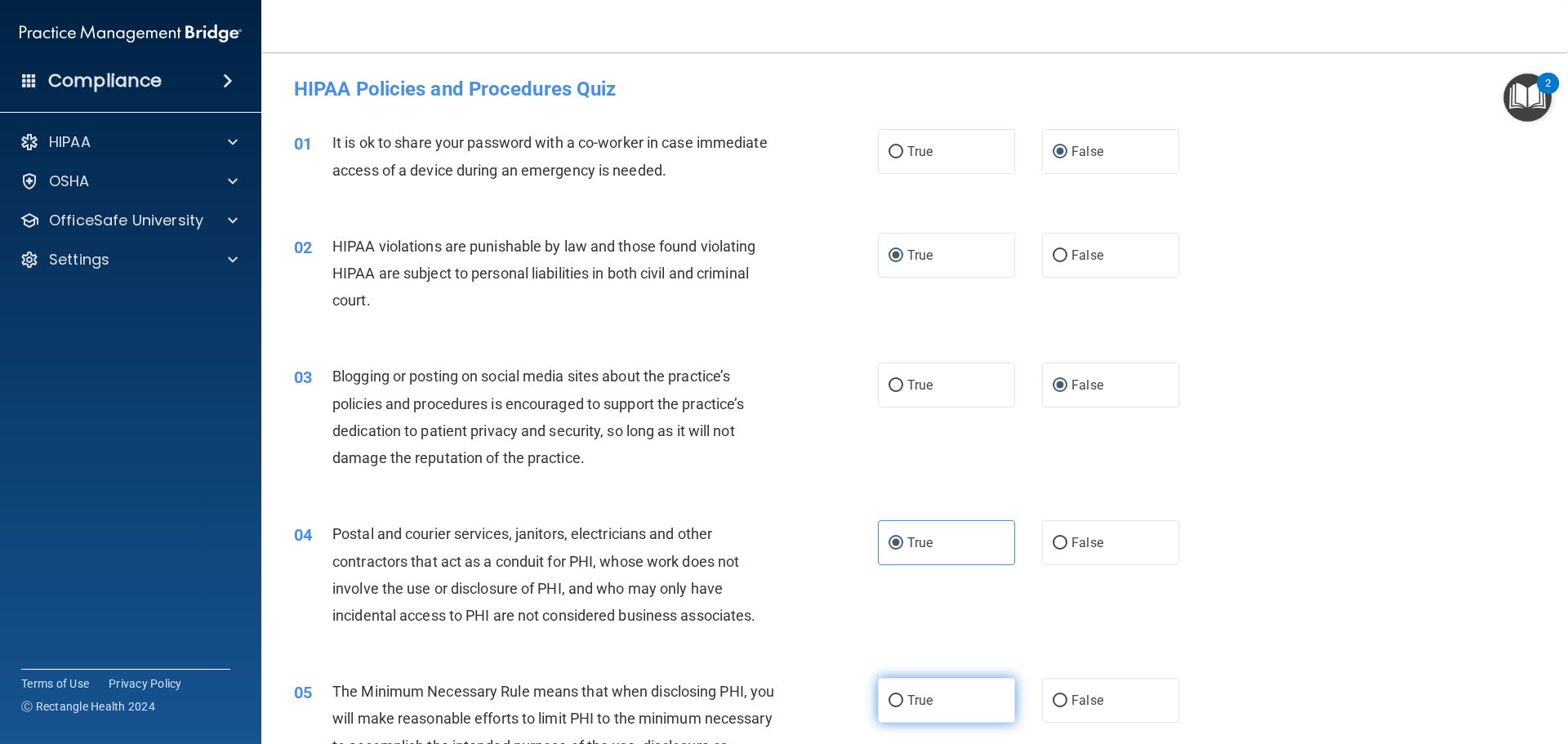
radio input "true"
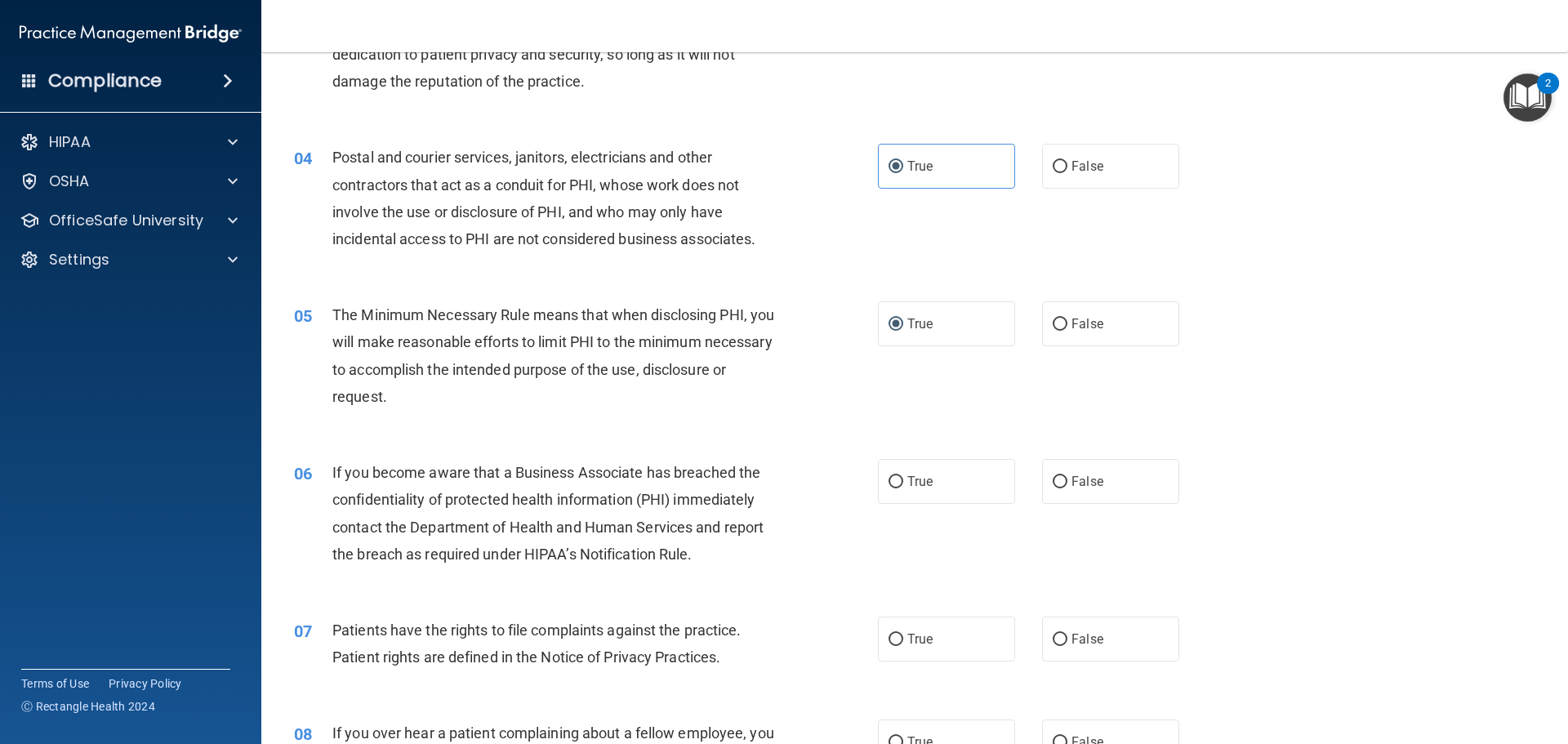
scroll to position [571, 0]
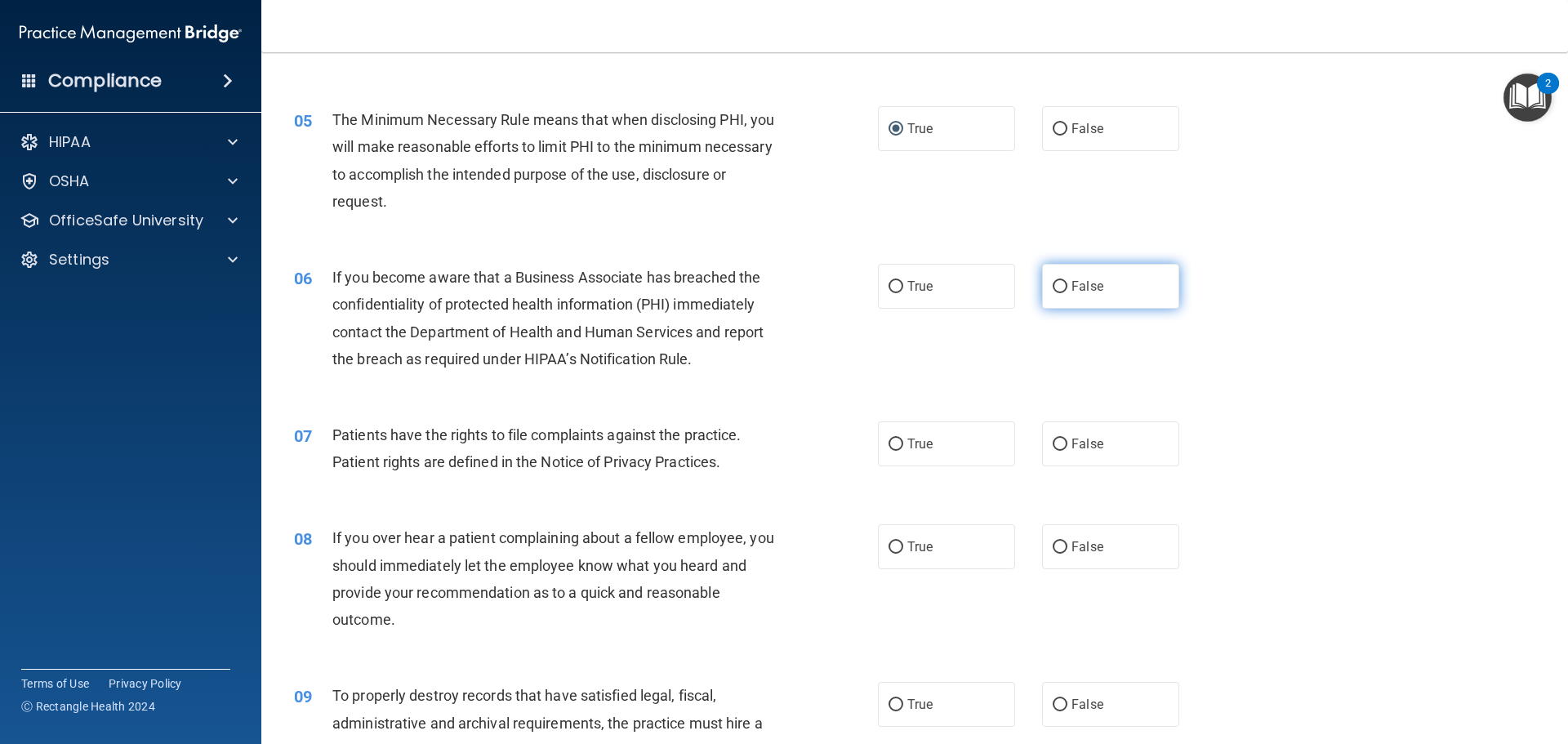
click at [1053, 290] on input "False" at bounding box center [1060, 287] width 15 height 13
radio input "true"
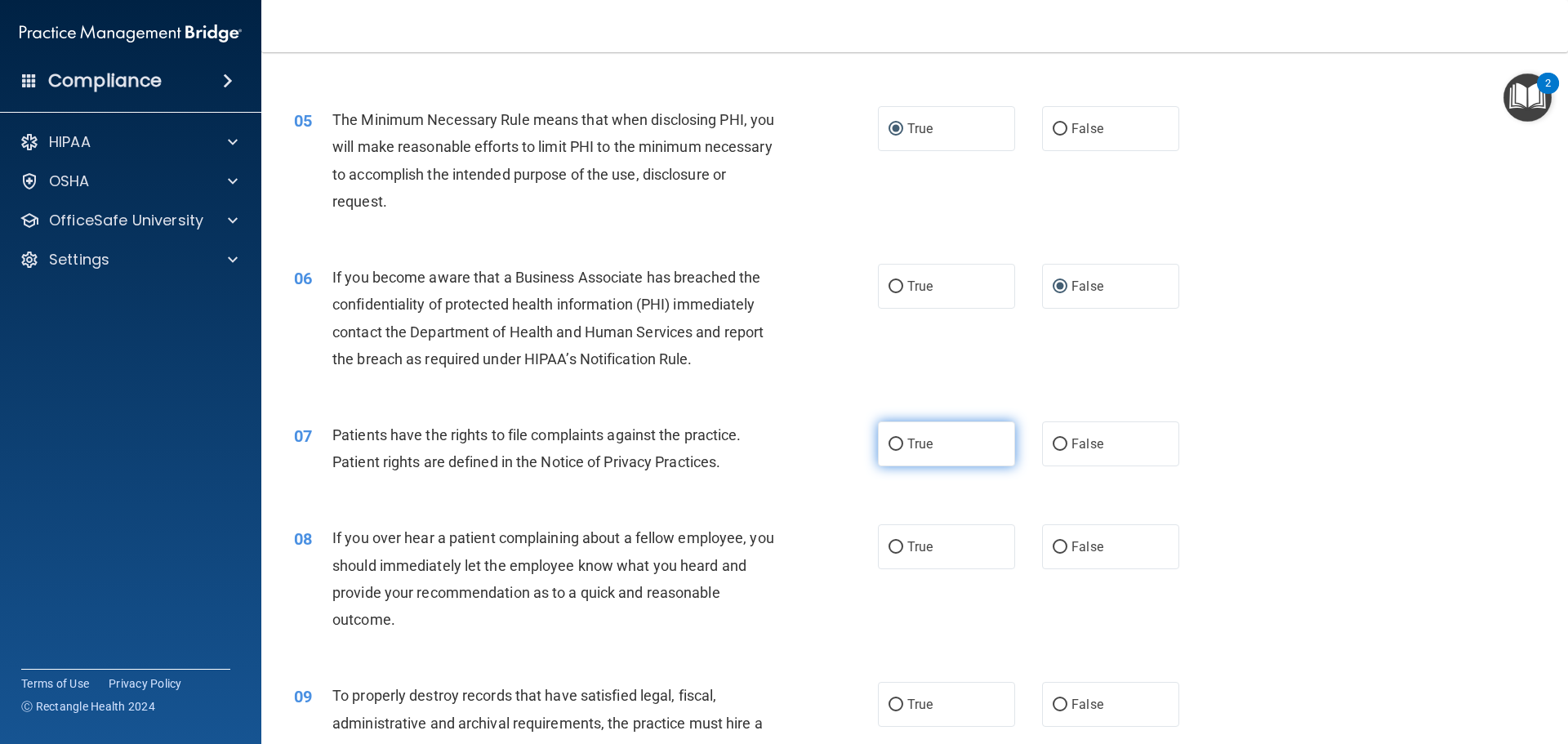
click at [887, 451] on label "True" at bounding box center [946, 444] width 137 height 45
click at [888, 450] on input "True" at bounding box center [895, 445] width 15 height 13
radio input "true"
click at [1054, 551] on input "False" at bounding box center [1060, 547] width 15 height 13
radio input "true"
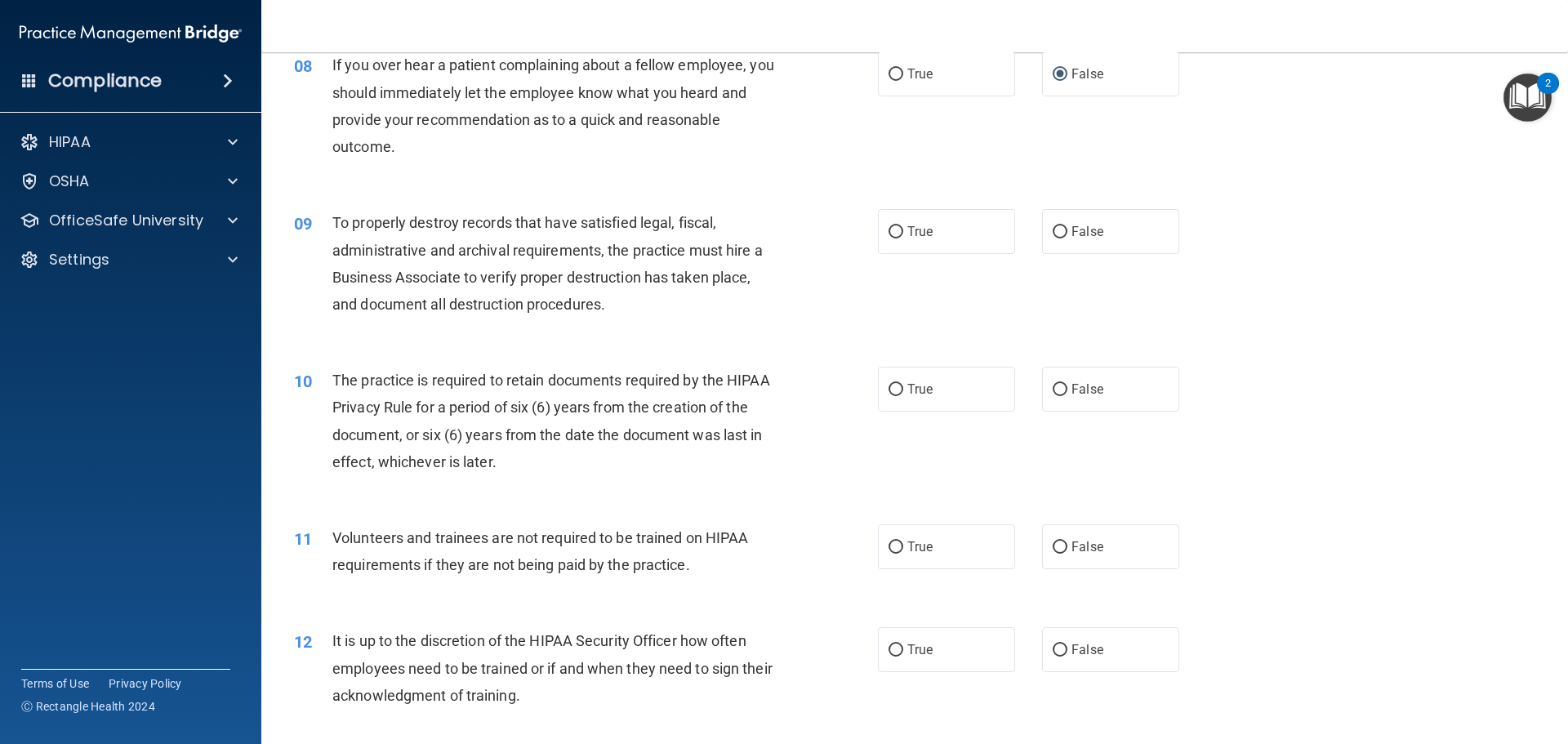
scroll to position [1062, 0]
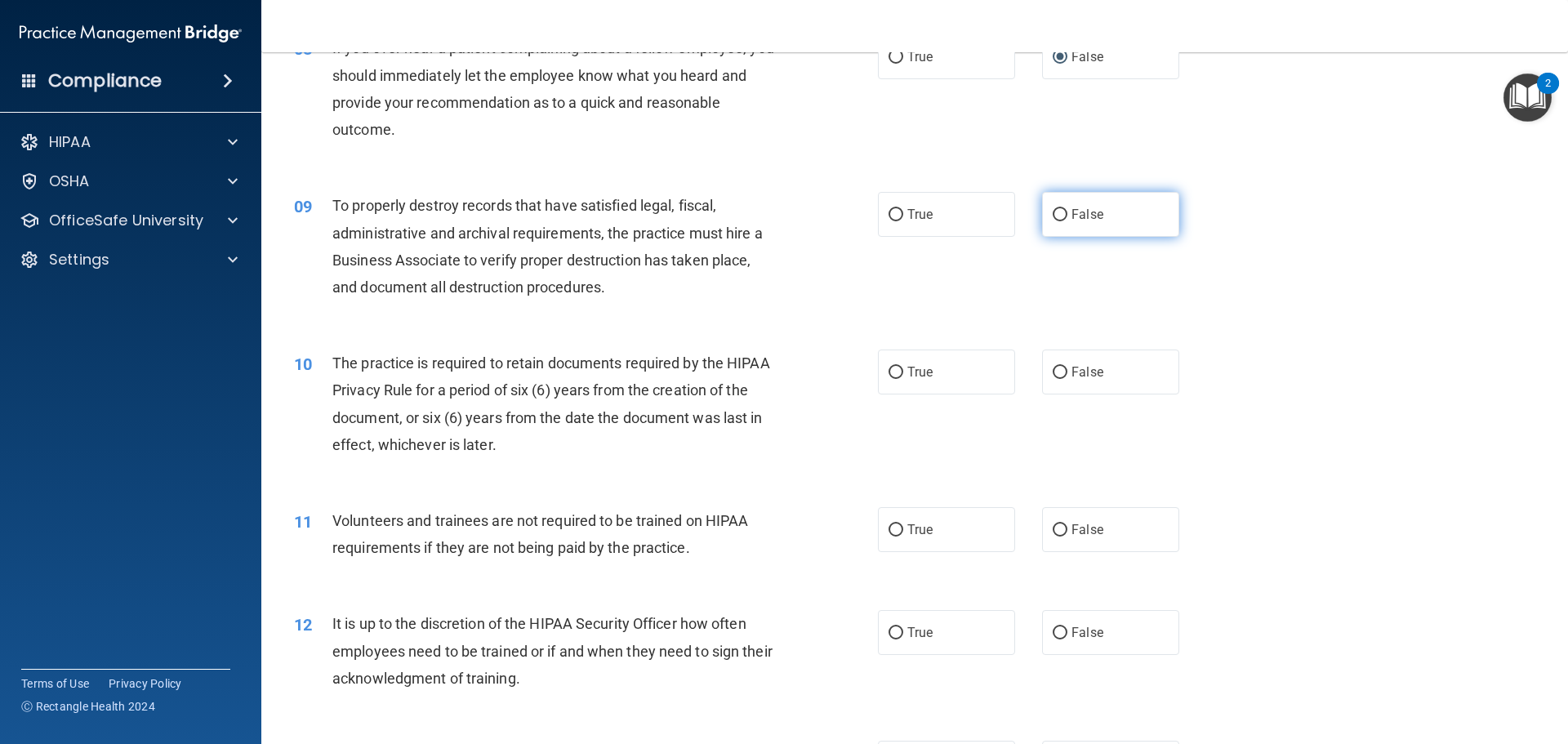
click at [1054, 216] on input "False" at bounding box center [1060, 215] width 15 height 13
radio input "true"
click at [892, 373] on input "True" at bounding box center [895, 372] width 15 height 13
radio input "true"
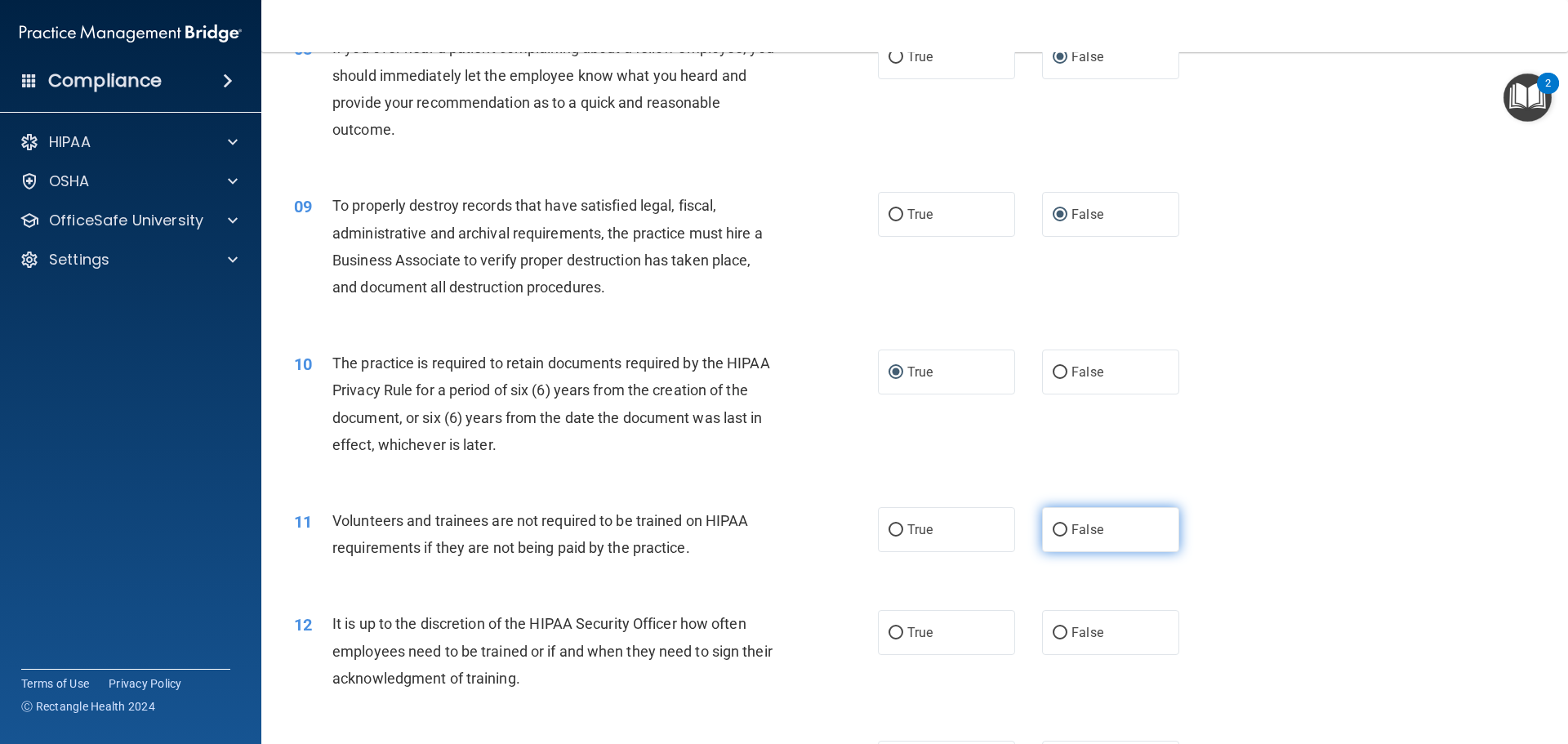
click at [1059, 528] on label "False" at bounding box center [1111, 529] width 137 height 45
click at [1054, 525] on input "False" at bounding box center [1060, 530] width 15 height 13
radio input "true"
click at [1053, 633] on input "False" at bounding box center [1060, 633] width 15 height 13
radio input "true"
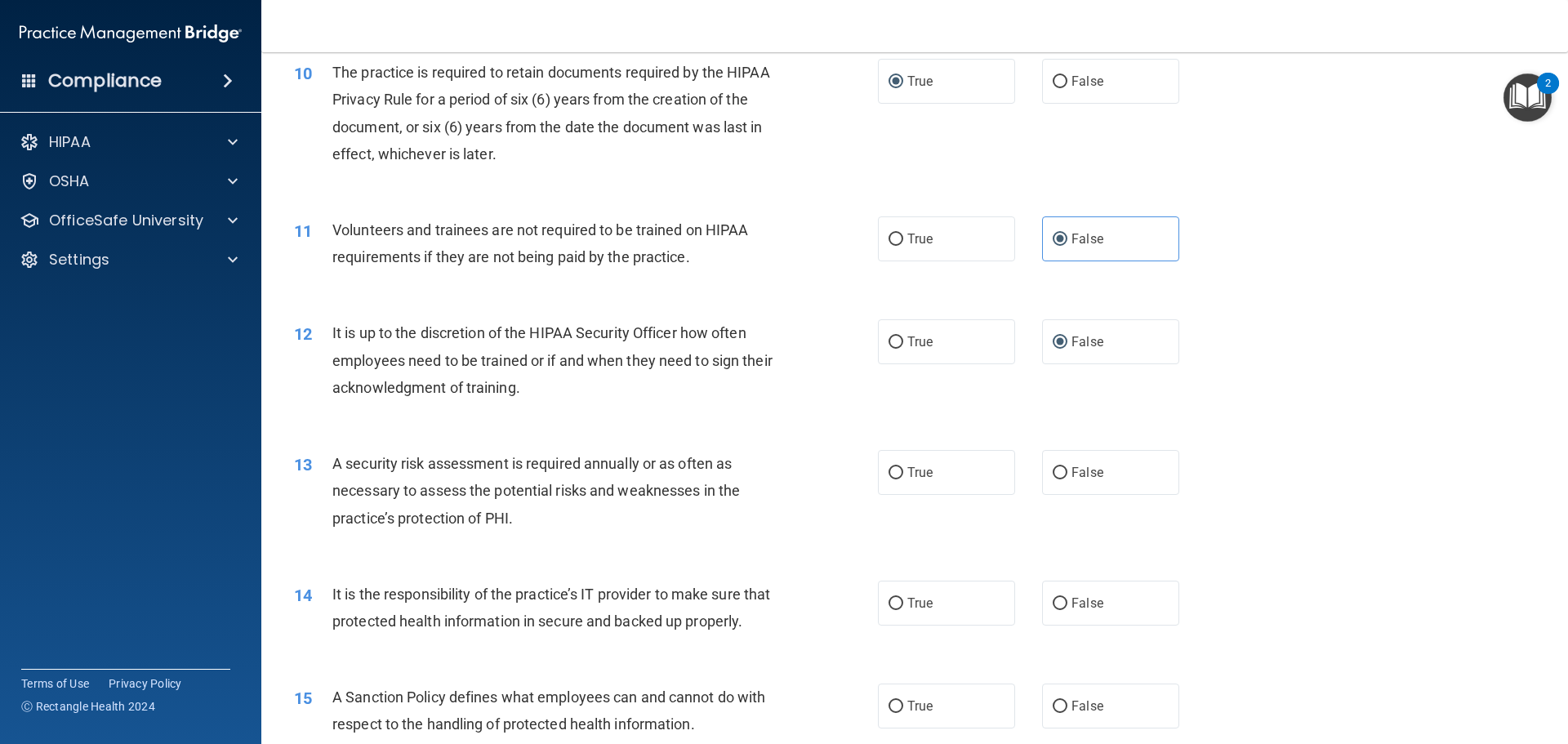
scroll to position [1389, 0]
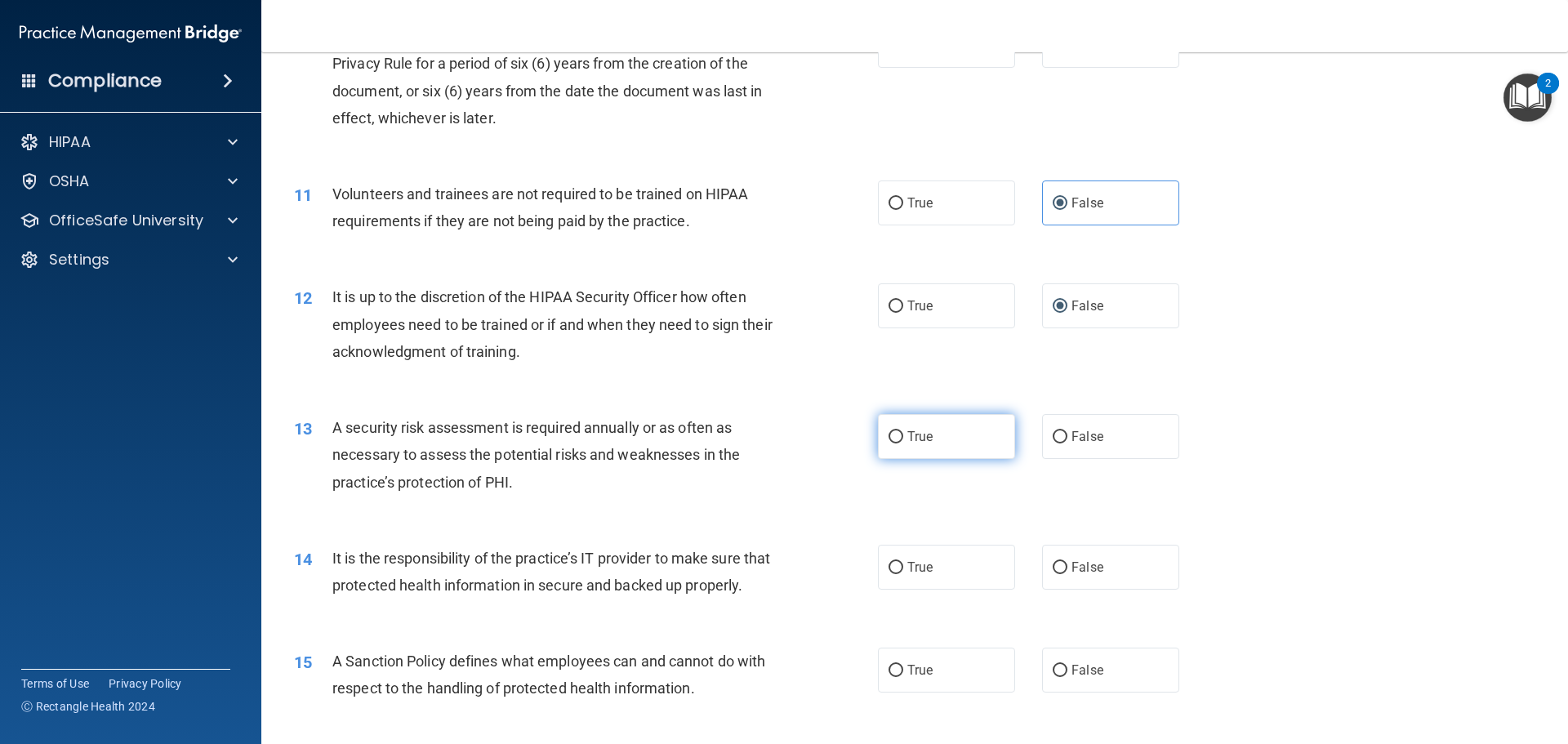
click at [888, 443] on input "True" at bounding box center [895, 437] width 15 height 13
radio input "true"
click at [1055, 556] on label "False" at bounding box center [1111, 568] width 137 height 45
click at [1055, 562] on input "False" at bounding box center [1060, 568] width 15 height 13
radio input "true"
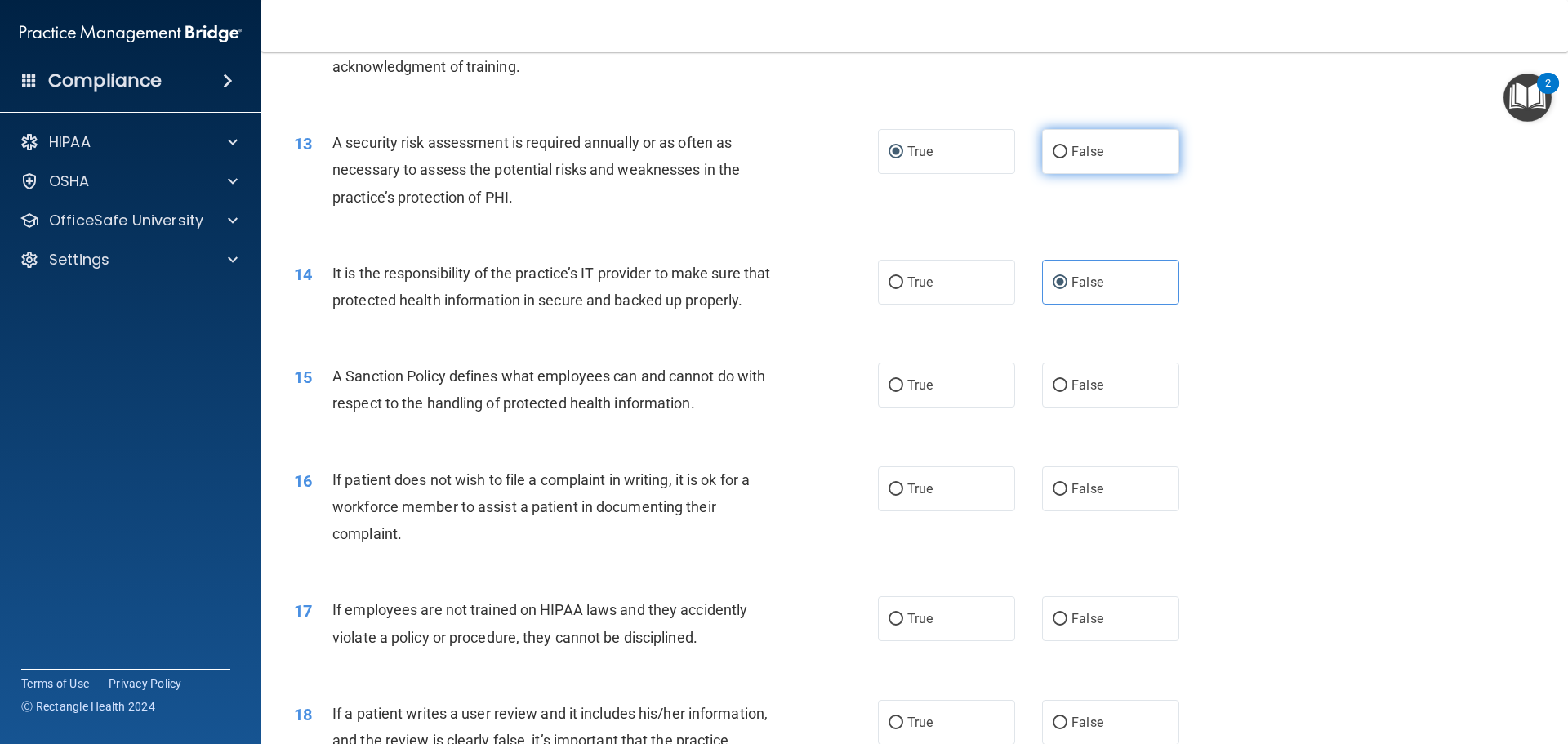
scroll to position [1715, 0]
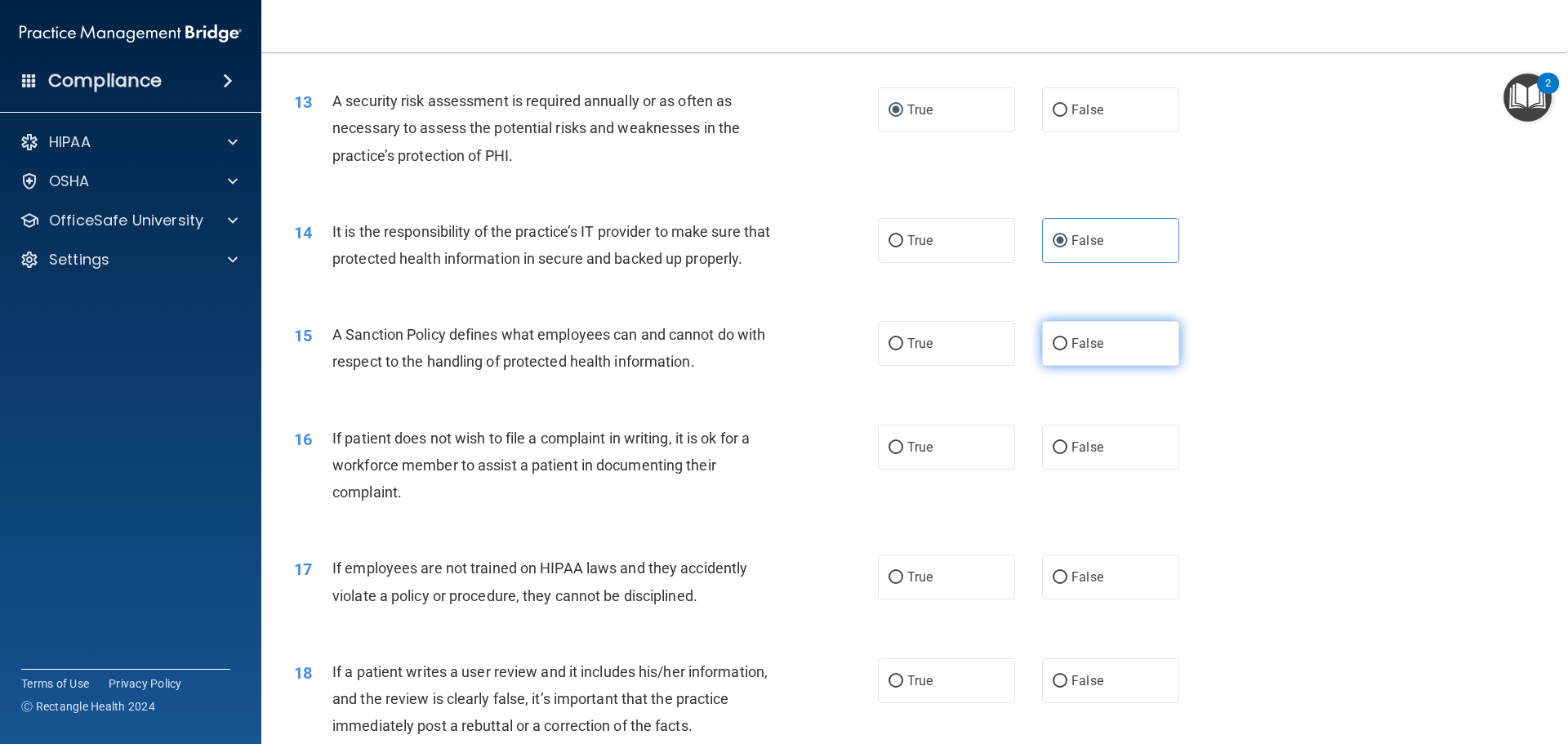
click at [1053, 350] on input "False" at bounding box center [1060, 344] width 15 height 13
radio input "true"
click at [892, 454] on input "True" at bounding box center [895, 448] width 15 height 13
radio input "true"
click at [1053, 584] on input "False" at bounding box center [1060, 577] width 15 height 13
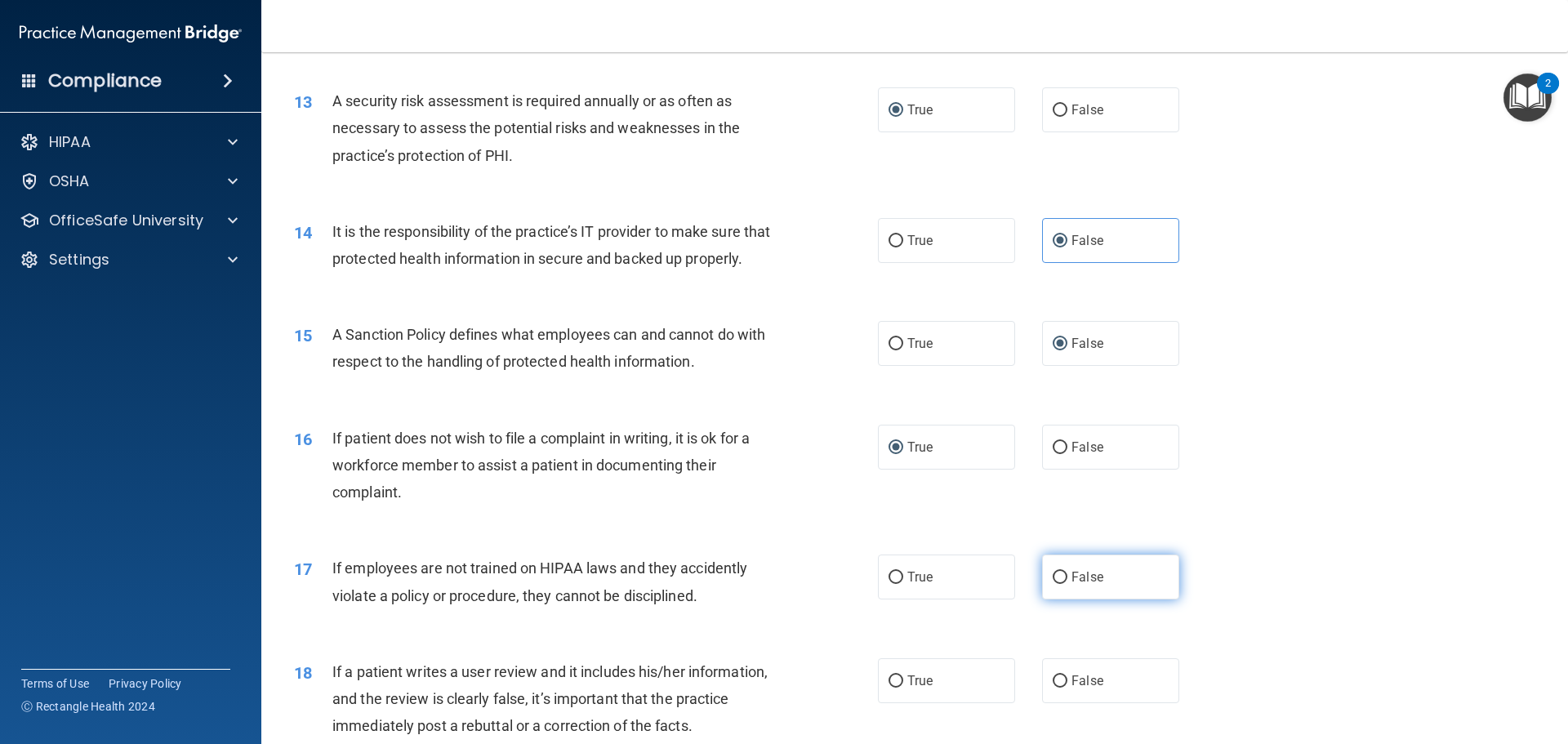
radio input "true"
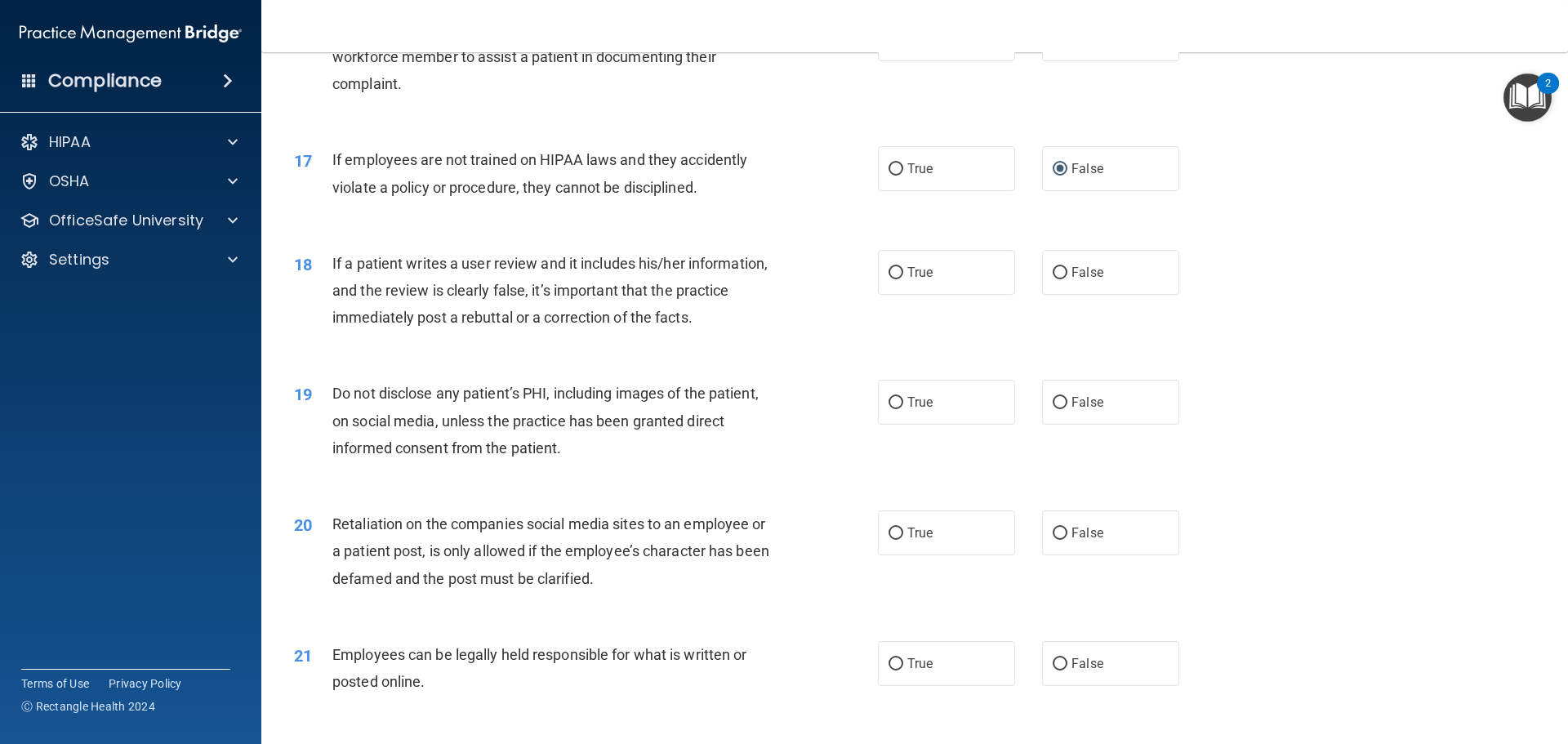
scroll to position [2206, 0]
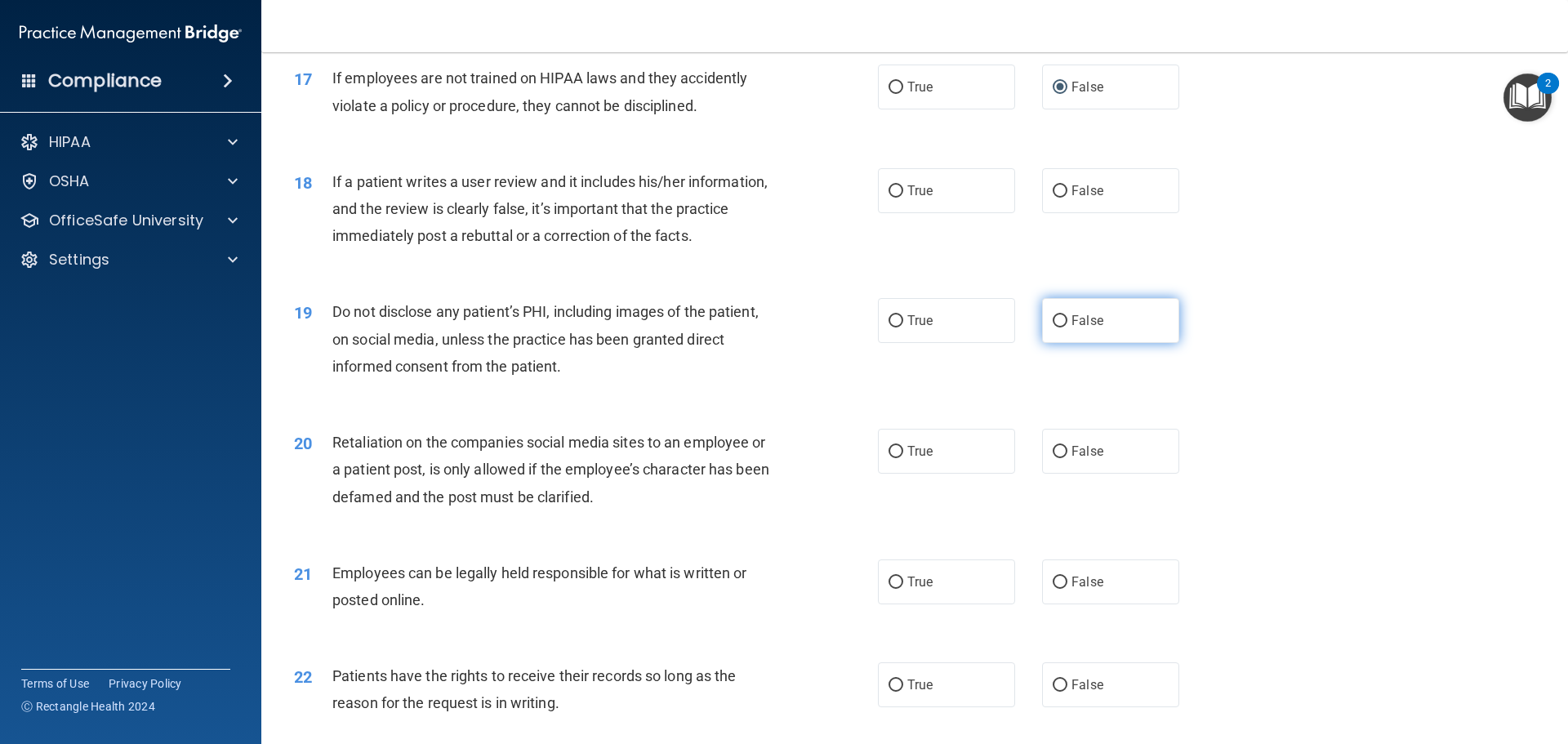
click at [1053, 328] on input "False" at bounding box center [1060, 321] width 15 height 13
radio input "true"
click at [1053, 198] on input "False" at bounding box center [1060, 191] width 15 height 13
radio input "true"
click at [894, 328] on input "True" at bounding box center [895, 321] width 15 height 13
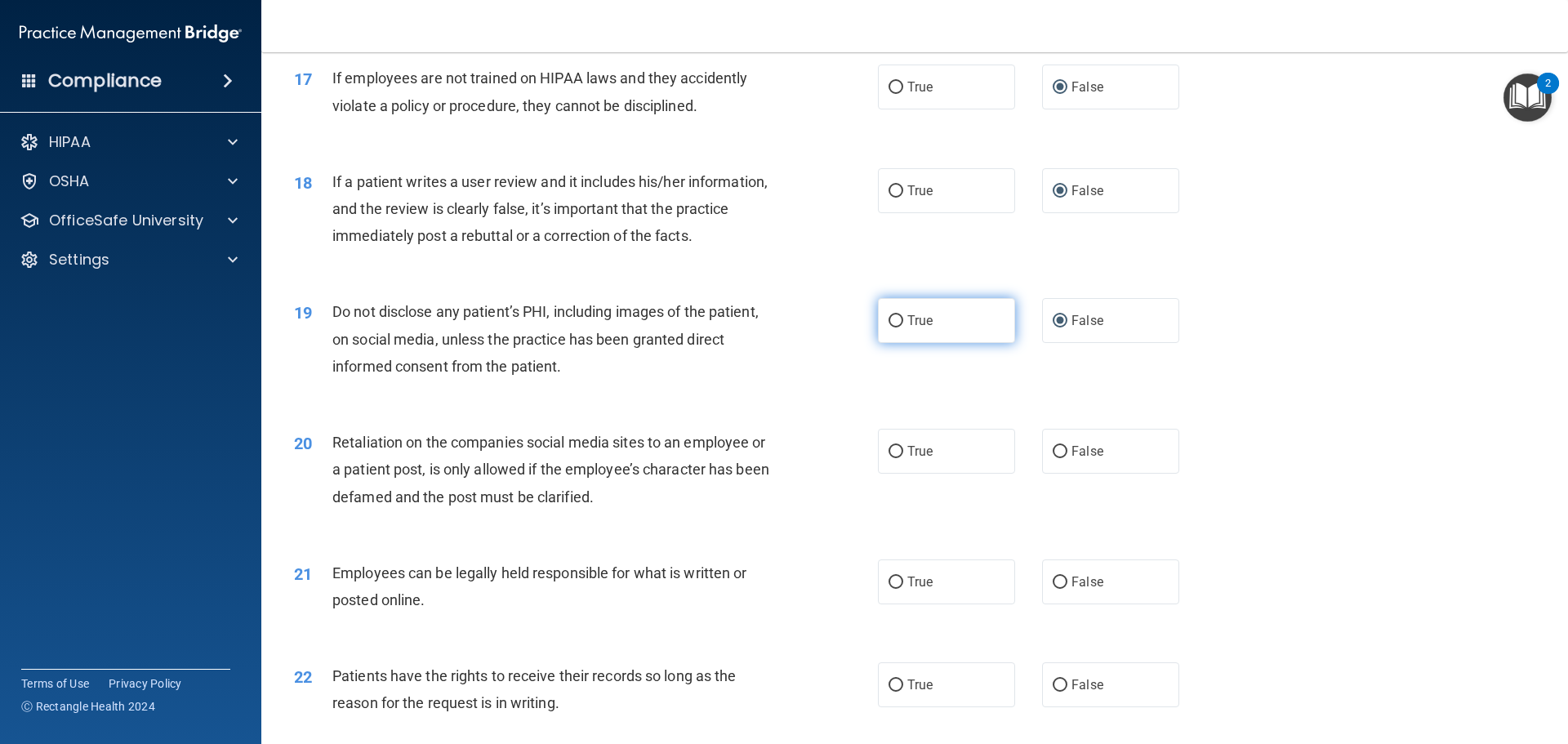
radio input "true"
radio input "false"
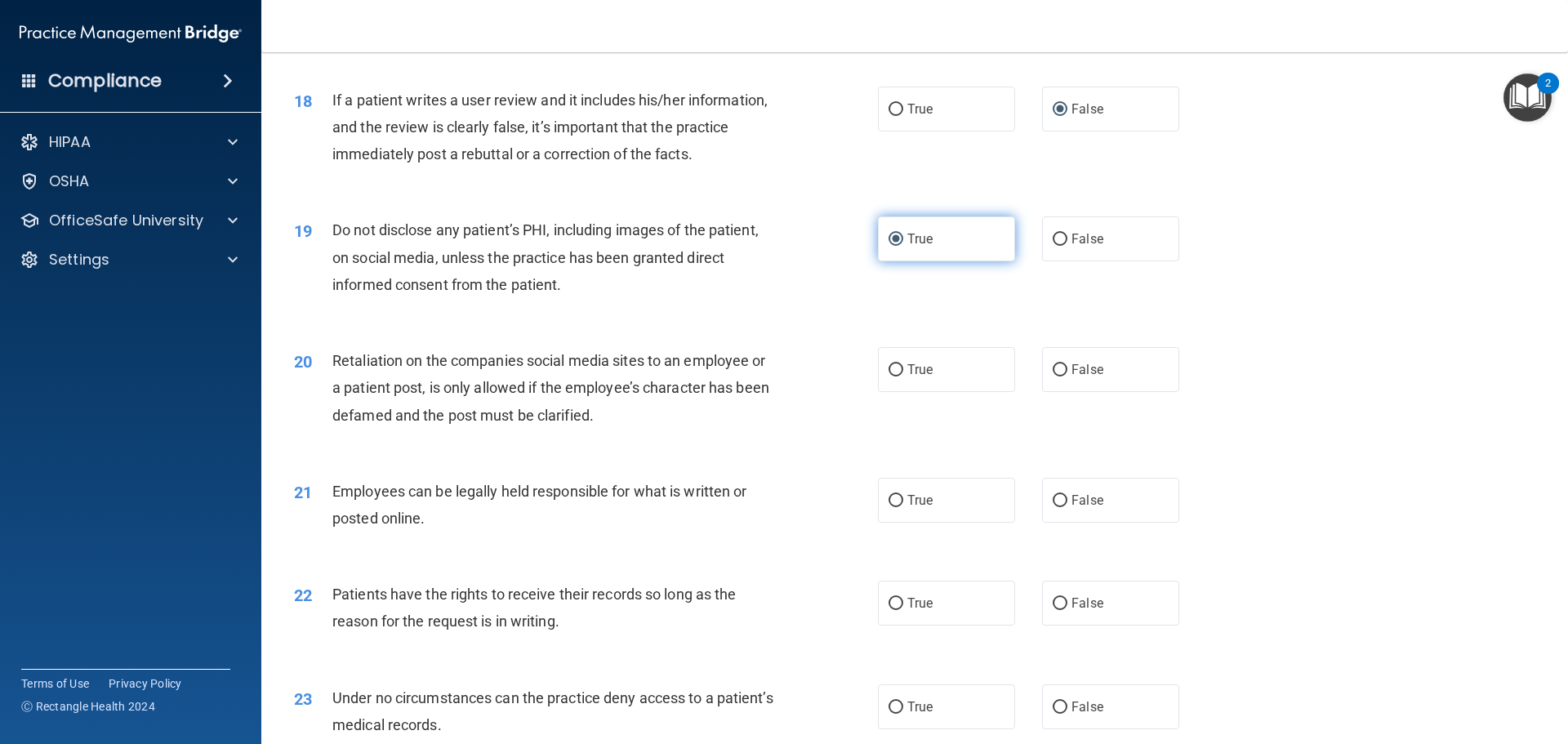
scroll to position [2369, 0]
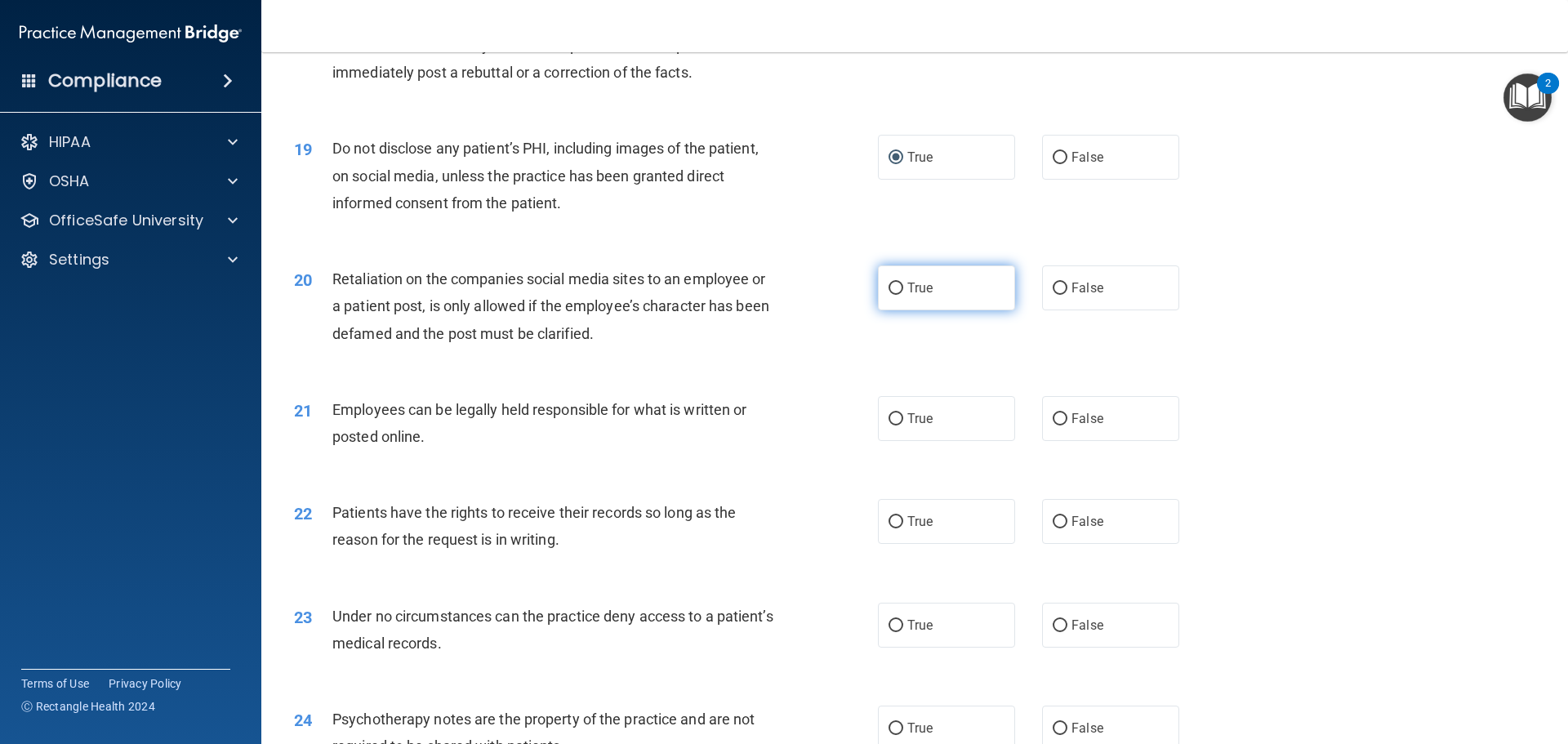
click at [898, 310] on label "True" at bounding box center [946, 288] width 137 height 45
click at [898, 294] on input "True" at bounding box center [895, 289] width 15 height 13
radio input "true"
click at [1042, 310] on label "False" at bounding box center [1111, 288] width 137 height 45
click at [1053, 294] on input "False" at bounding box center [1060, 289] width 15 height 13
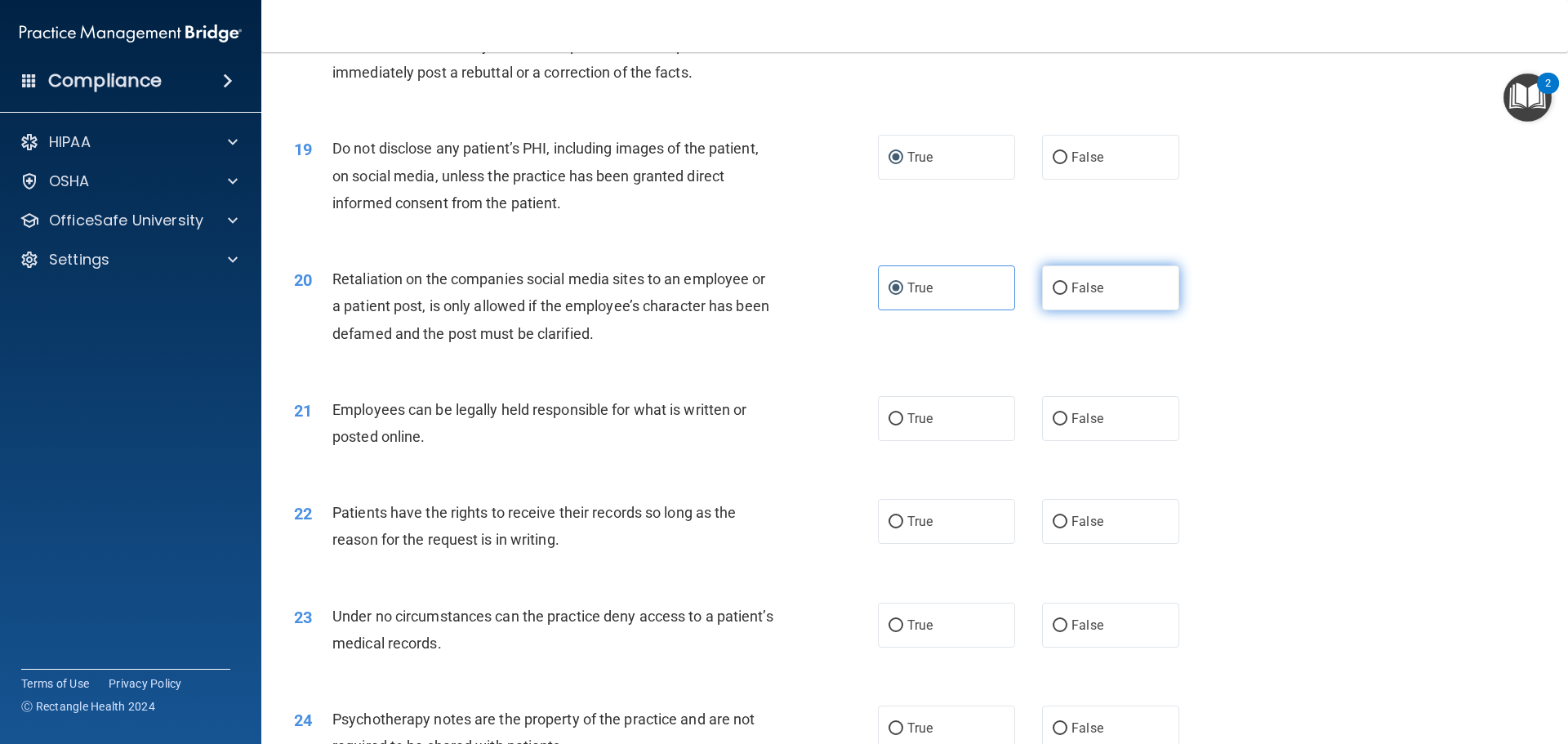
radio input "true"
radio input "false"
click at [888, 425] on input "True" at bounding box center [895, 419] width 15 height 13
radio input "true"
click at [1059, 529] on input "False" at bounding box center [1060, 522] width 15 height 13
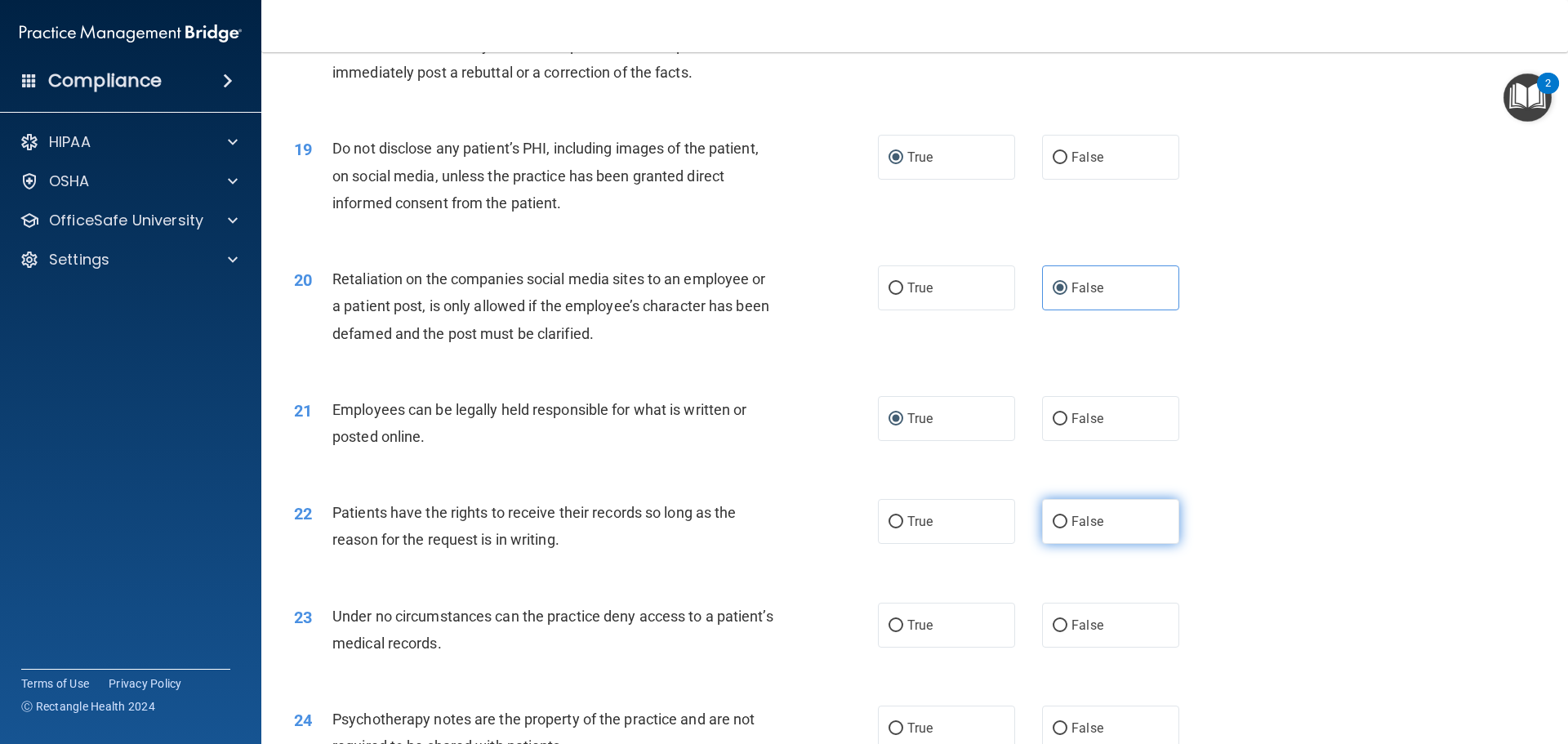
radio input "true"
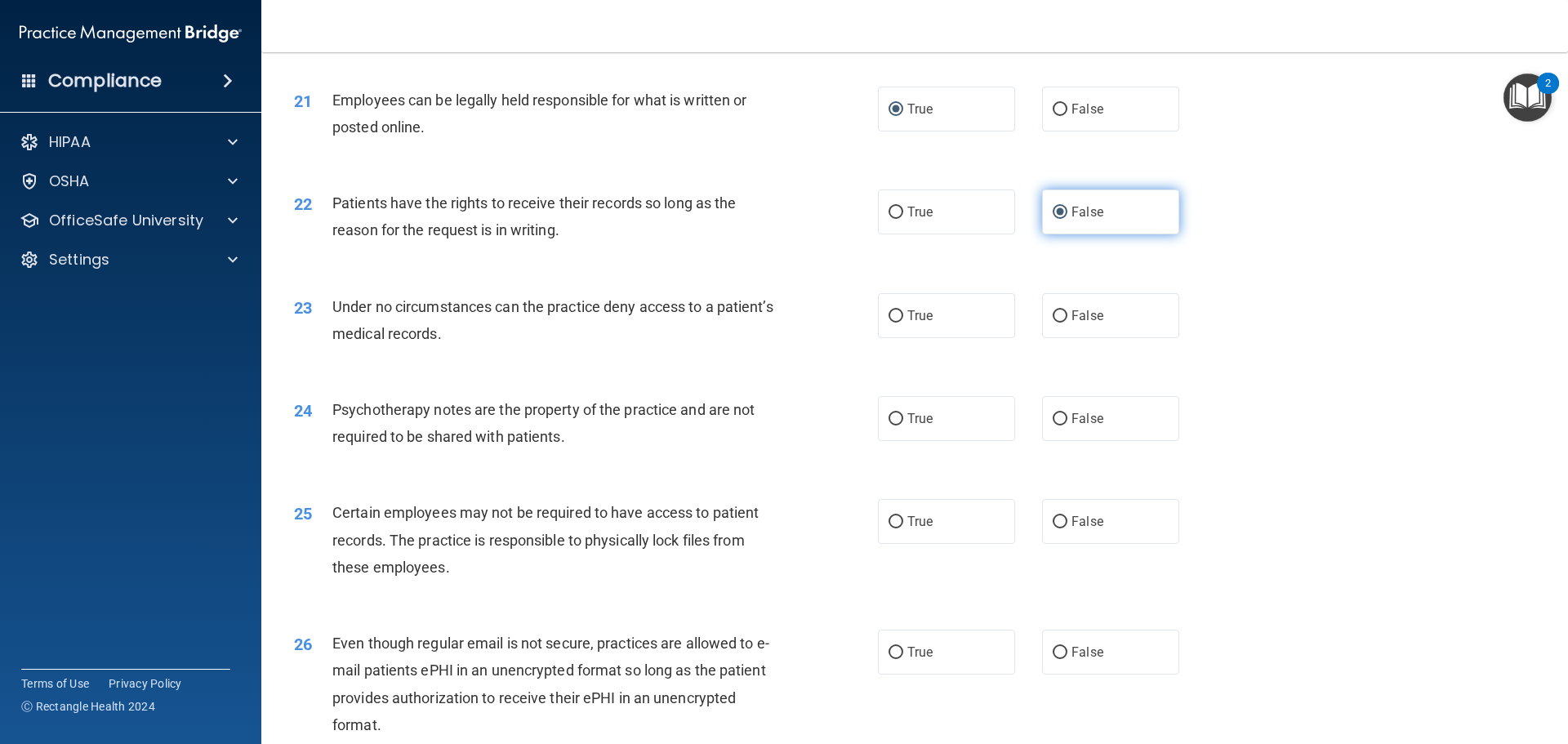
scroll to position [2695, 0]
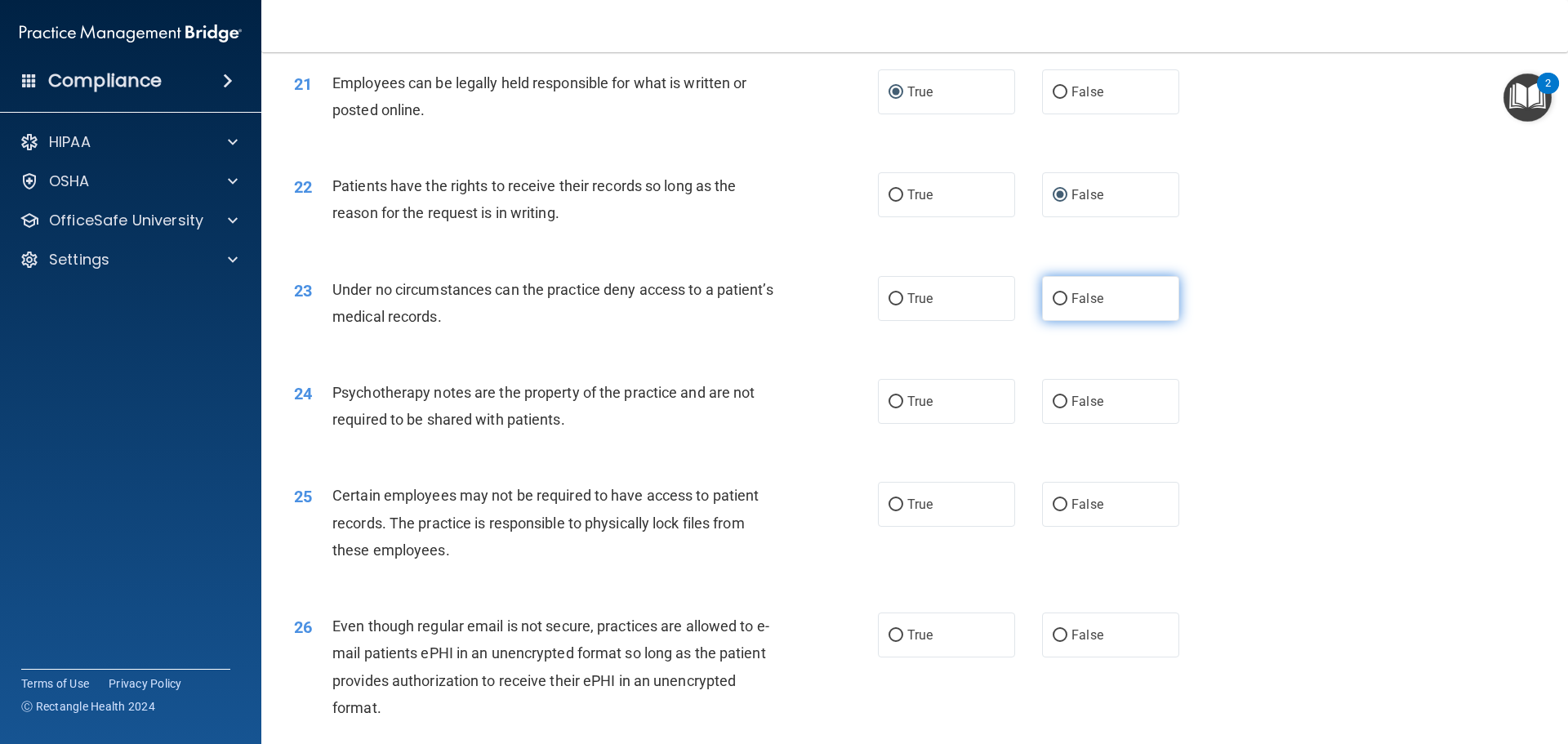
click at [1054, 305] on input "False" at bounding box center [1060, 299] width 15 height 13
radio input "true"
click at [893, 409] on input "True" at bounding box center [895, 402] width 15 height 13
radio input "true"
click at [894, 511] on input "True" at bounding box center [895, 505] width 15 height 13
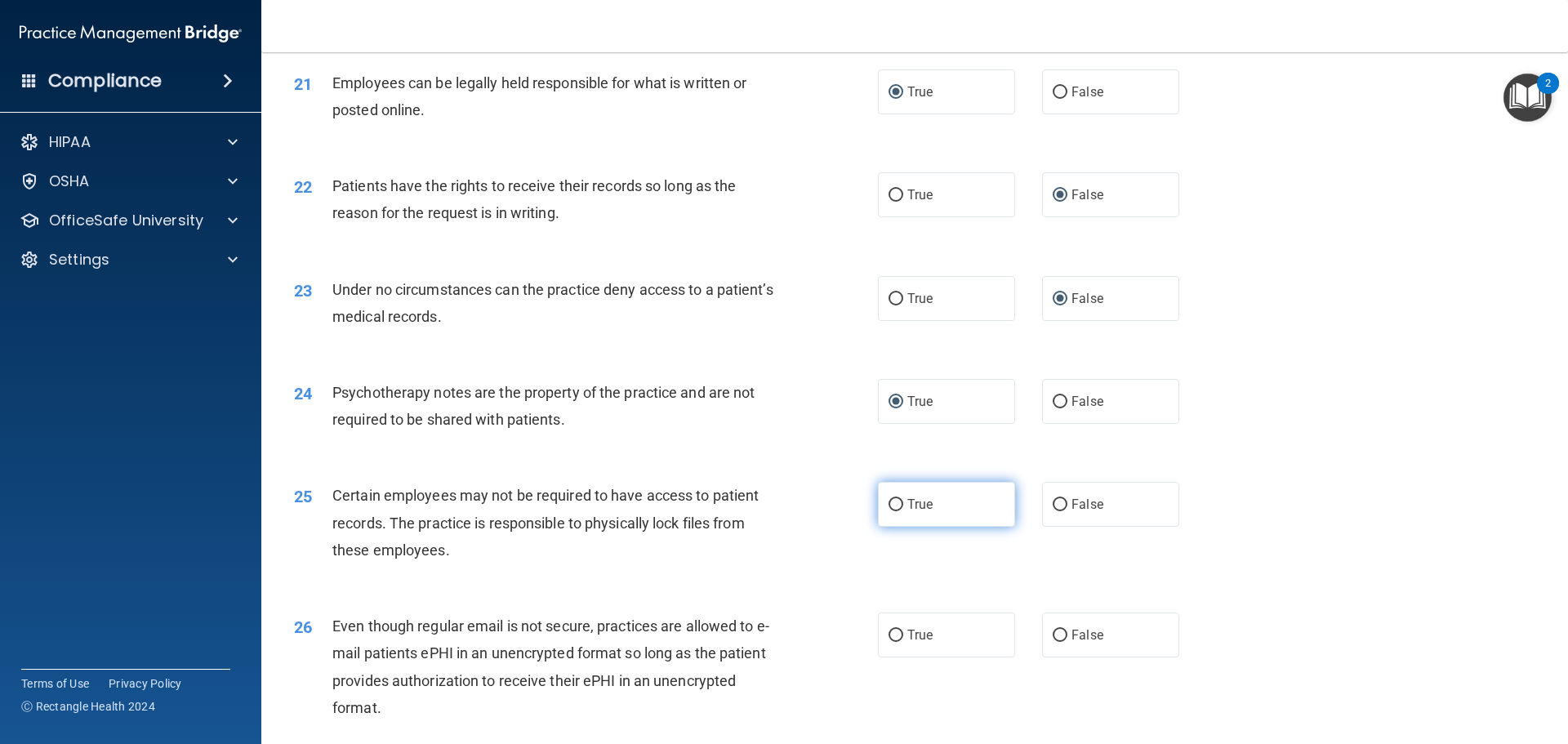
radio input "true"
click at [896, 642] on input "True" at bounding box center [895, 636] width 15 height 13
radio input "true"
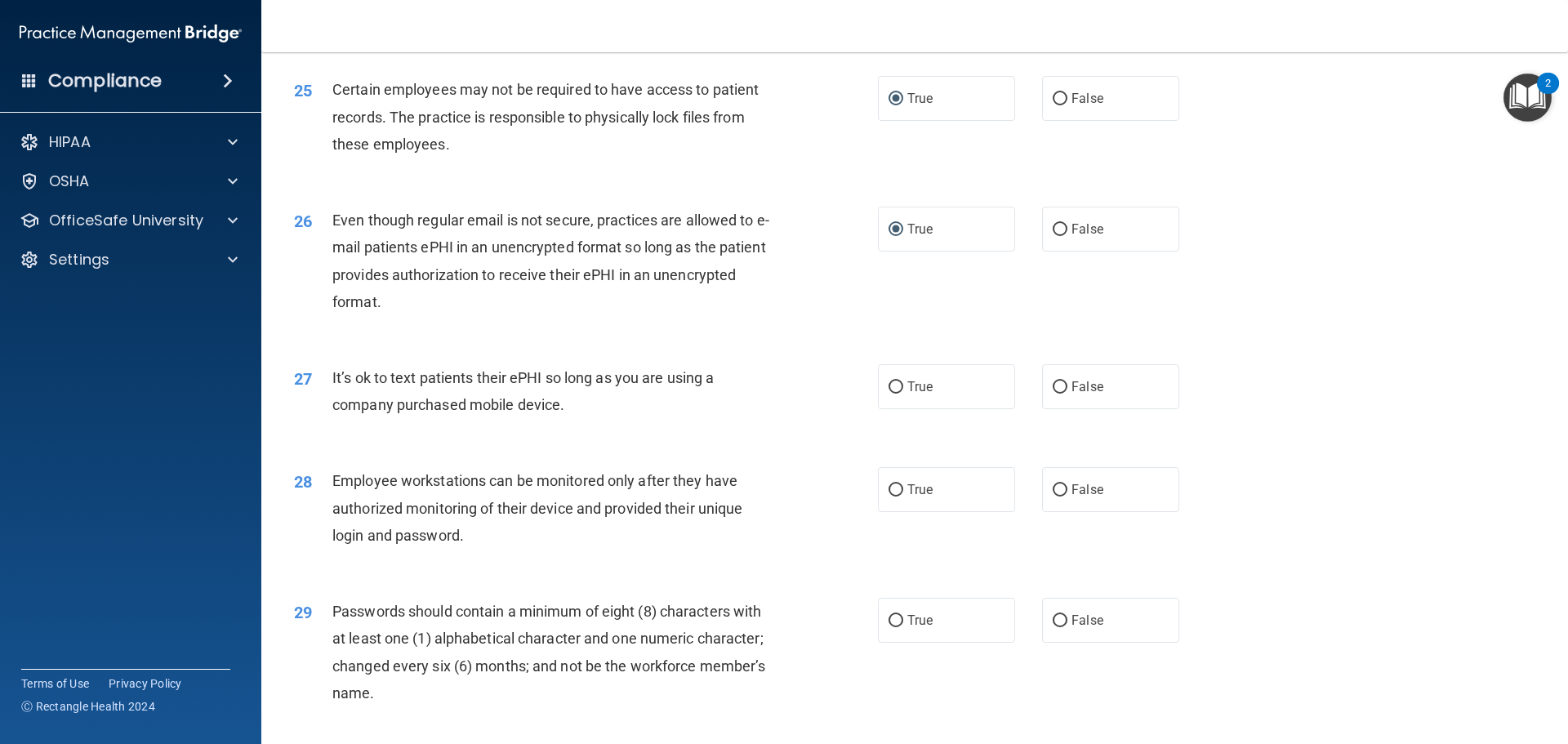
scroll to position [3104, 0]
click at [1049, 407] on label "False" at bounding box center [1111, 384] width 137 height 45
click at [1053, 391] on input "False" at bounding box center [1060, 385] width 15 height 13
radio input "true"
click at [1059, 502] on label "False" at bounding box center [1111, 488] width 137 height 45
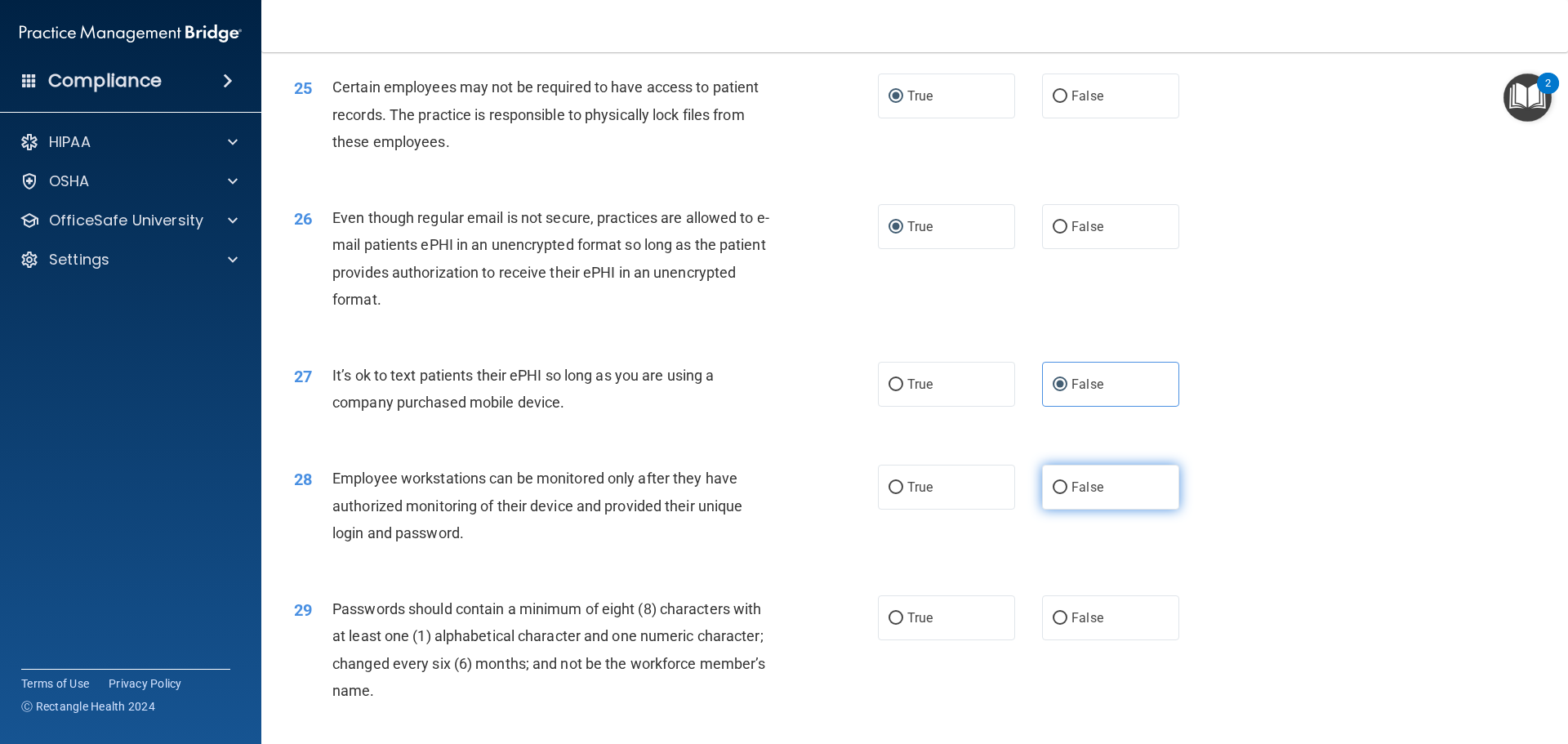
click at [1059, 494] on input "False" at bounding box center [1060, 488] width 15 height 13
radio input "true"
click at [882, 641] on label "True" at bounding box center [946, 618] width 137 height 45
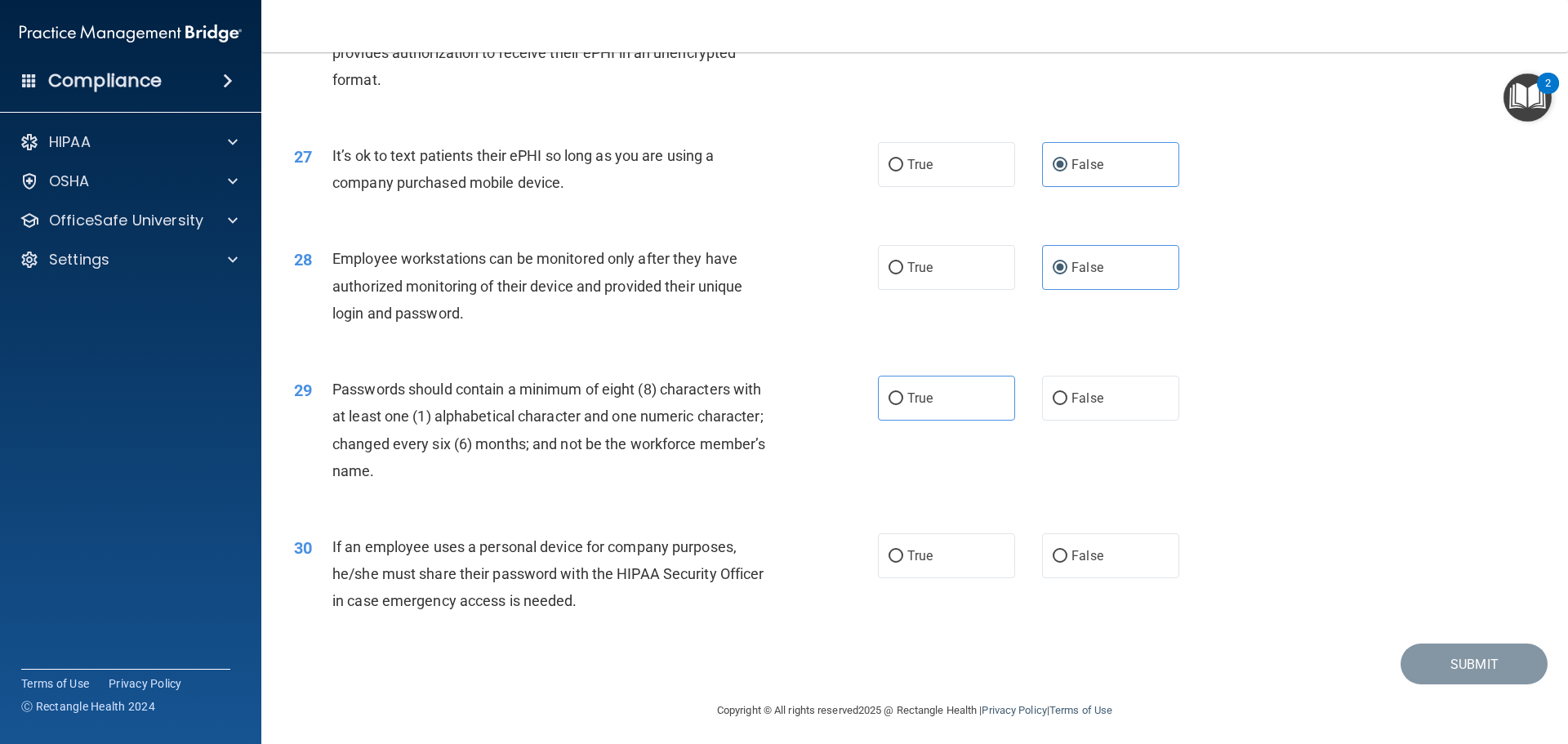
scroll to position [3356, 0]
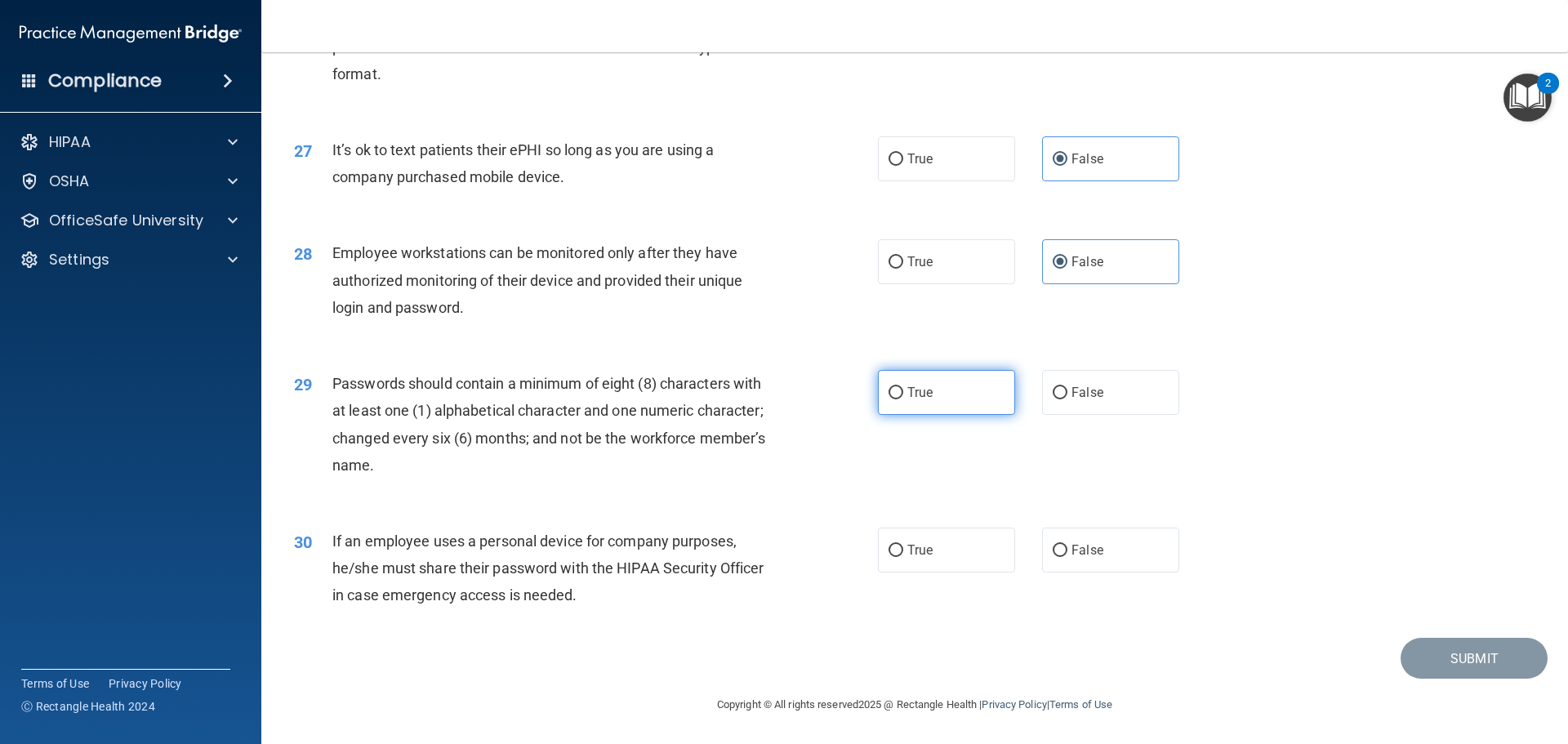
drag, startPoint x: 892, startPoint y: 386, endPoint x: 1103, endPoint y: 592, distance: 294.9
click at [892, 387] on input "True" at bounding box center [895, 393] width 15 height 13
radio input "true"
click at [1053, 555] on input "False" at bounding box center [1060, 551] width 15 height 13
radio input "true"
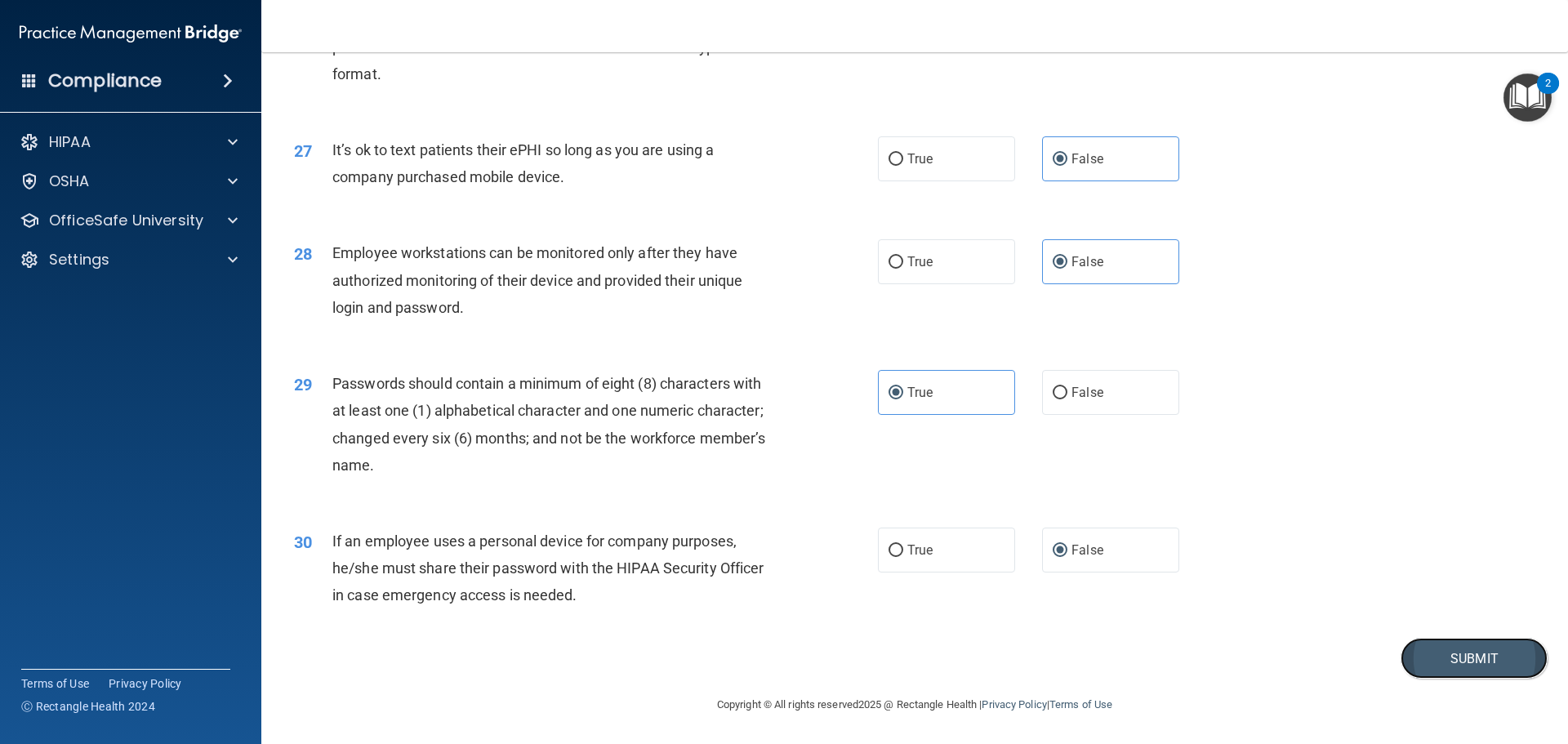
click at [1460, 656] on button "Submit" at bounding box center [1473, 658] width 147 height 42
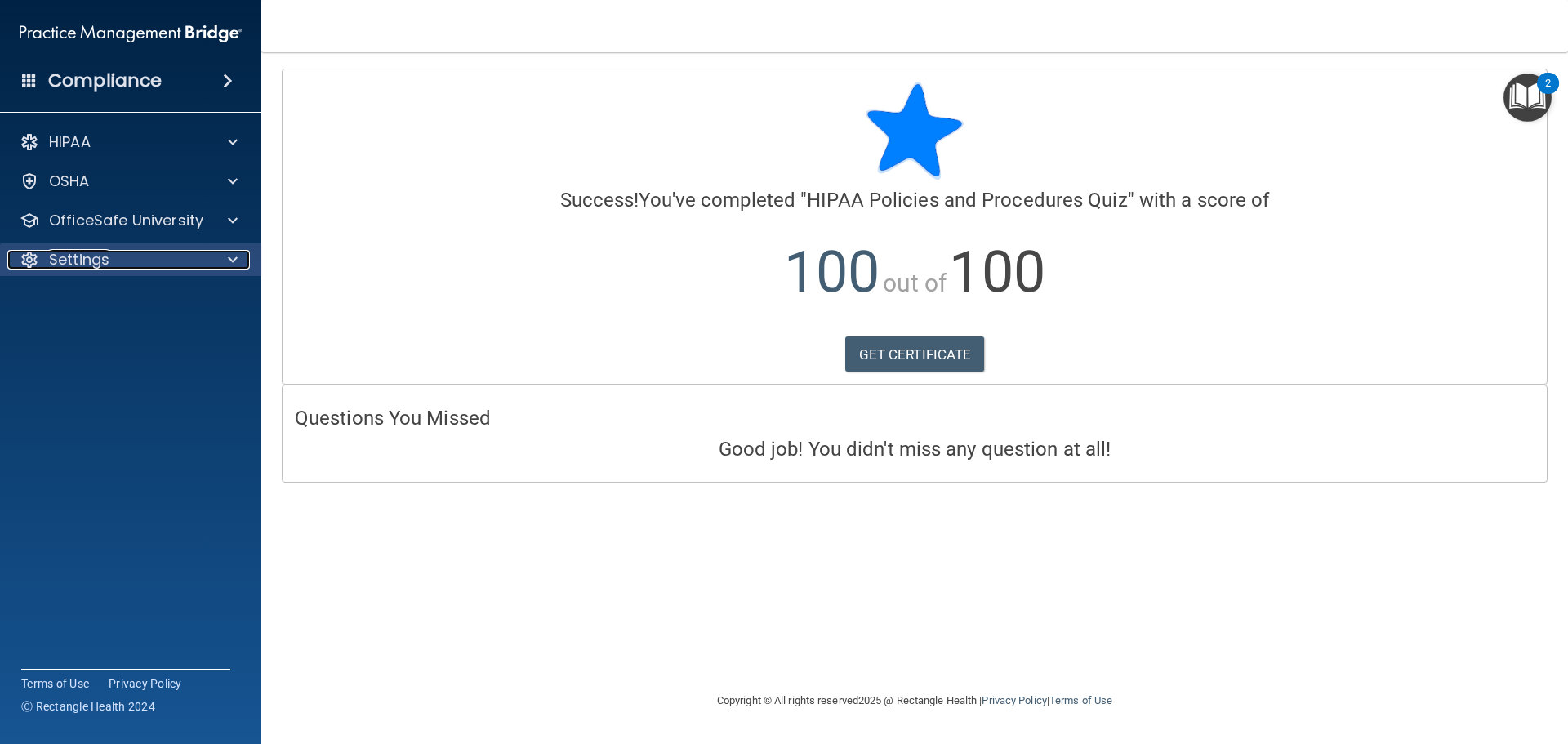
click at [95, 257] on p "Settings" at bounding box center [79, 259] width 60 height 20
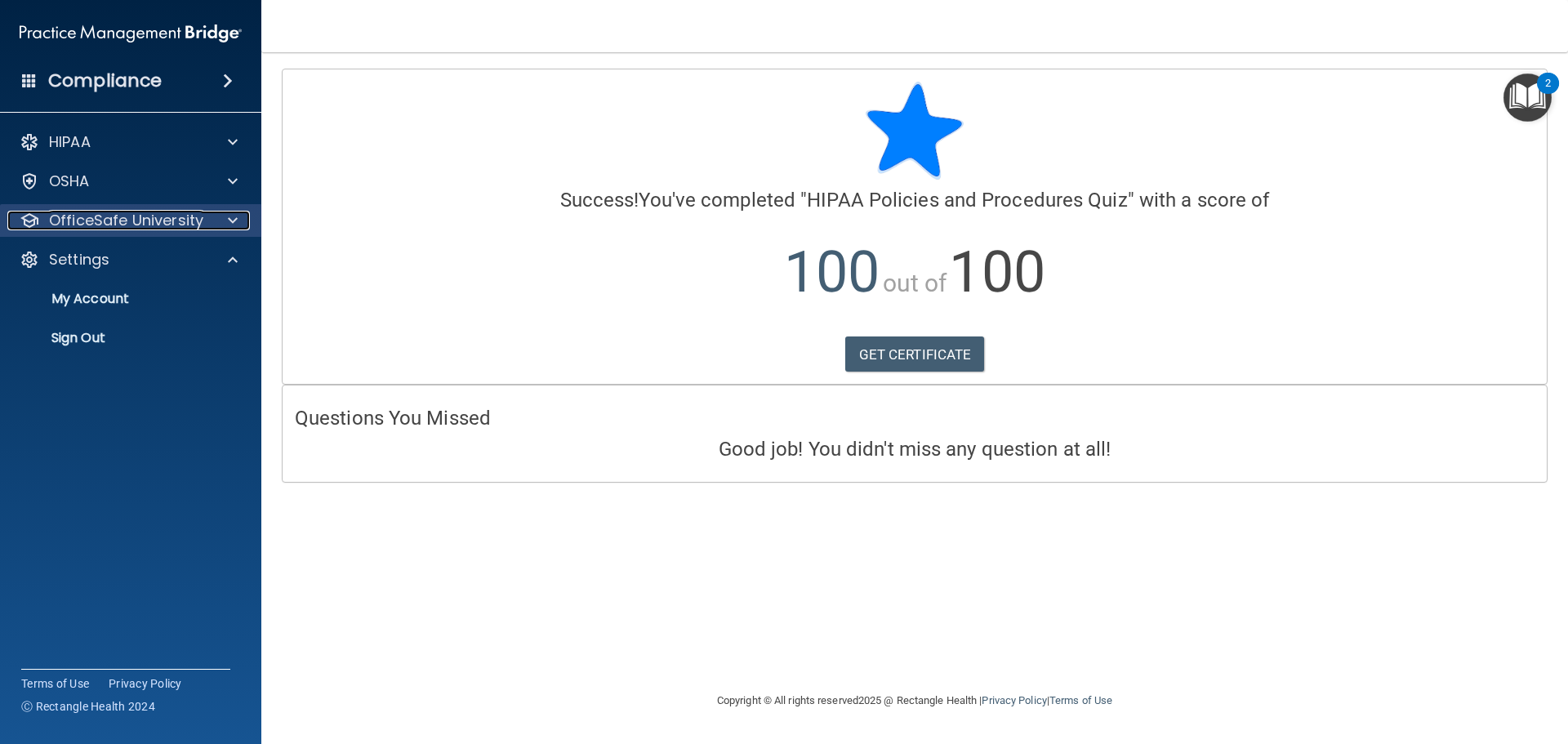
click at [98, 226] on p "OfficeSafe University" at bounding box center [126, 220] width 154 height 20
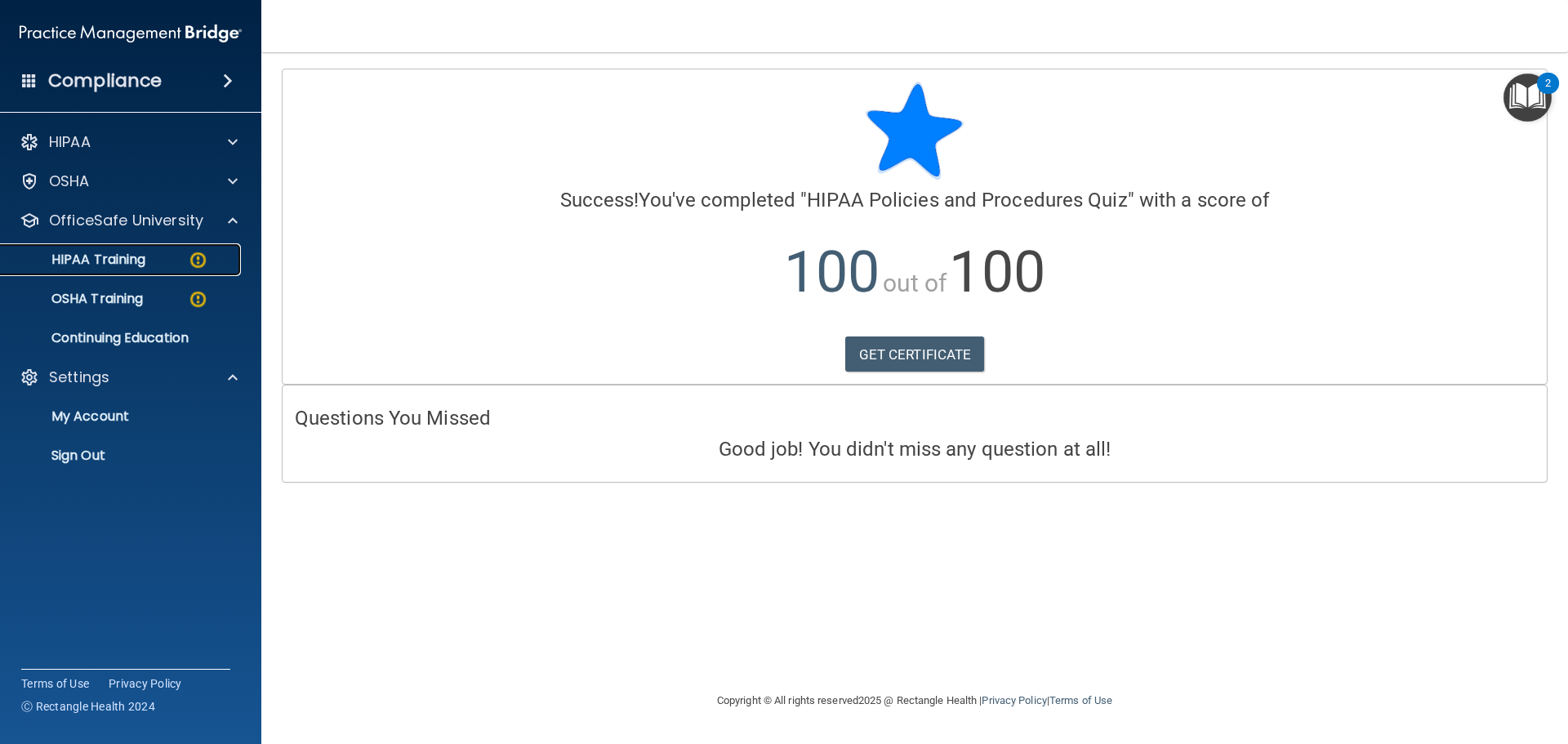
click at [98, 261] on p "HIPAA Training" at bounding box center [78, 259] width 135 height 17
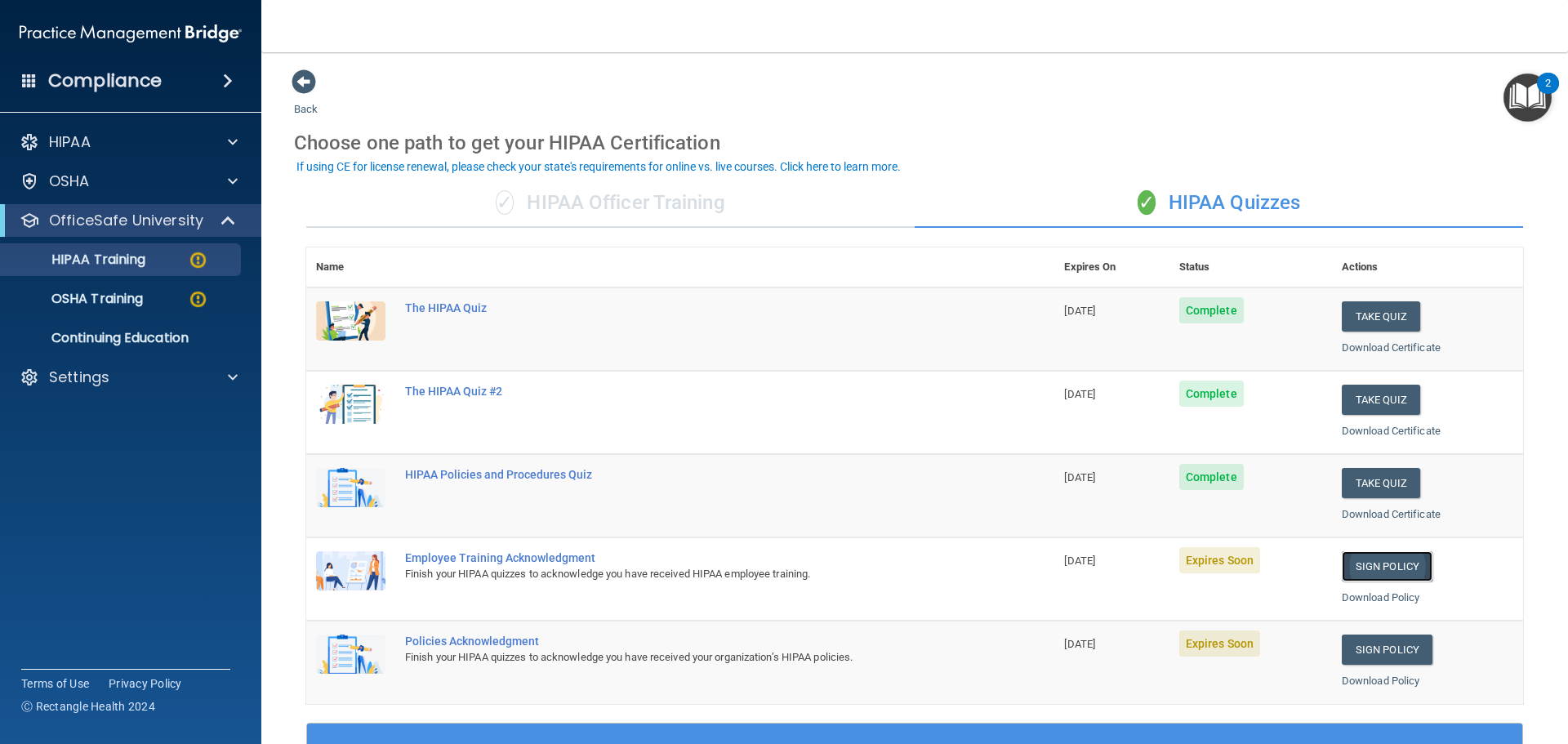
click at [1386, 561] on link "Sign Policy" at bounding box center [1387, 566] width 91 height 30
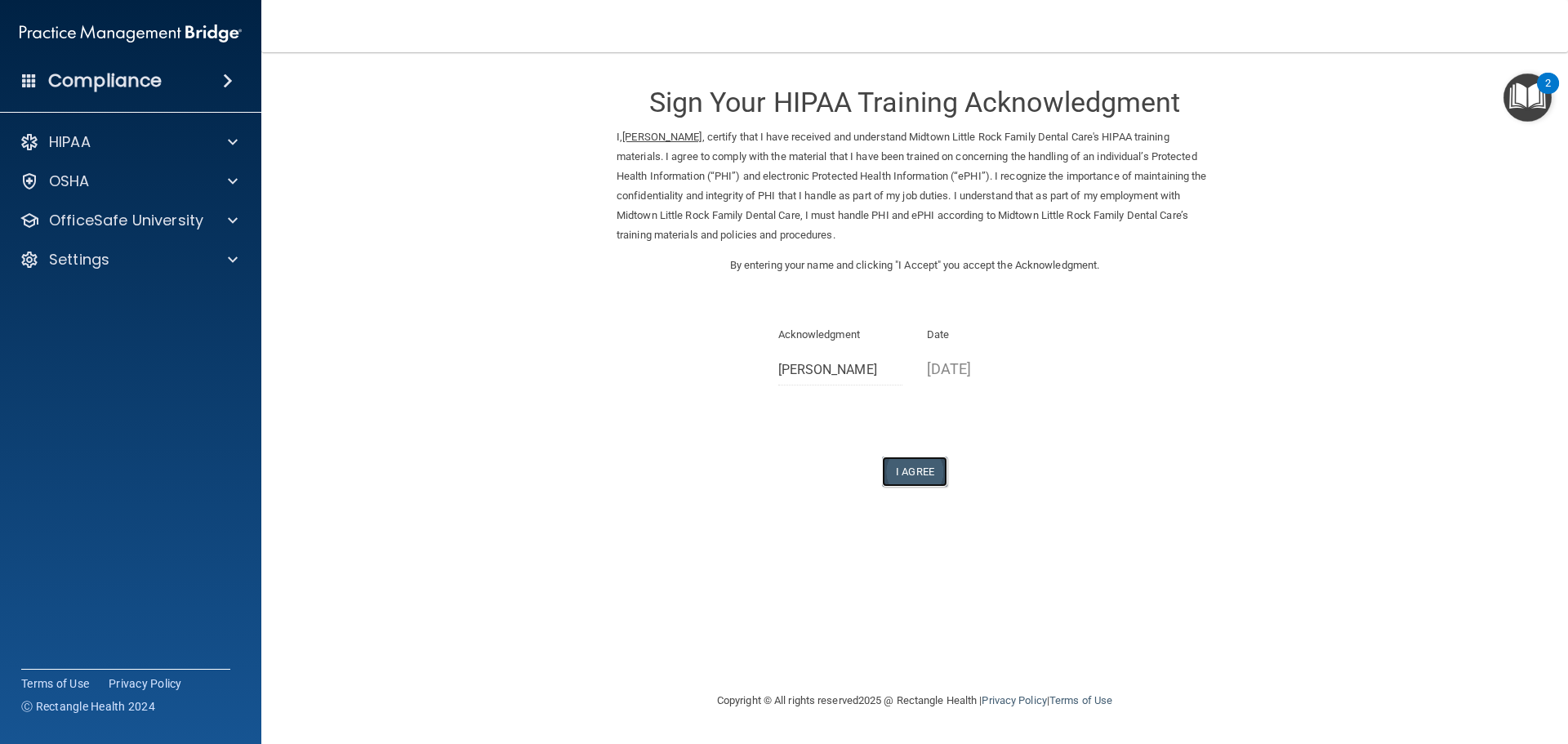
click at [915, 469] on button "I Agree" at bounding box center [915, 471] width 65 height 30
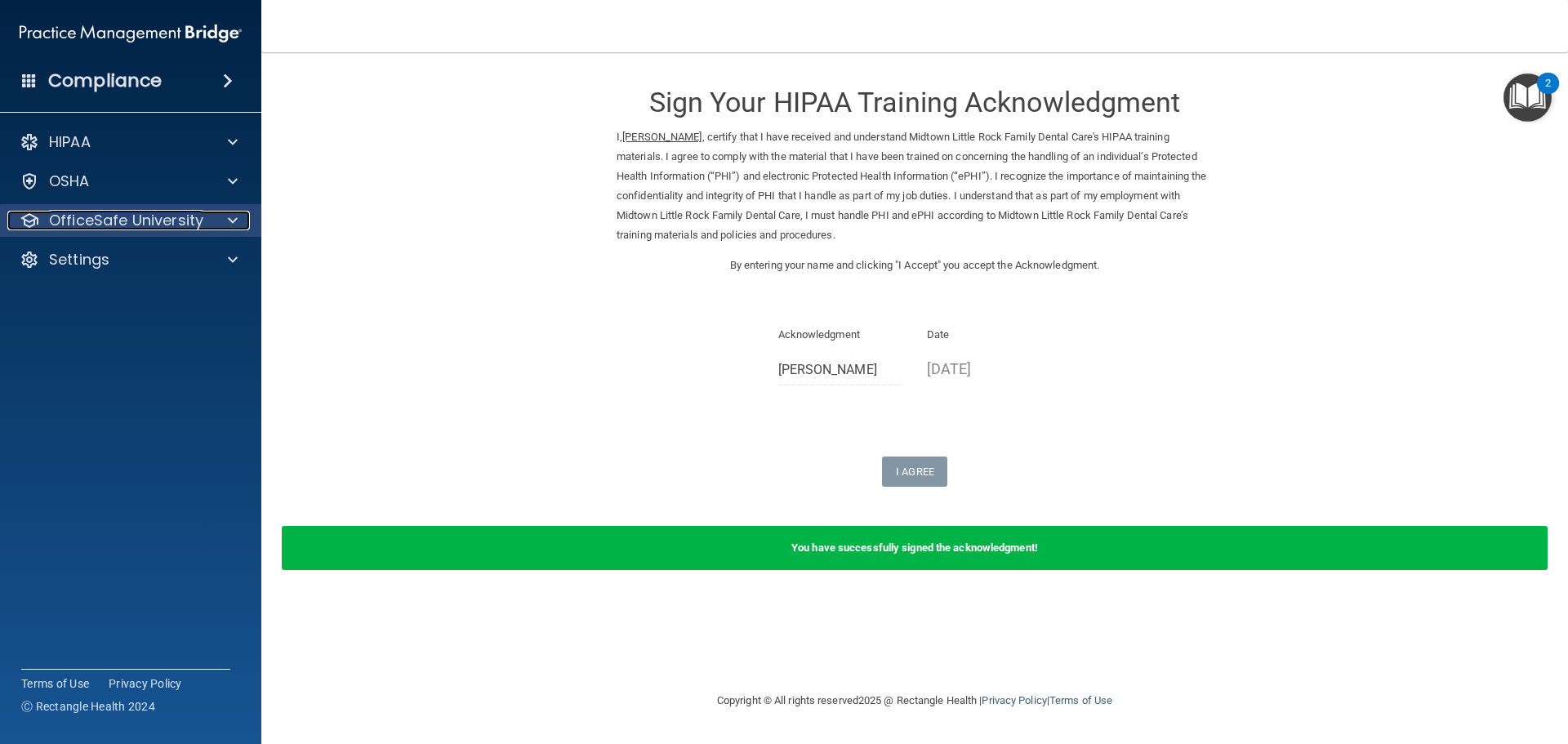
click at [235, 223] on span at bounding box center [233, 220] width 10 height 20
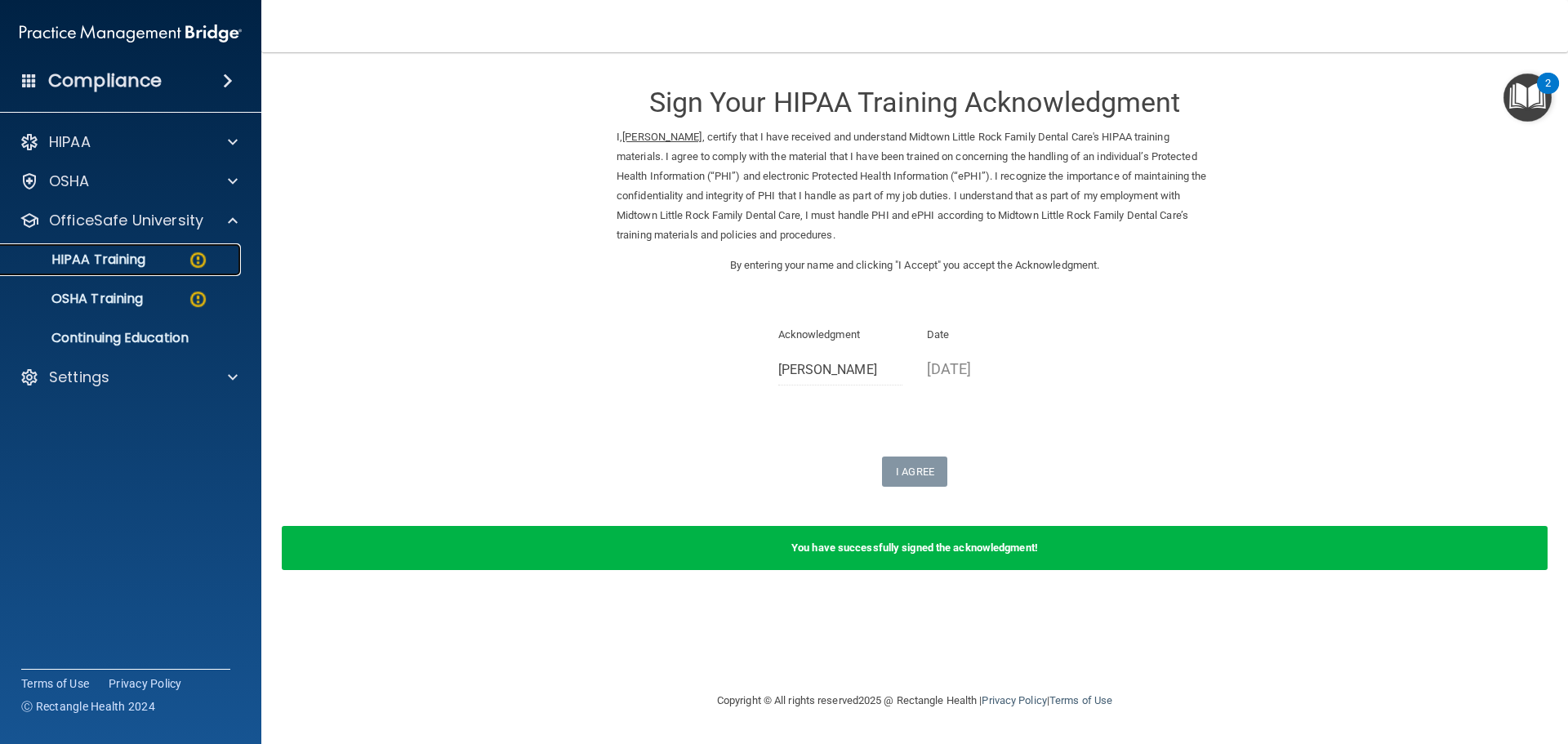
click at [199, 260] on img at bounding box center [198, 259] width 20 height 20
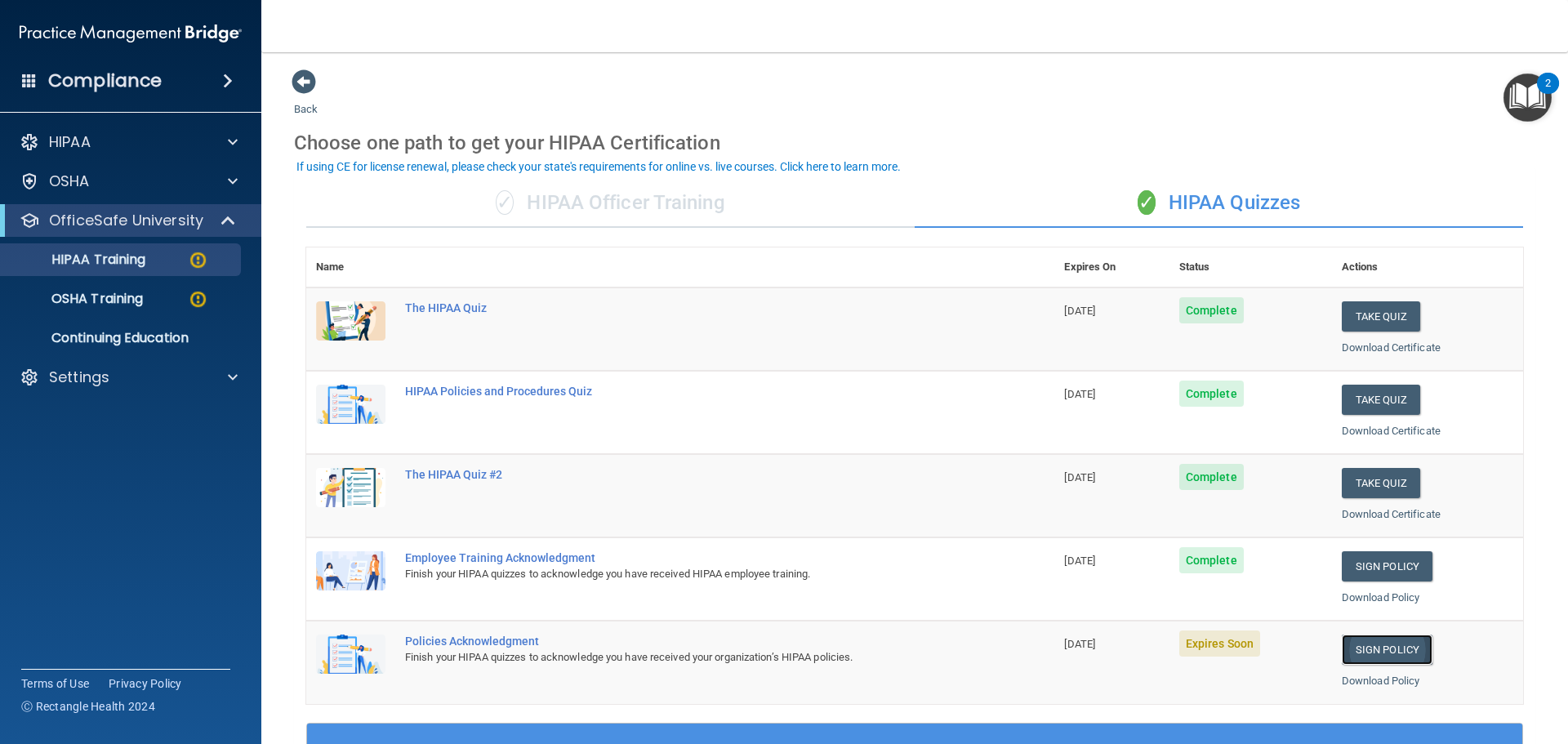
click at [1380, 650] on link "Sign Policy" at bounding box center [1387, 649] width 91 height 30
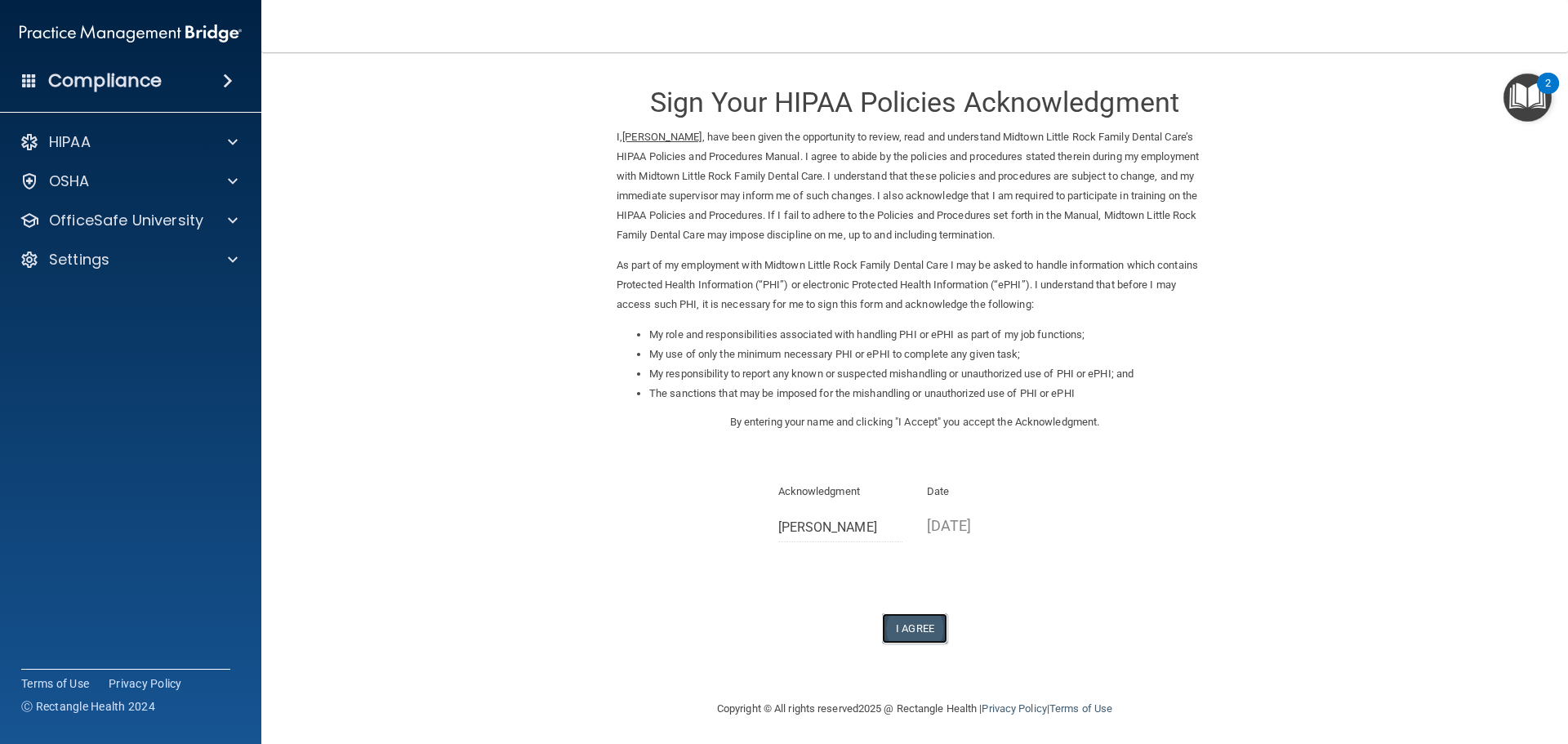
click at [913, 626] on button "I Agree" at bounding box center [915, 628] width 65 height 30
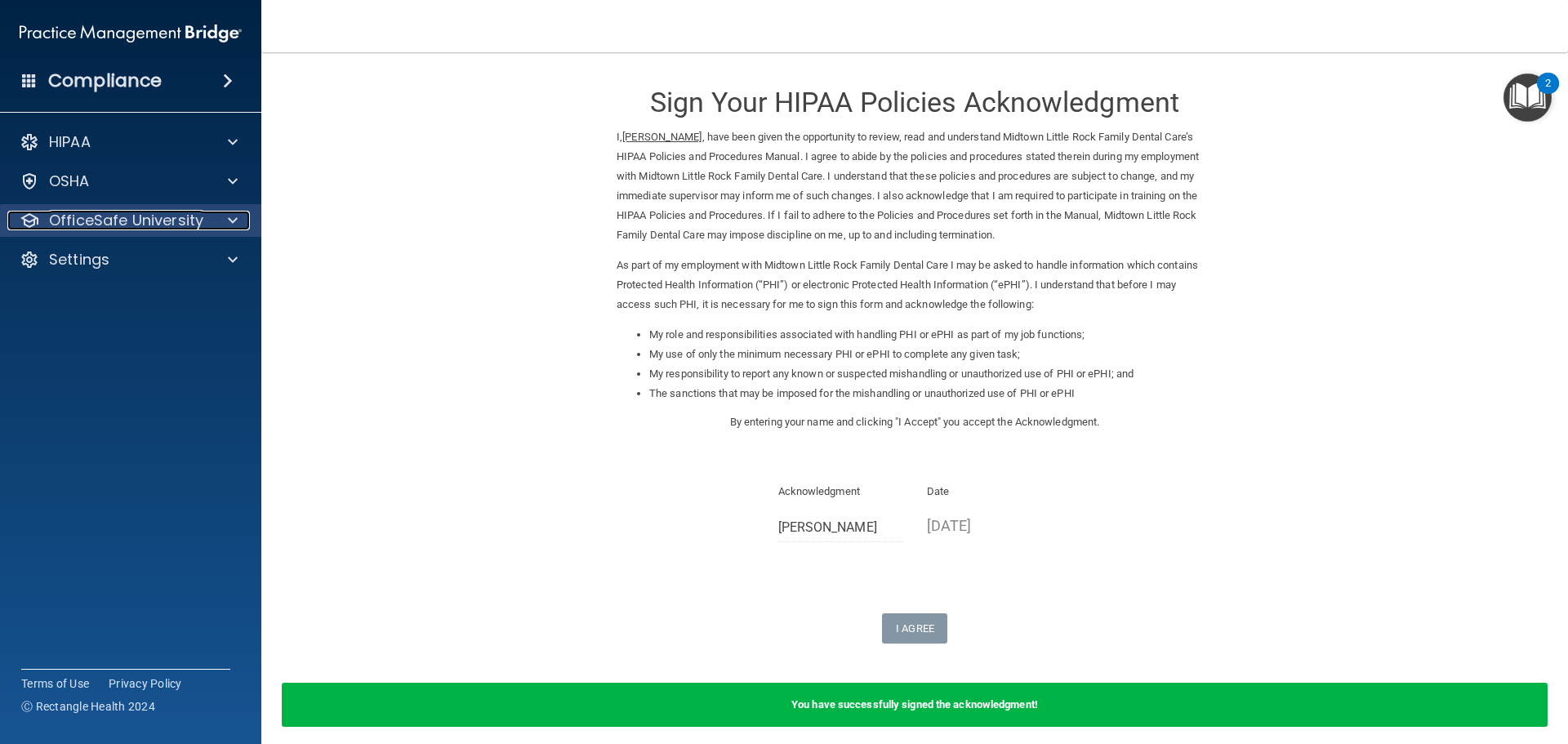
click at [226, 218] on div at bounding box center [230, 220] width 41 height 20
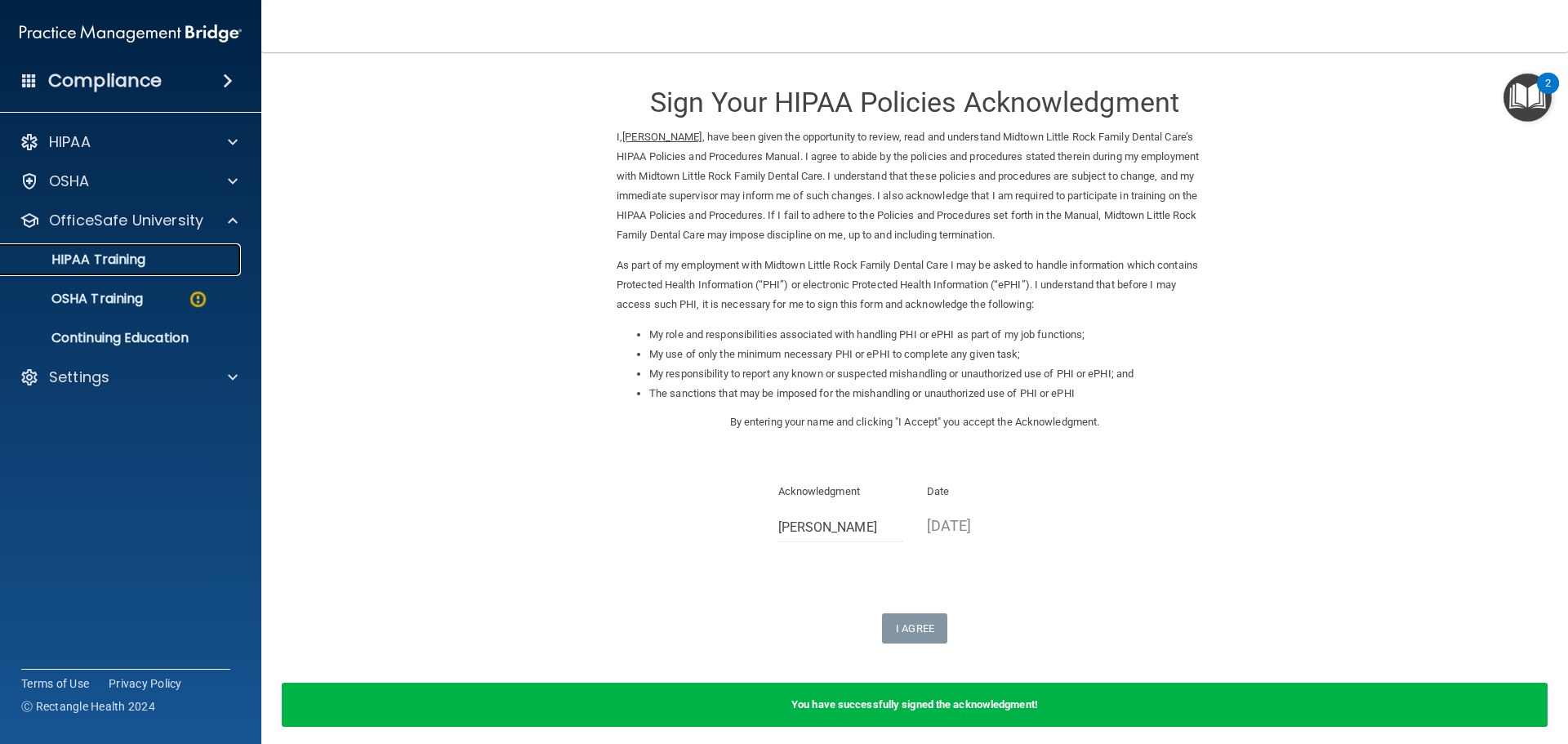
click at [194, 263] on div "HIPAA Training" at bounding box center [122, 259] width 223 height 17
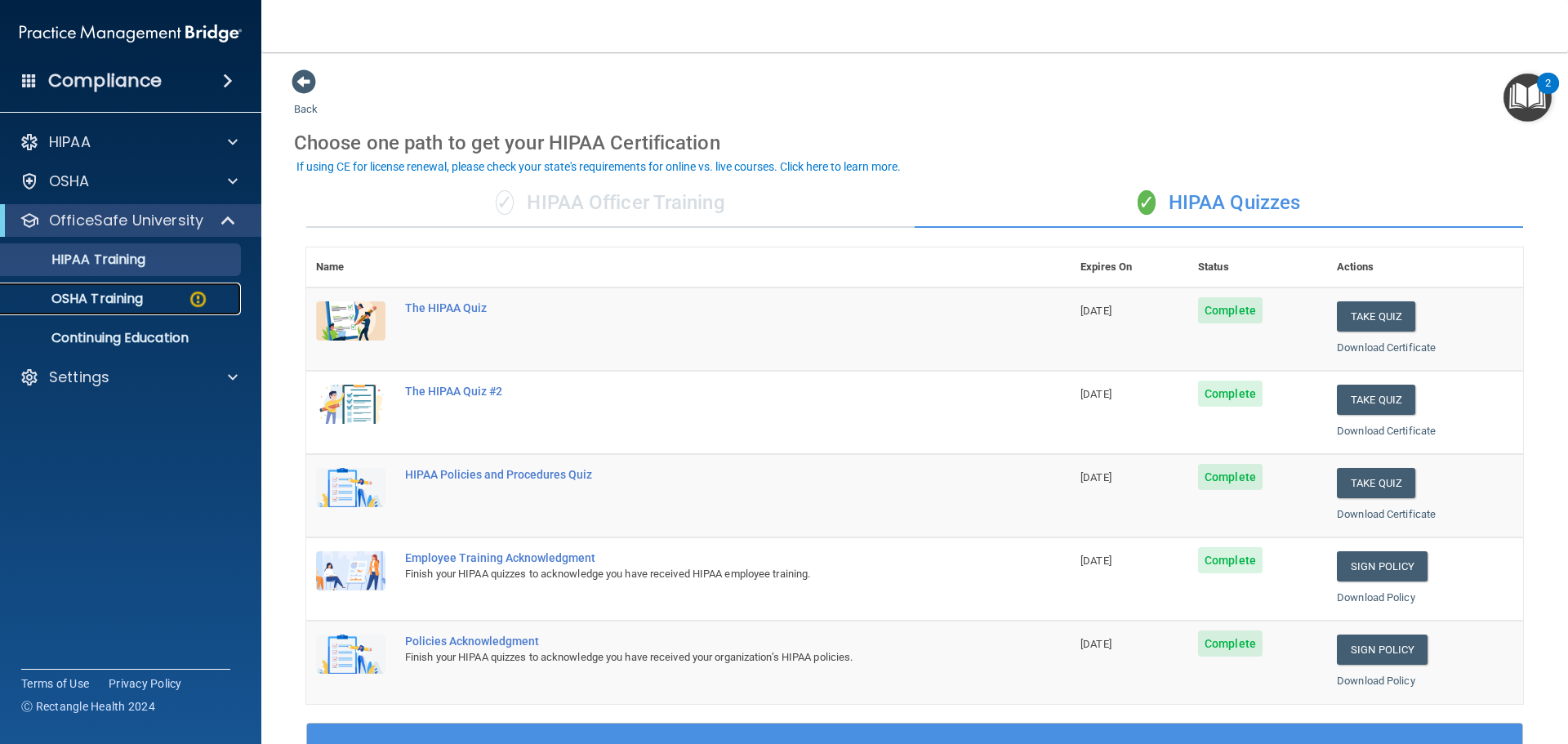
click at [191, 295] on img at bounding box center [198, 299] width 20 height 20
